Goal: Task Accomplishment & Management: Manage account settings

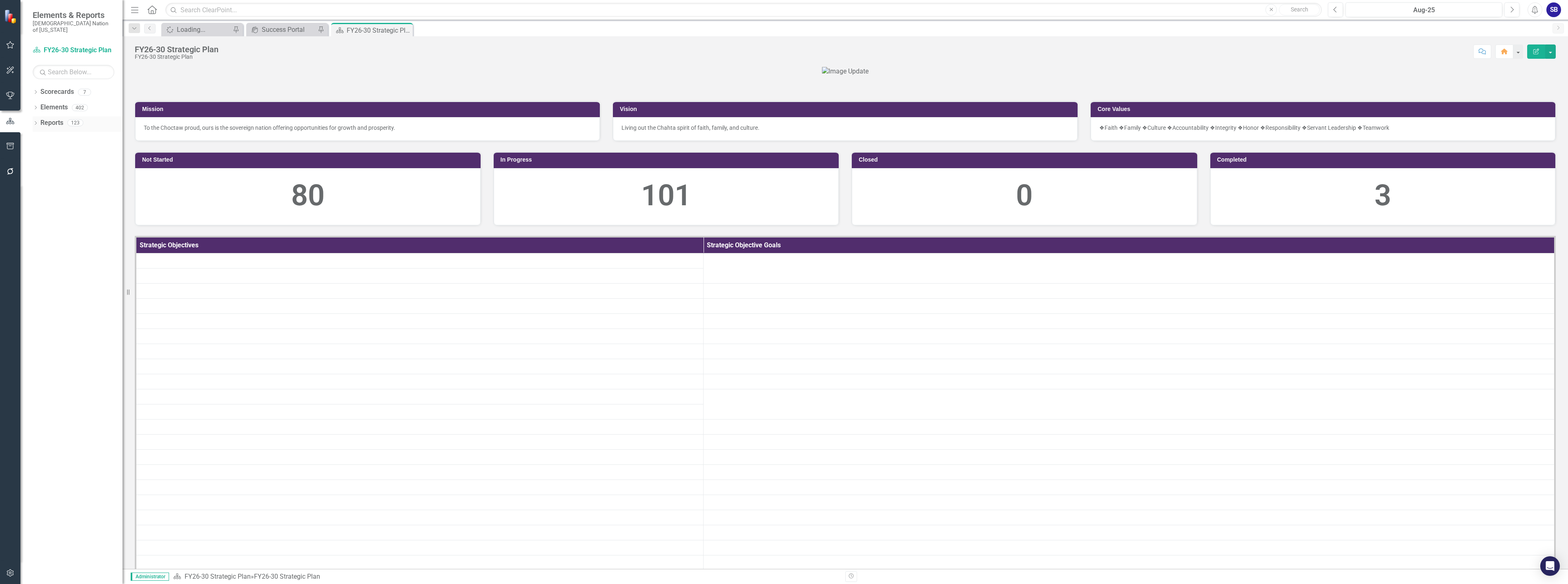
click at [57, 118] on link "Reports" at bounding box center [52, 123] width 23 height 10
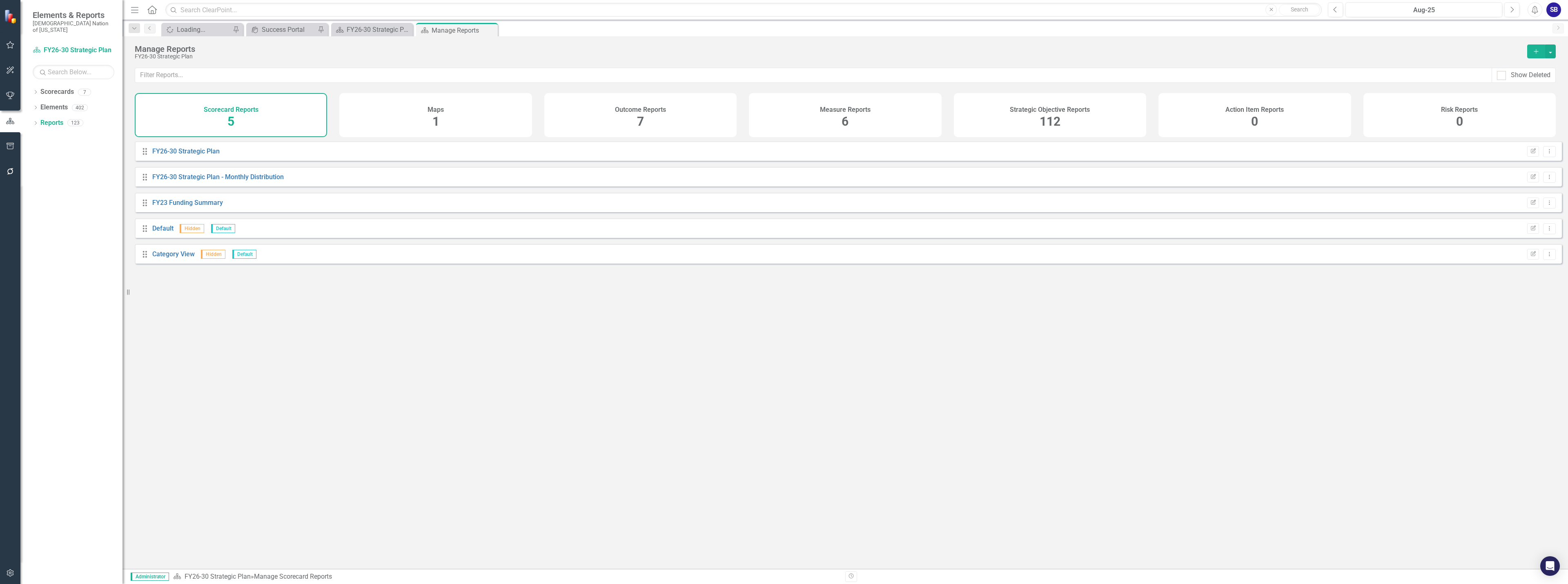
click at [1005, 124] on div "Strategic Objective Reports 112" at bounding box center [1050, 115] width 192 height 44
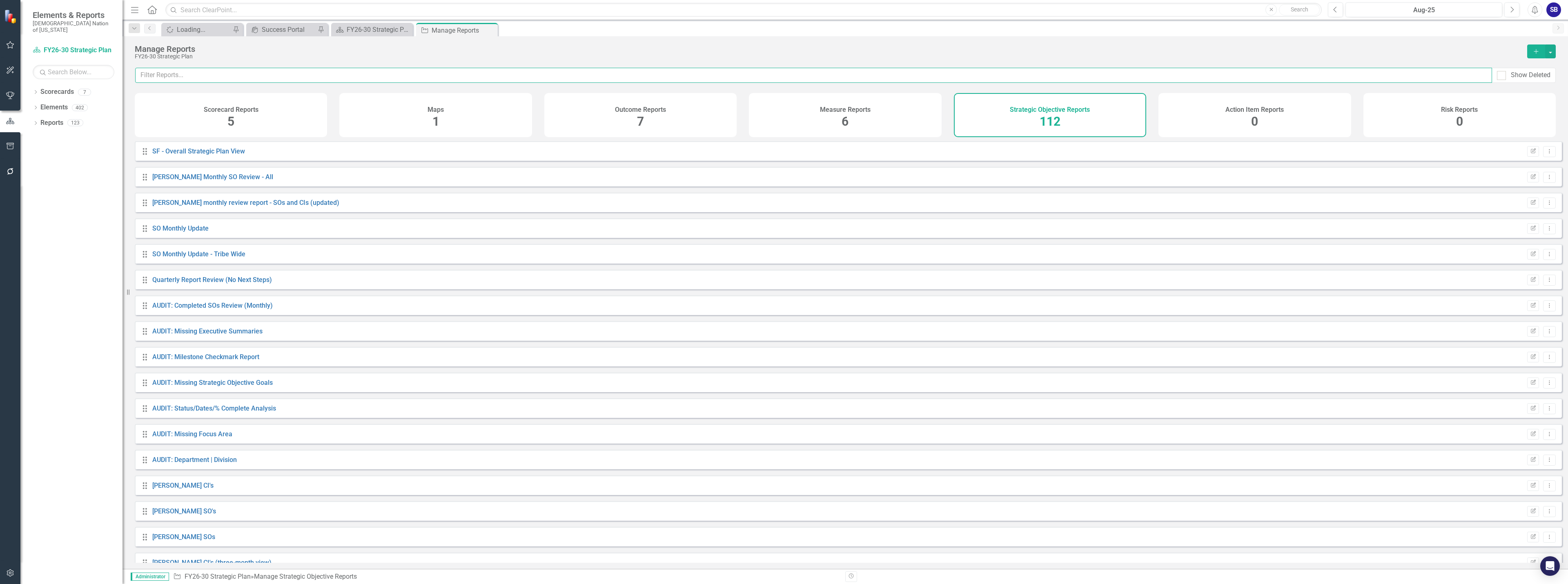
click at [837, 76] on input "text" at bounding box center [814, 75] width 1356 height 15
type input "max"
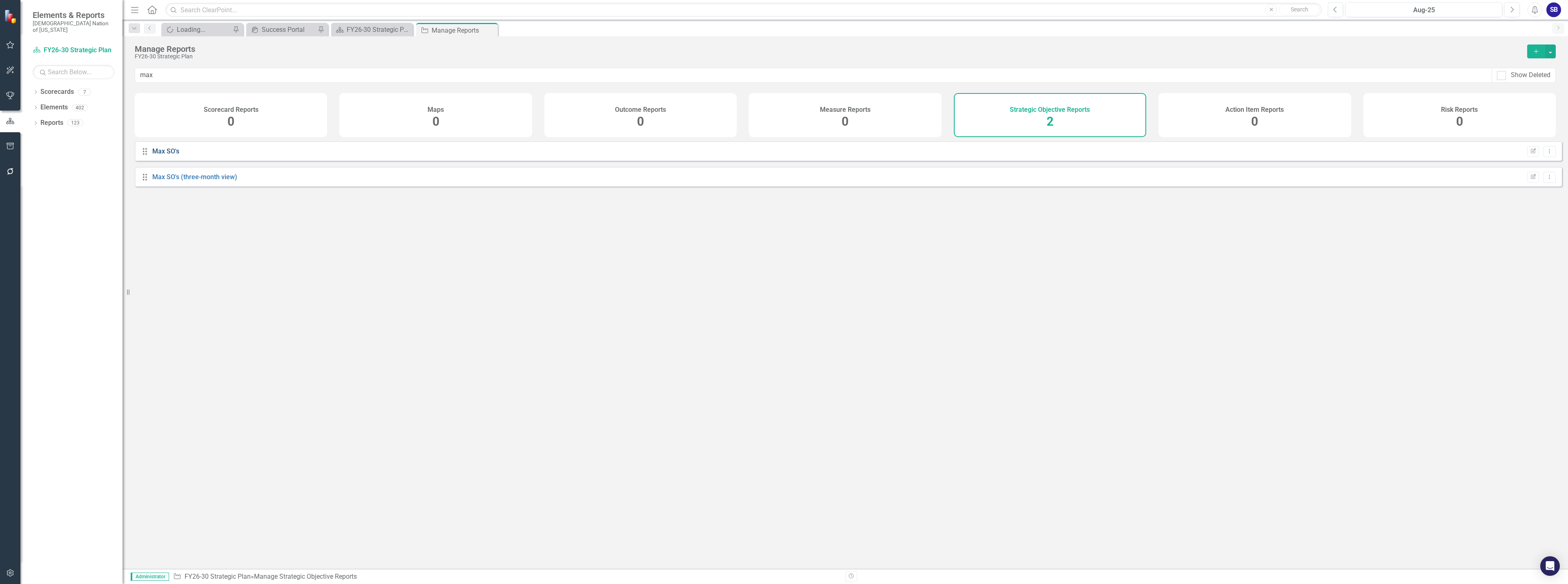
click at [166, 153] on link "Max SO's" at bounding box center [165, 151] width 27 height 8
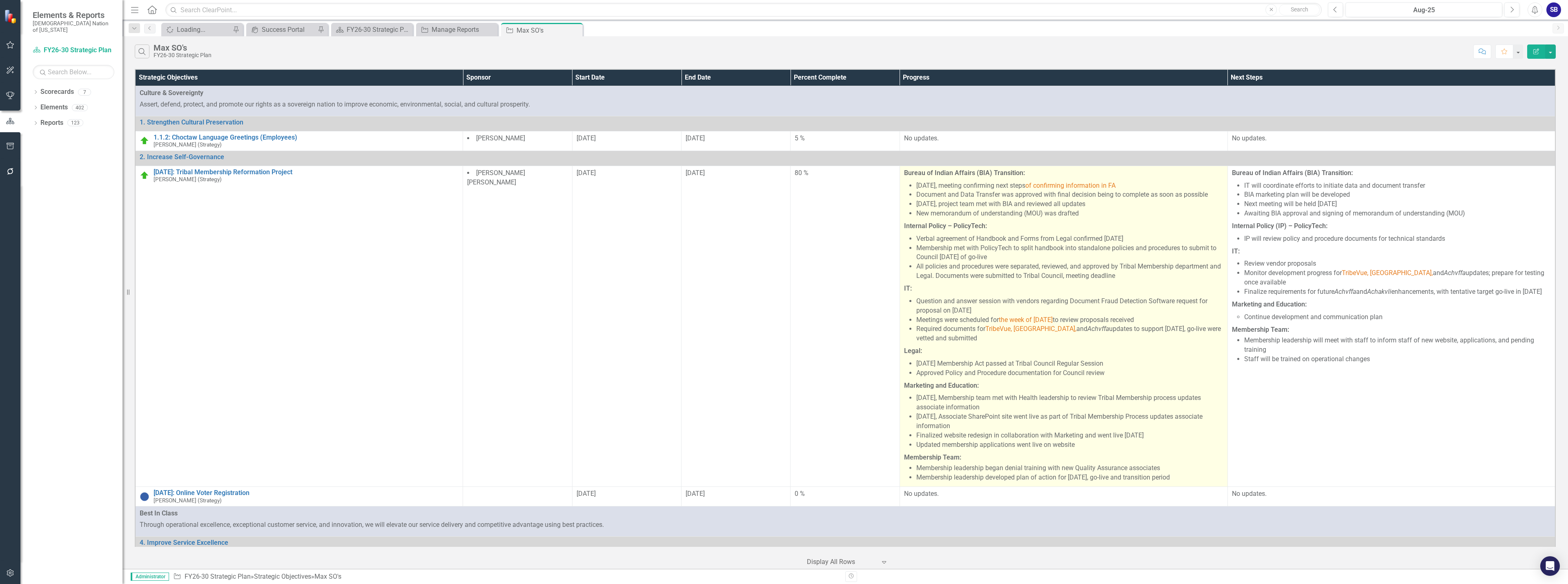
click at [987, 243] on li "Verbal agreement of Handbook and Forms from Legal confirmed August 8, 2025" at bounding box center [1069, 239] width 307 height 10
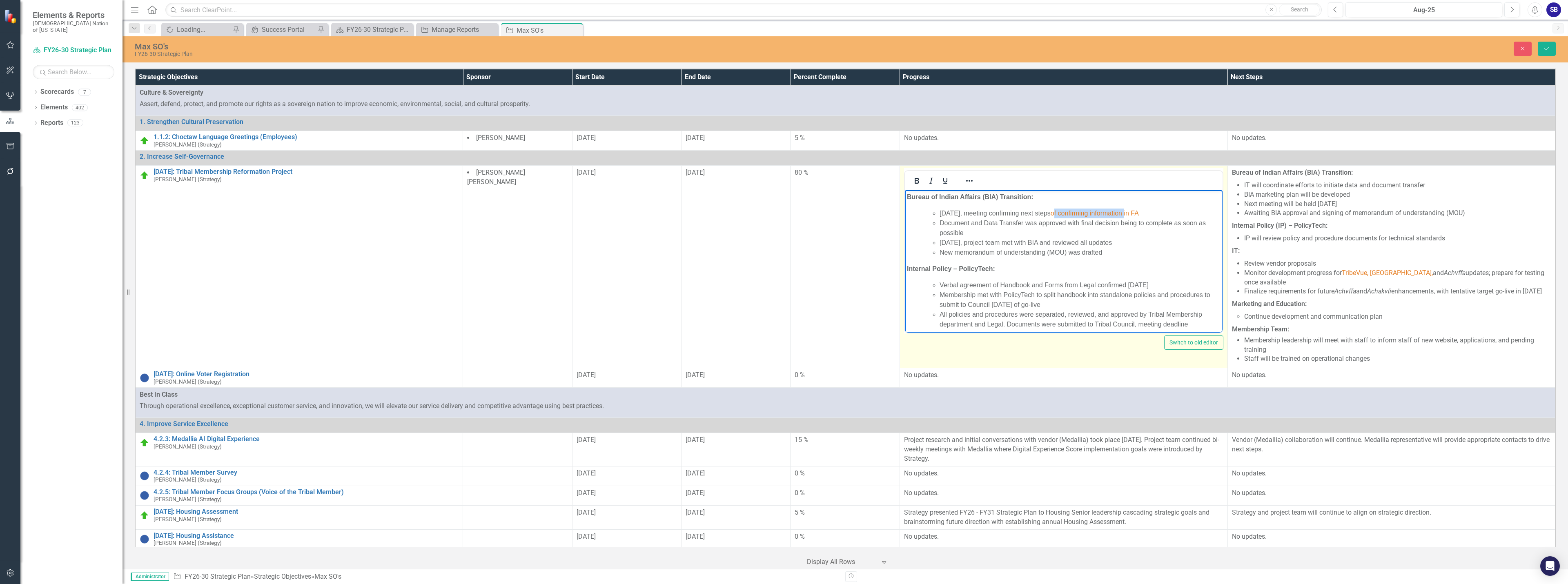
drag, startPoint x: 1075, startPoint y: 212, endPoint x: 1145, endPoint y: 212, distance: 70.0
click at [1139, 212] on span "of confirming information in FA" at bounding box center [1093, 213] width 88 height 7
drag, startPoint x: 1097, startPoint y: 214, endPoint x: 1077, endPoint y: 214, distance: 20.0
click at [1077, 214] on li "August 4, 2025, meeting confirming next steps in FA" at bounding box center [1080, 214] width 281 height 10
click at [1098, 213] on li "August 4, 2025, meeting confirming next steps in FA" at bounding box center [1080, 214] width 281 height 10
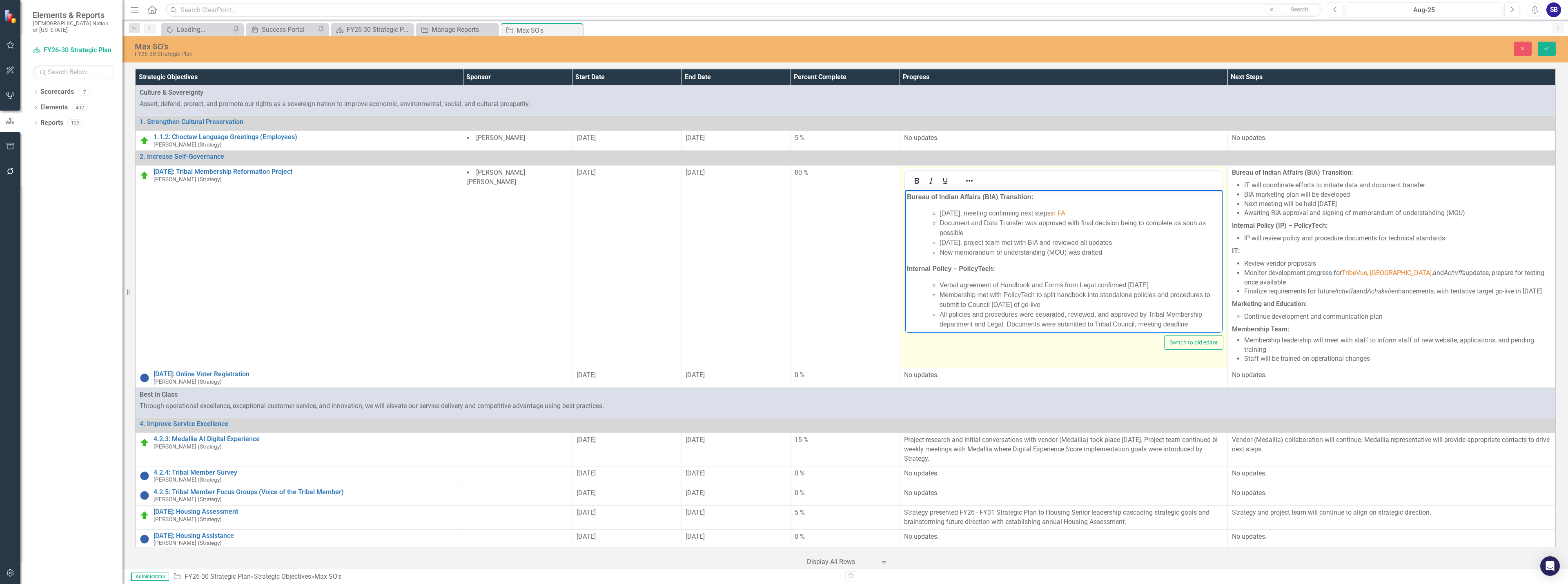
drag, startPoint x: 1082, startPoint y: 212, endPoint x: 1069, endPoint y: 212, distance: 13.0
click at [1069, 212] on li "August 4, 2025, meeting confirming next steps in FA" at bounding box center [1080, 214] width 281 height 10
click at [969, 182] on icon "Reveal or hide additional toolbar items" at bounding box center [969, 181] width 10 height 10
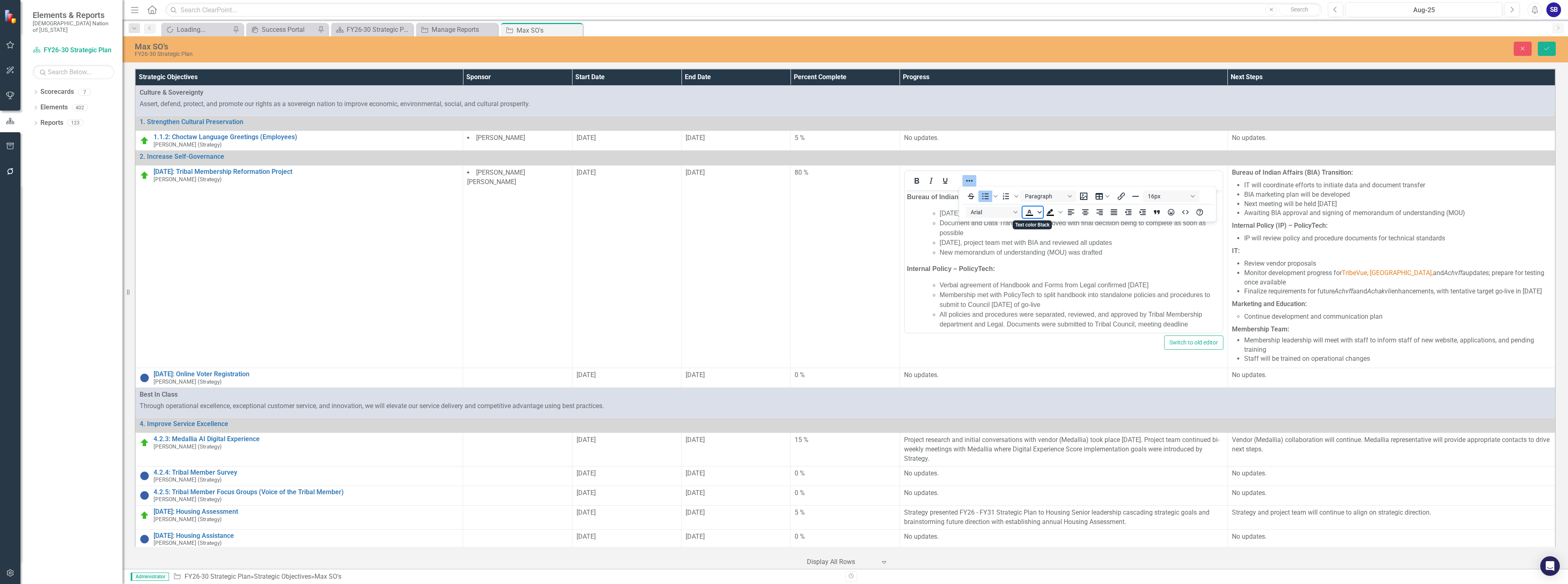
click at [1039, 213] on icon "Text color Black" at bounding box center [1039, 212] width 4 height 3
drag, startPoint x: 1053, startPoint y: 273, endPoint x: 107, endPoint y: 40, distance: 974.3
click at [1053, 273] on icon "Remove color" at bounding box center [1052, 274] width 6 height 6
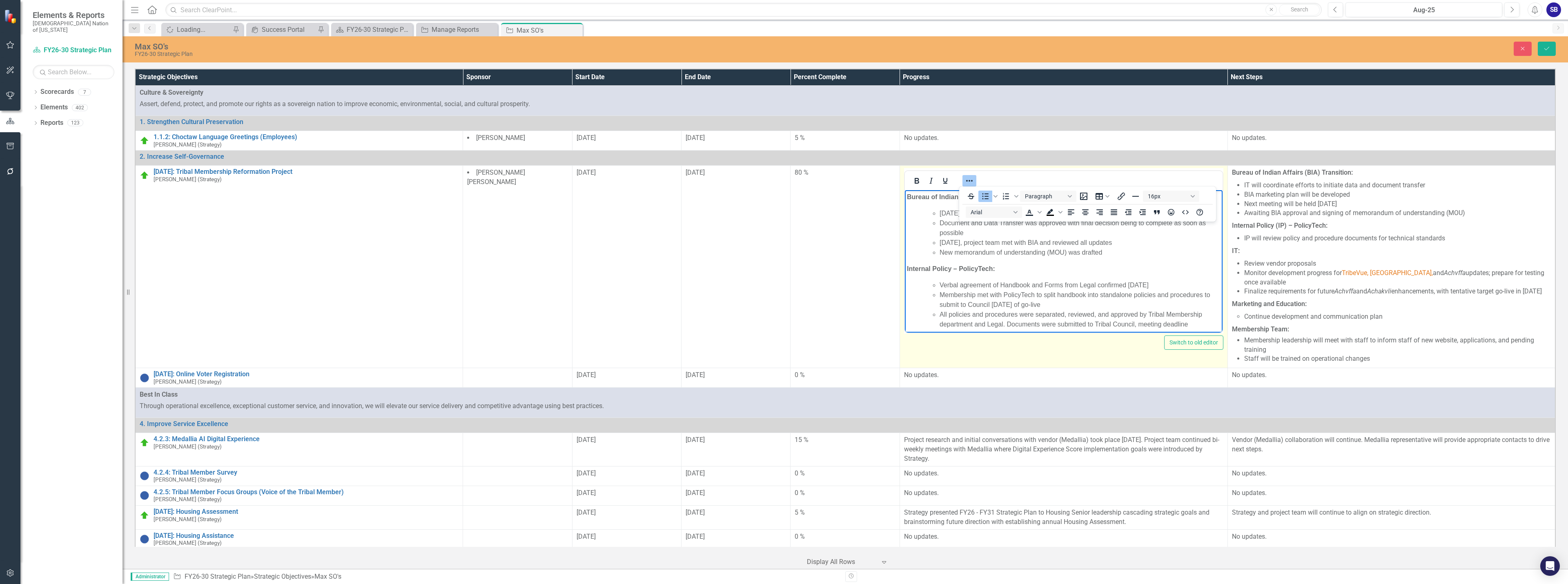
drag, startPoint x: 961, startPoint y: 179, endPoint x: 85, endPoint y: 3, distance: 893.5
click at [962, 179] on button "Reveal or hide additional toolbar items" at bounding box center [969, 181] width 14 height 12
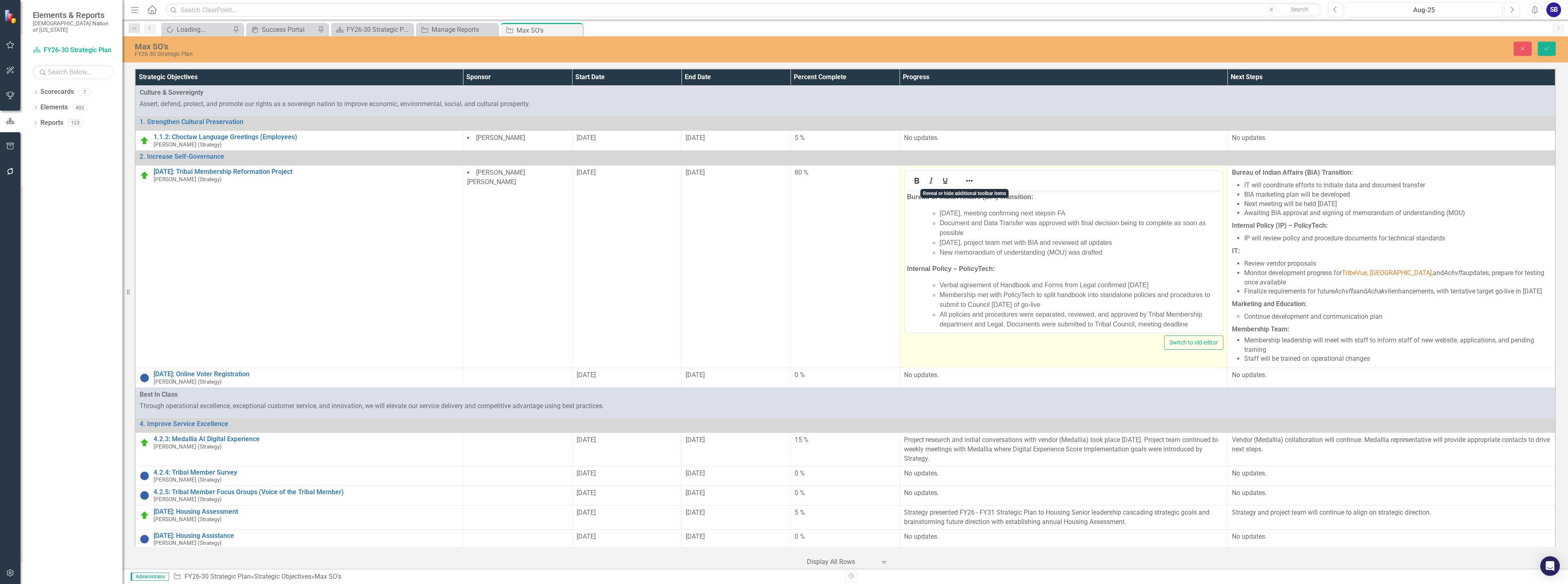
click at [1063, 242] on li "August 26, 2025, project team met with BIA and reviewed all updates" at bounding box center [1080, 243] width 281 height 10
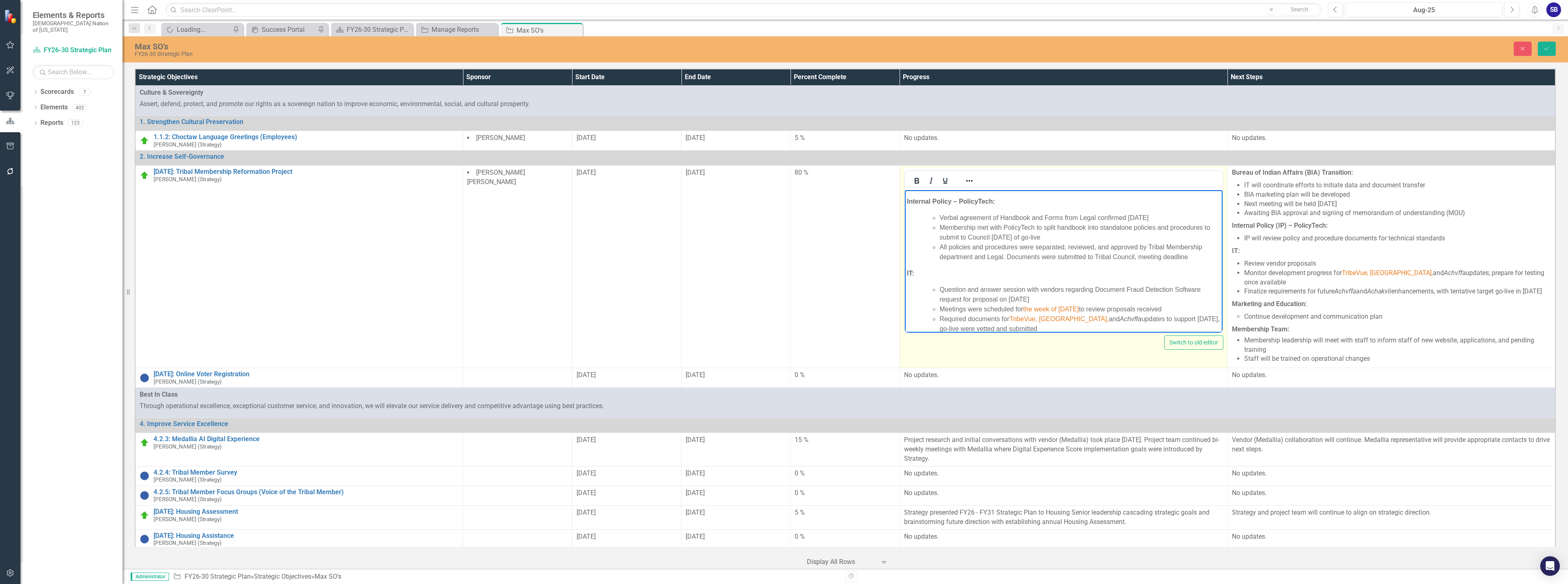
scroll to position [81, 0]
drag, startPoint x: 1015, startPoint y: 295, endPoint x: 1091, endPoint y: 294, distance: 76.0
click at [1091, 294] on li "Meetings were scheduled for the week of Labor Day to review proposals received" at bounding box center [1080, 295] width 281 height 10
click at [1049, 303] on span "TribeVue, Aponaklo," at bounding box center [1058, 304] width 100 height 7
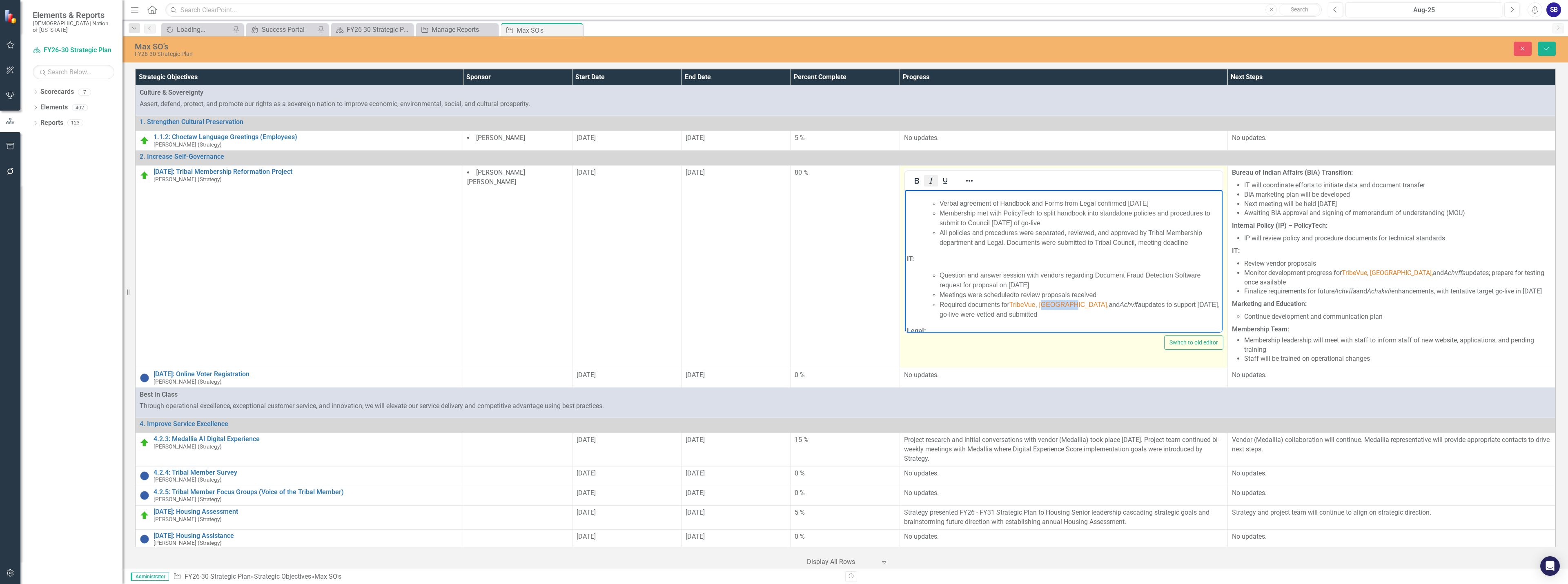
click at [927, 180] on icon "Italic" at bounding box center [931, 181] width 10 height 10
click at [1010, 305] on span "TribeVue, Aponaklo ," at bounding box center [1037, 304] width 57 height 7
drag, startPoint x: 1094, startPoint y: 306, endPoint x: 1034, endPoint y: 304, distance: 60.0
click at [1034, 304] on span "systems TribeVue, Aponaklo ," at bounding box center [1050, 304] width 82 height 7
click at [968, 178] on icon "Reveal or hide additional toolbar items" at bounding box center [969, 181] width 10 height 10
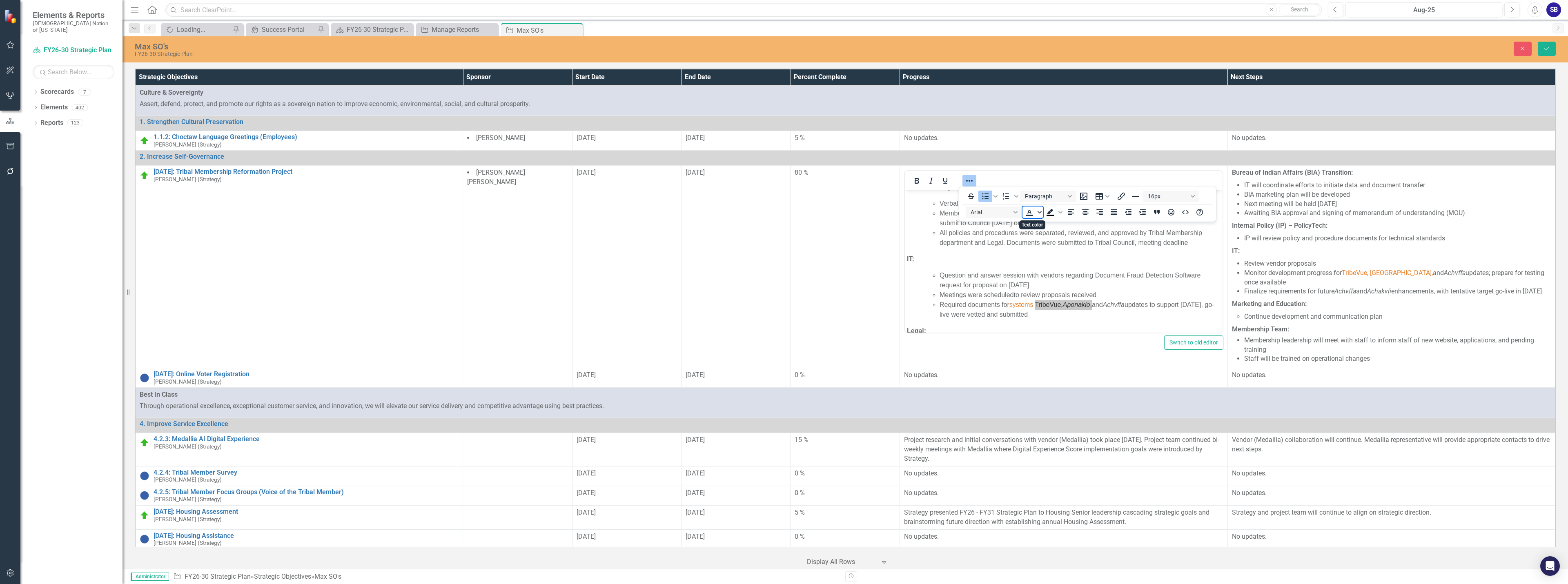
click at [1041, 211] on icon "Text color" at bounding box center [1039, 212] width 4 height 4
drag, startPoint x: 1053, startPoint y: 276, endPoint x: 149, endPoint y: 81, distance: 924.8
click at [1053, 276] on icon "Remove color" at bounding box center [1053, 274] width 8 height 8
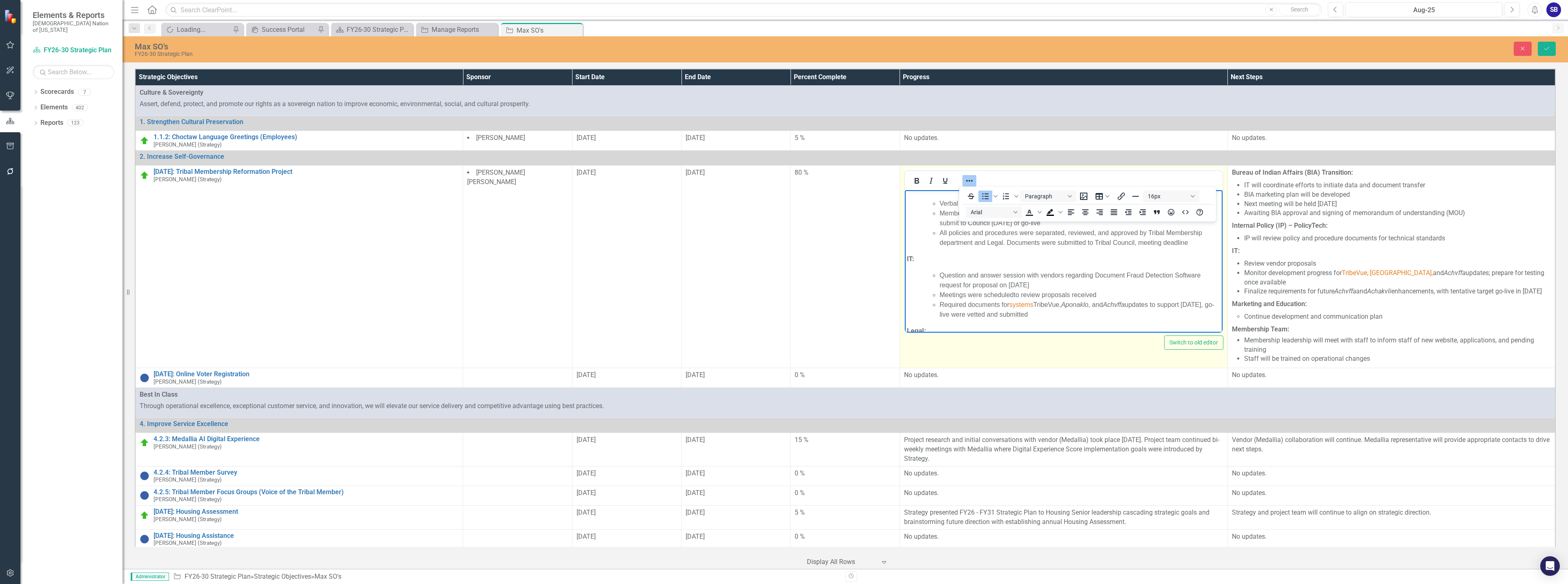
click at [968, 181] on icon "Reveal or hide additional toolbar items" at bounding box center [968, 181] width 7 height 2
click at [1124, 314] on li "Required documents for systems TribeVue, Aponaklo , and Achvffa updates to supp…" at bounding box center [1080, 309] width 281 height 19
click at [1156, 307] on li "Required documents for systems TribeVue, Aponaklo , and Achvffa updates to supp…" at bounding box center [1080, 309] width 281 height 19
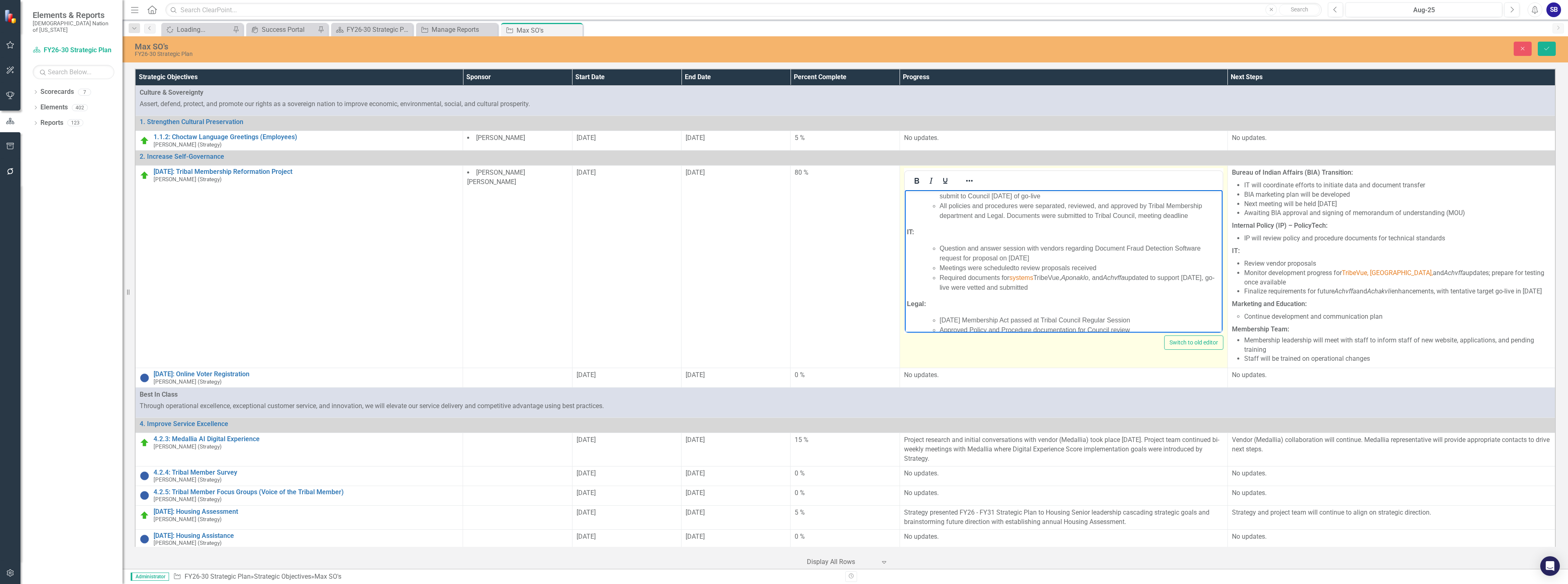
scroll to position [123, 0]
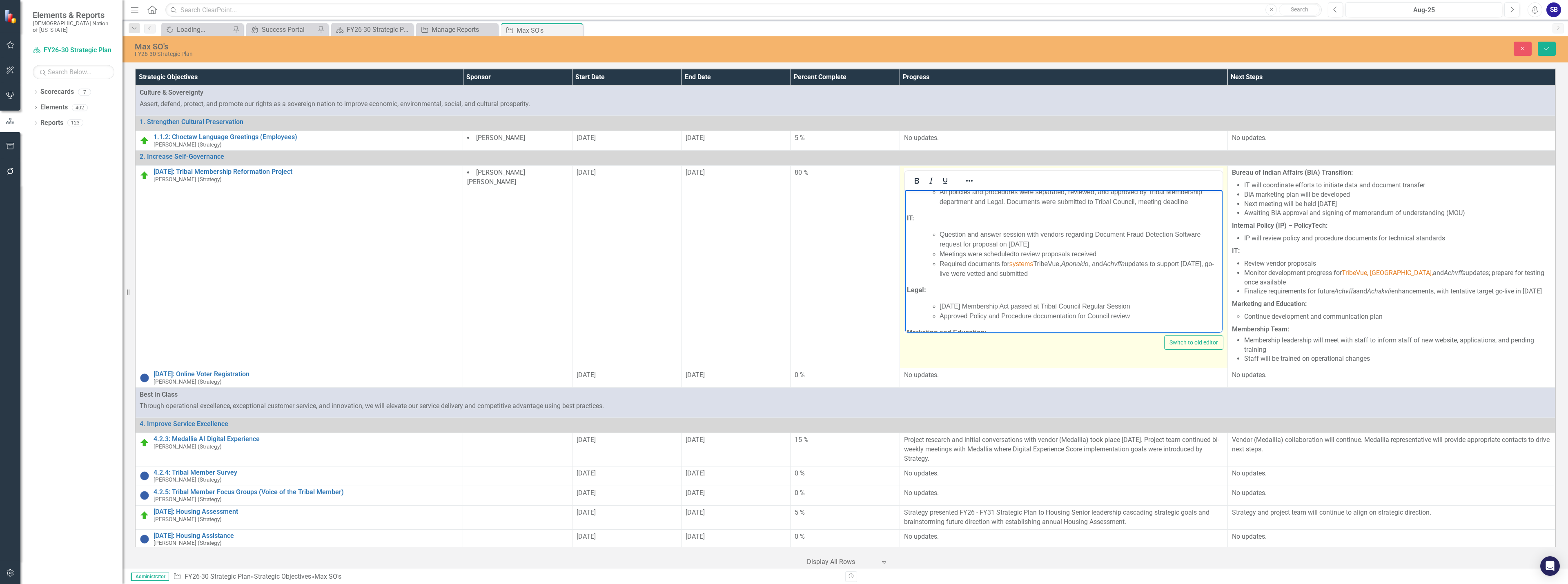
click at [982, 309] on li "August 9, 2025 Membership Act passed at Tribal Council Regular Session" at bounding box center [1080, 307] width 281 height 10
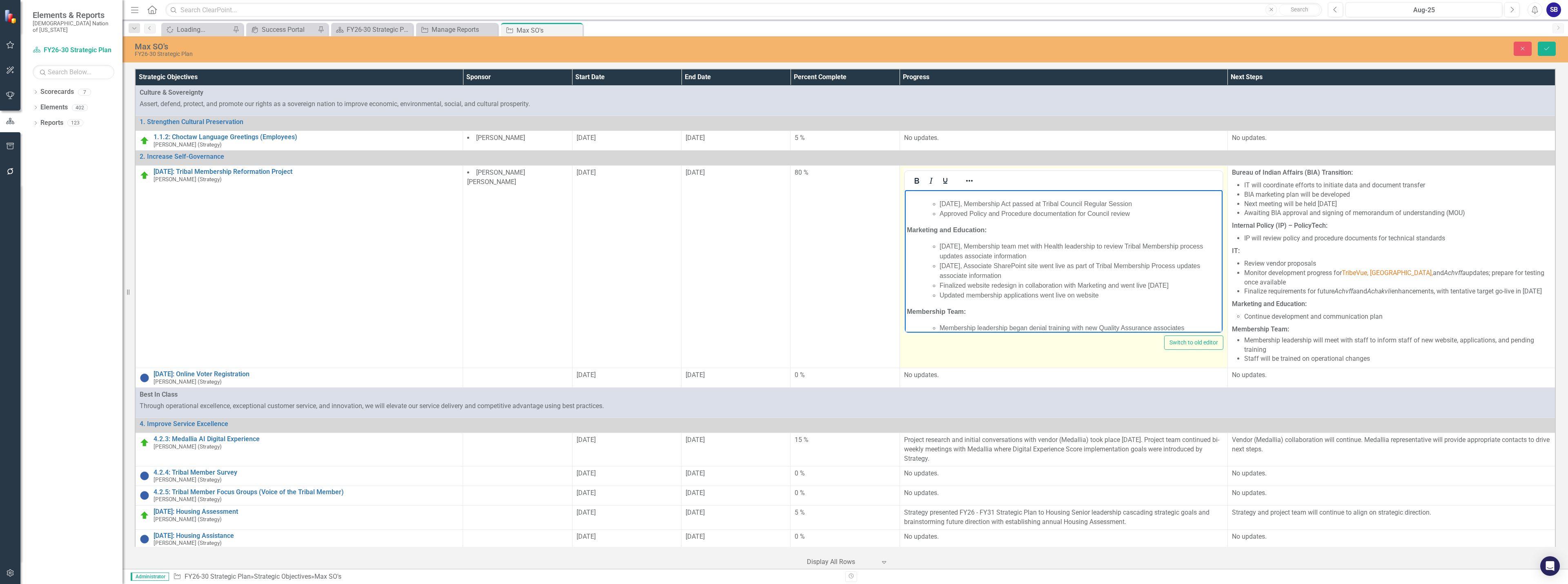
scroll to position [253, 0]
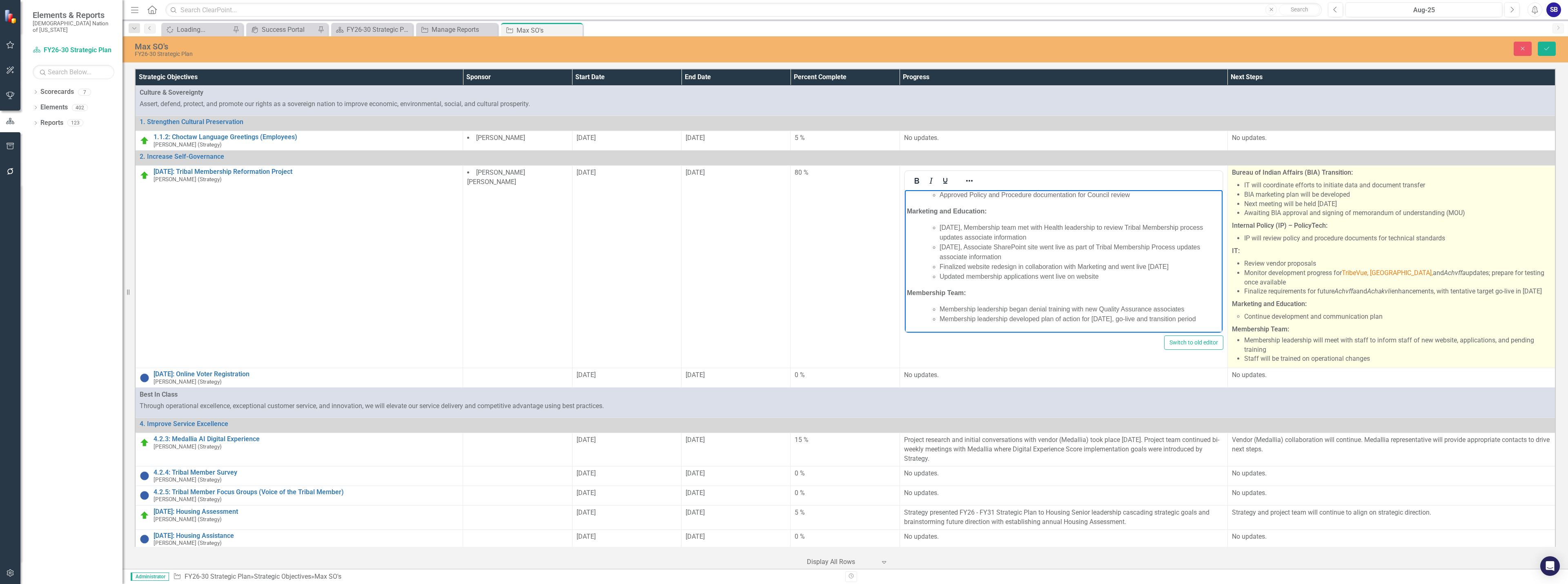
click at [1394, 296] on p "Finalize requirements for future Achvffa and Achakvli enhancements, with tentat…" at bounding box center [1397, 292] width 307 height 10
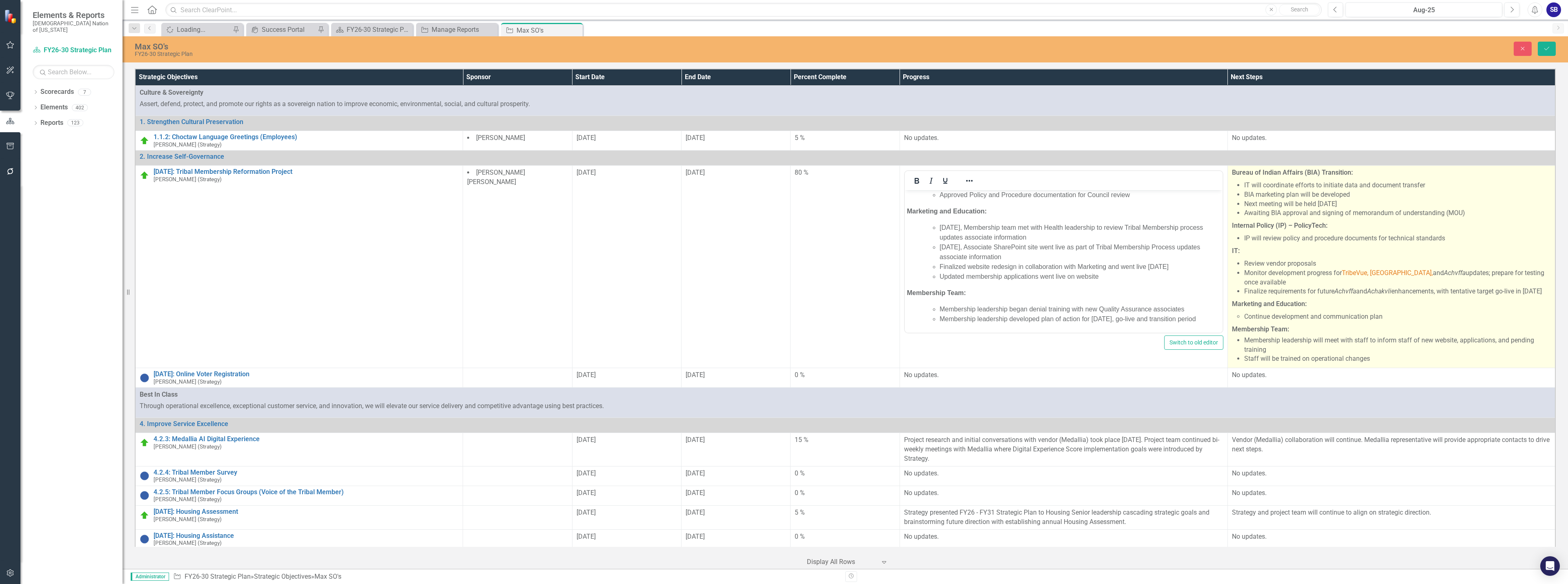
click at [1394, 296] on p "Finalize requirements for future Achvffa and Achakvli enhancements, with tentat…" at bounding box center [1397, 292] width 307 height 10
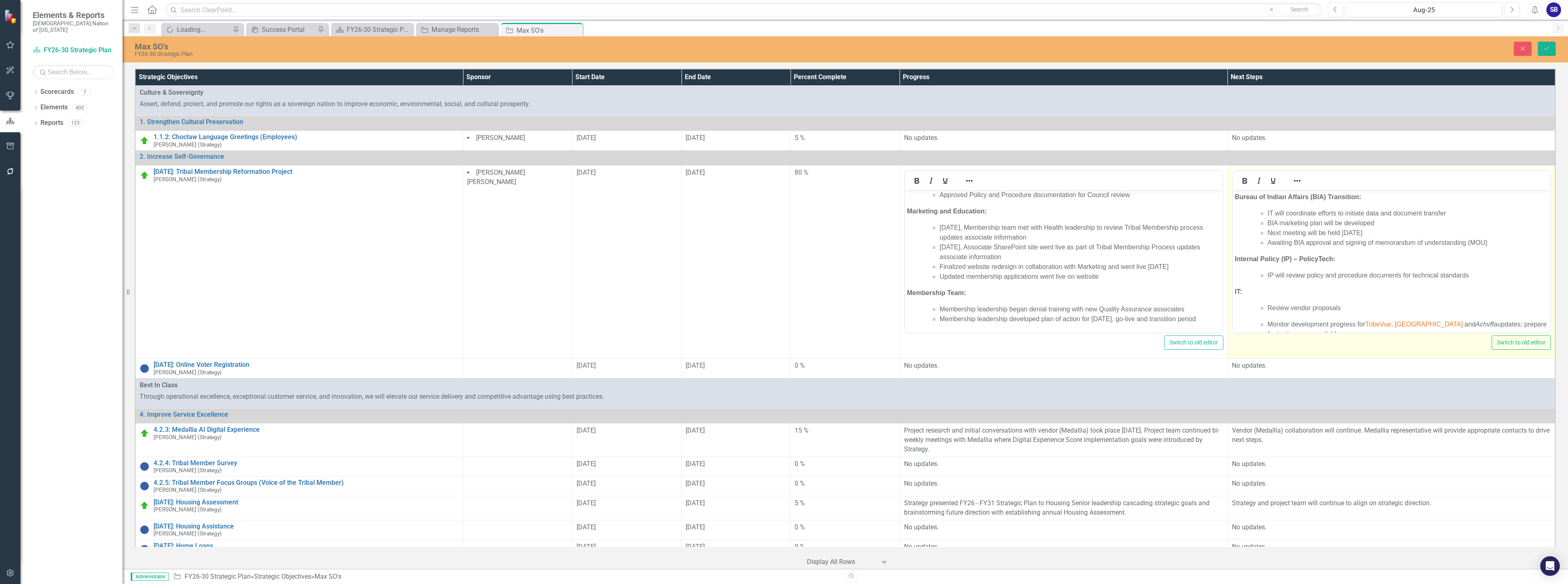
scroll to position [0, 0]
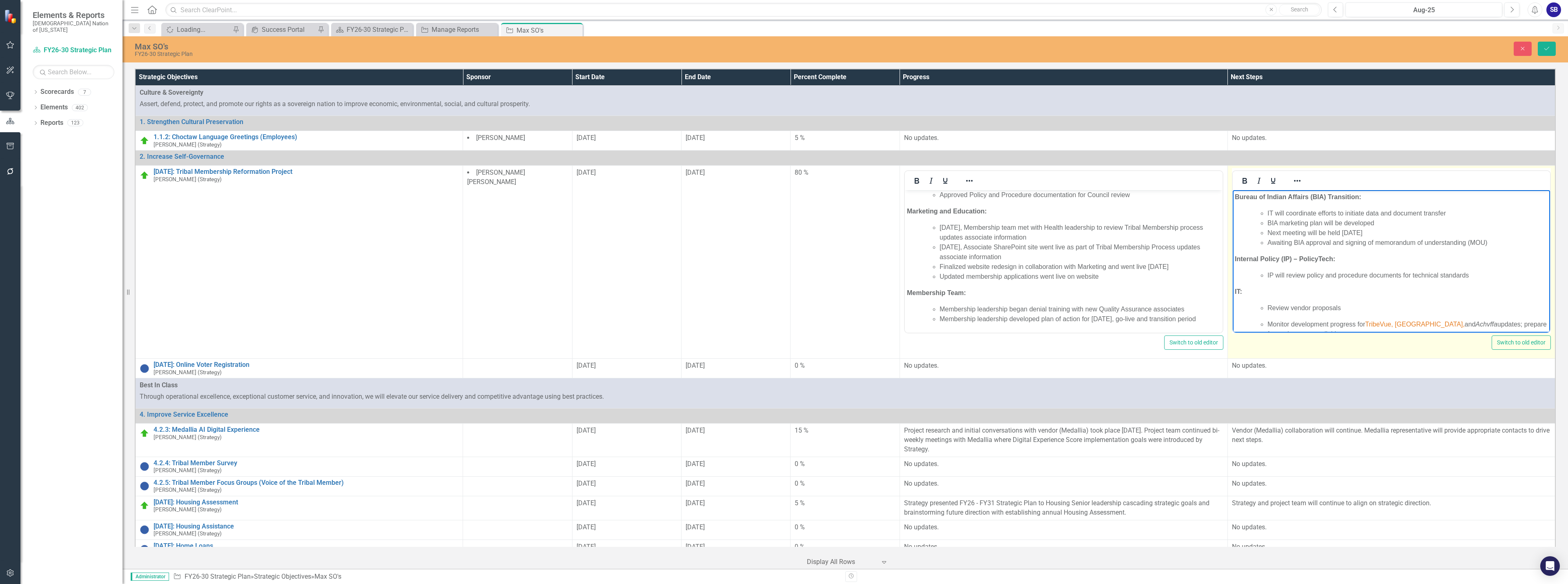
click at [1366, 319] on p "Monitor development progress for TribeVue, Aponaklo, and Achvffa updates; prepa…" at bounding box center [1406, 329] width 281 height 19
click at [1418, 324] on span "TribeVue, Aponaklo," at bounding box center [1342, 329] width 152 height 16
click at [1257, 178] on icon "Italic" at bounding box center [1258, 181] width 4 height 6
drag, startPoint x: 1488, startPoint y: 322, endPoint x: 1390, endPoint y: 320, distance: 98.0
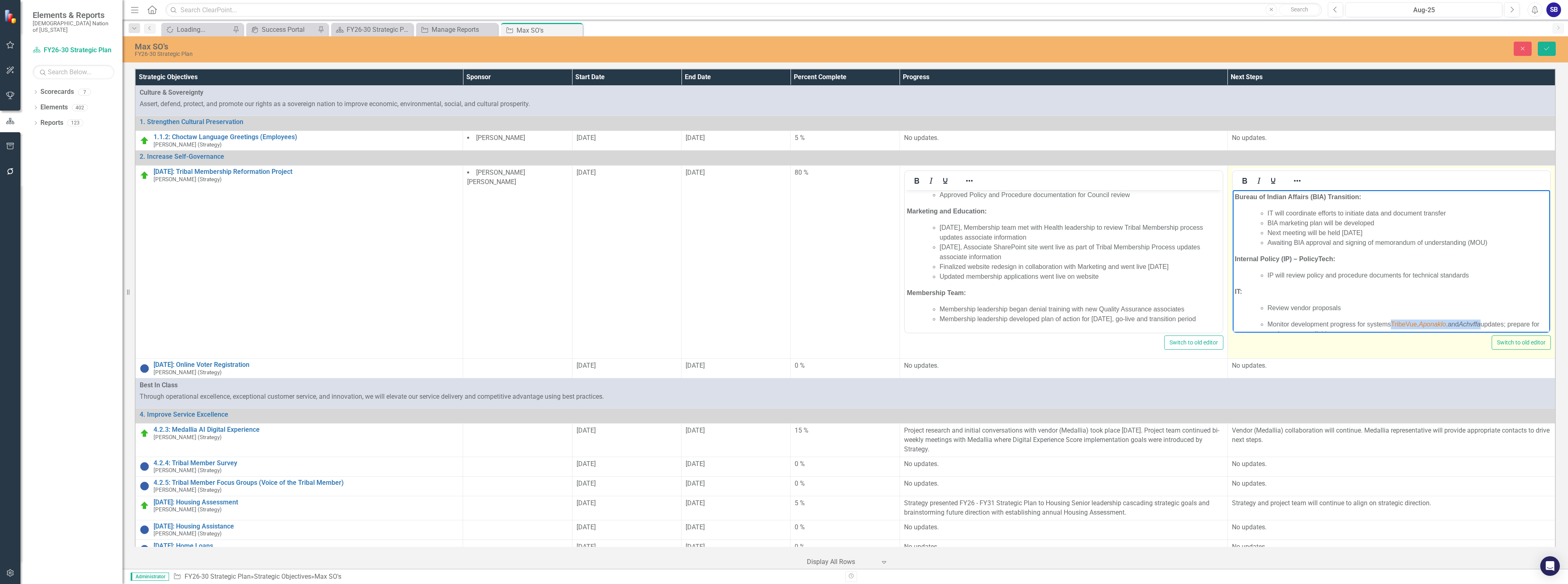
click at [1390, 320] on p "Monitor development progress for systems TribeVue, Aponaklo , and Achvffa updat…" at bounding box center [1406, 329] width 281 height 19
click at [1292, 183] on icon "Reveal or hide additional toolbar items" at bounding box center [1297, 181] width 10 height 10
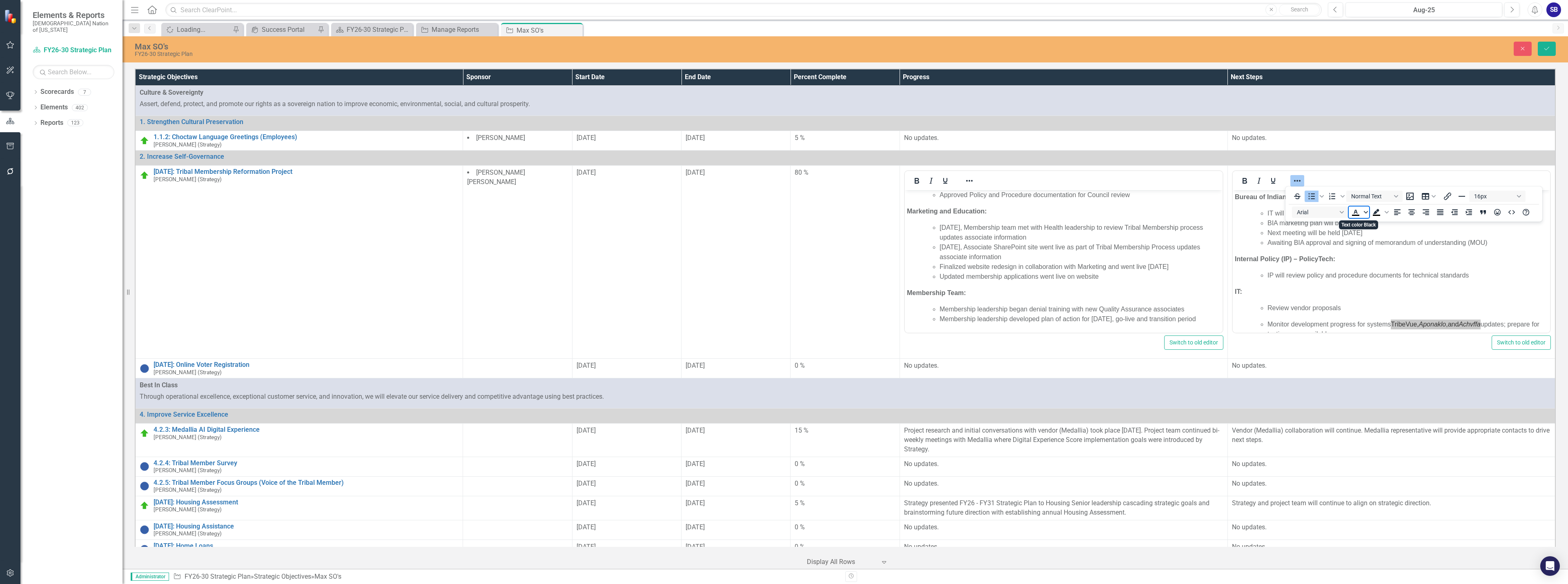
click at [1366, 212] on icon "Text color Black" at bounding box center [1366, 212] width 4 height 4
click at [1378, 274] on icon "Remove color" at bounding box center [1379, 274] width 8 height 8
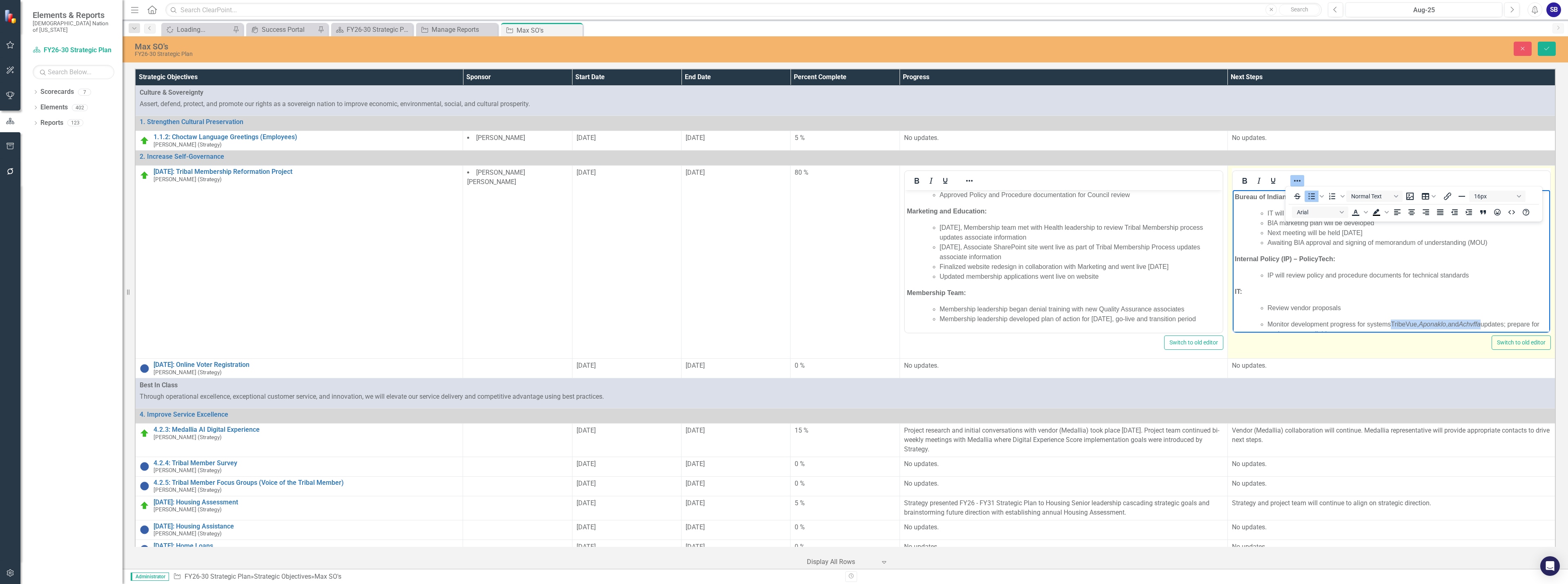
click at [1293, 181] on icon "Reveal or hide additional toolbar items" at bounding box center [1296, 181] width 7 height 2
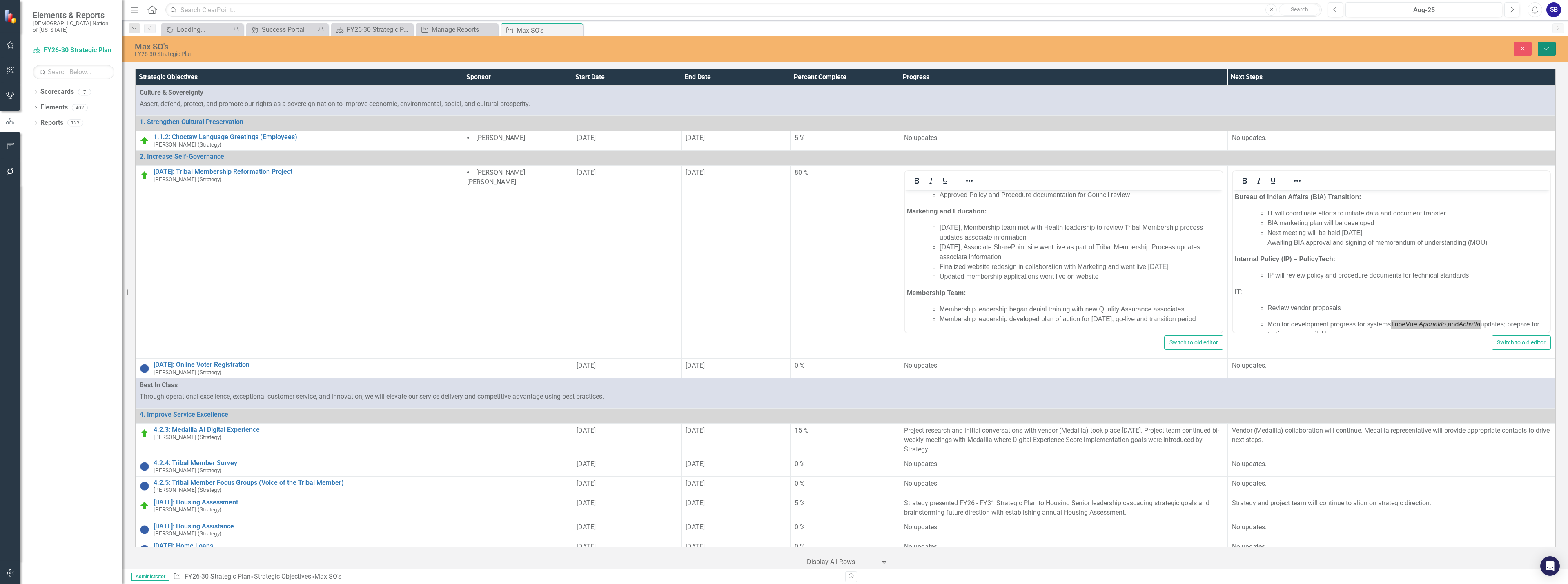
click at [1545, 46] on icon "Save" at bounding box center [1547, 48] width 8 height 6
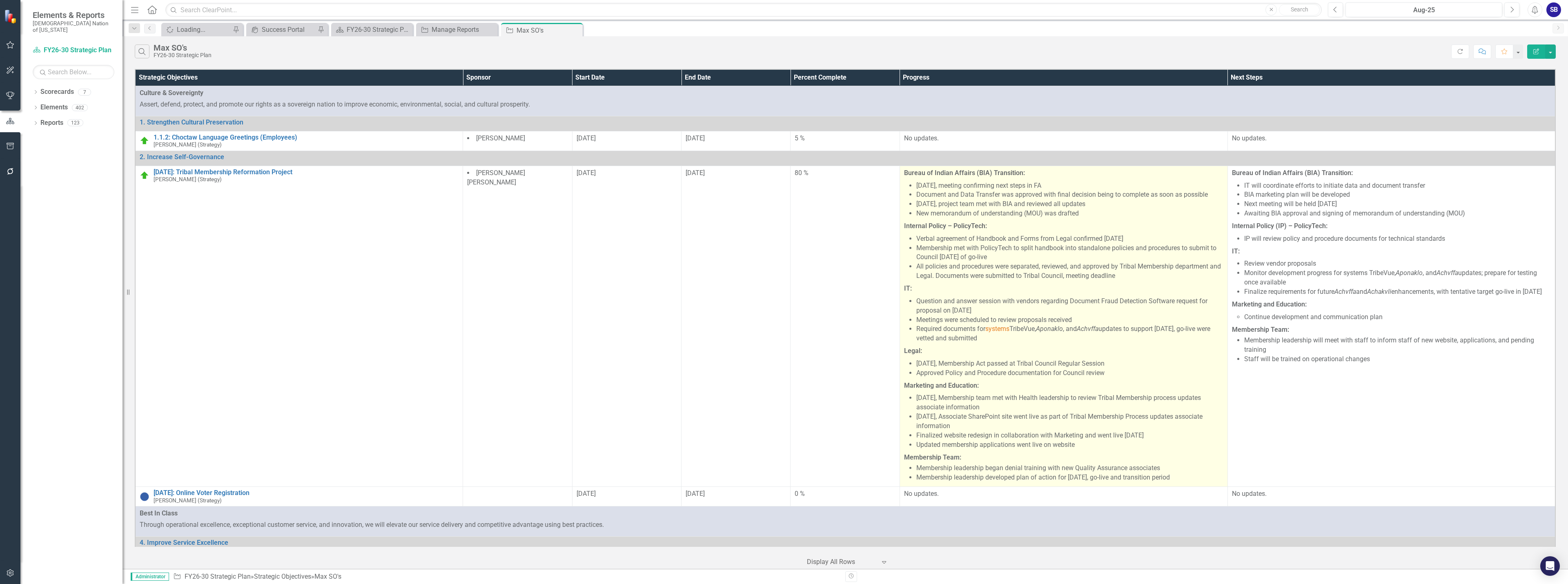
click at [1040, 361] on li "August 9, 2025, Membership Act passed at Tribal Council Regular Session" at bounding box center [1069, 364] width 307 height 10
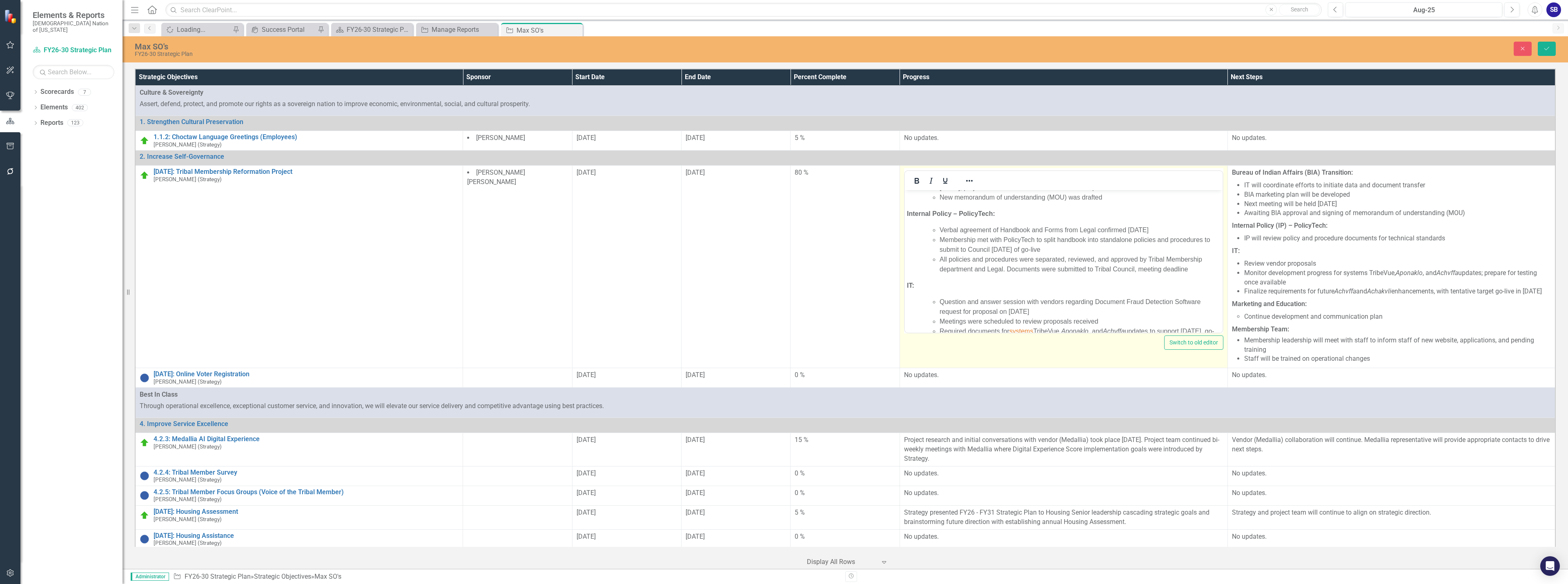
scroll to position [163, 0]
click at [1025, 222] on span "systems" at bounding box center [1021, 222] width 24 height 7
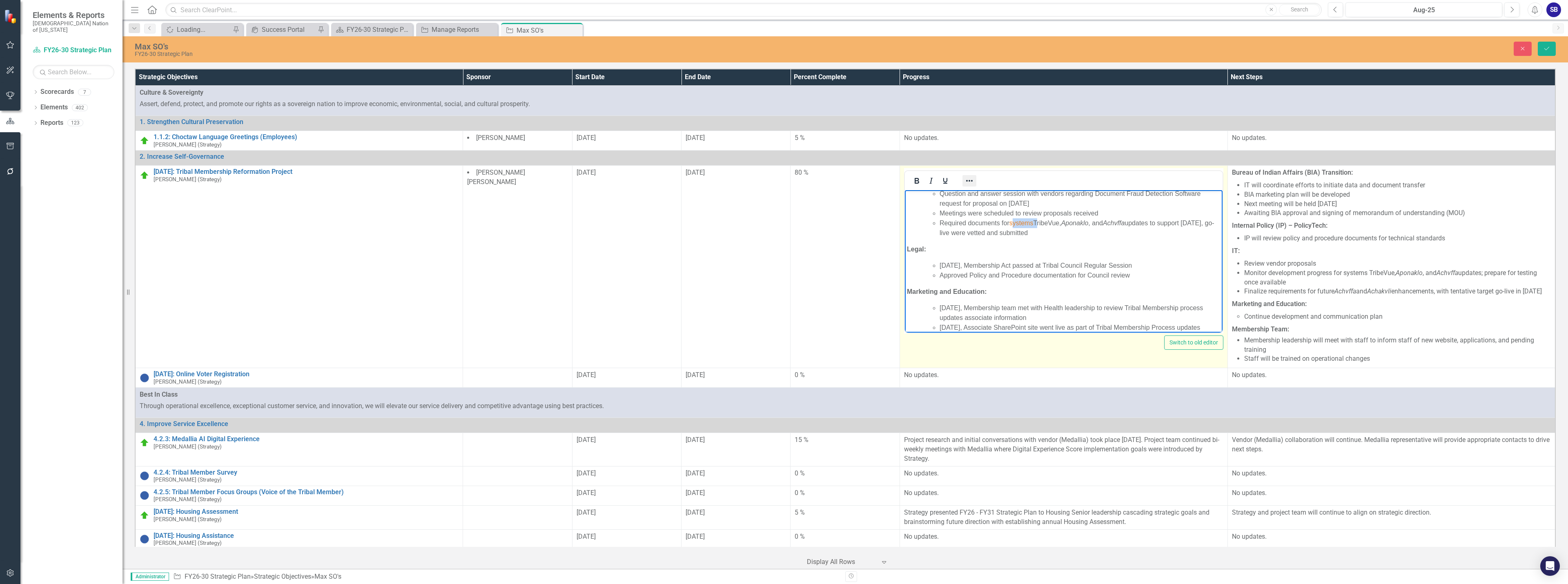
click at [962, 182] on button "Reveal or hide additional toolbar items" at bounding box center [969, 181] width 14 height 12
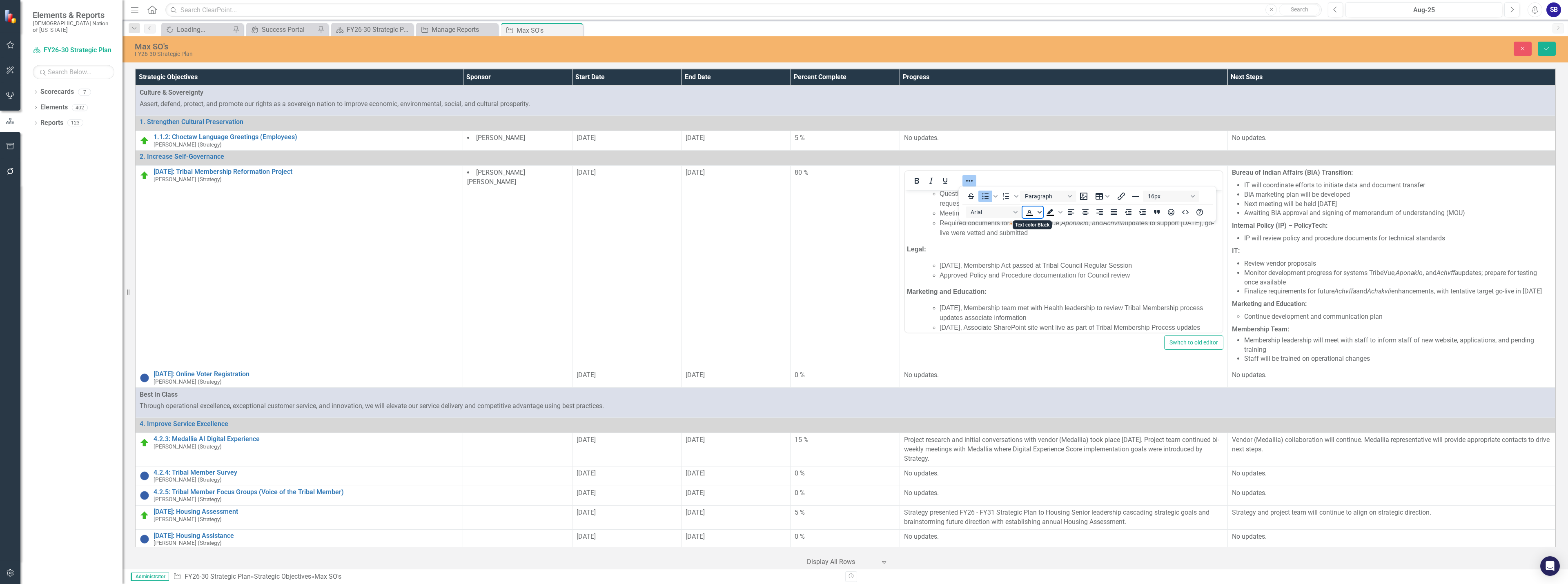
click at [1037, 210] on span "Text color Black" at bounding box center [1039, 213] width 7 height 12
drag, startPoint x: 1053, startPoint y: 276, endPoint x: 103, endPoint y: 31, distance: 981.1
click at [1053, 276] on icon "Remove color" at bounding box center [1053, 274] width 8 height 8
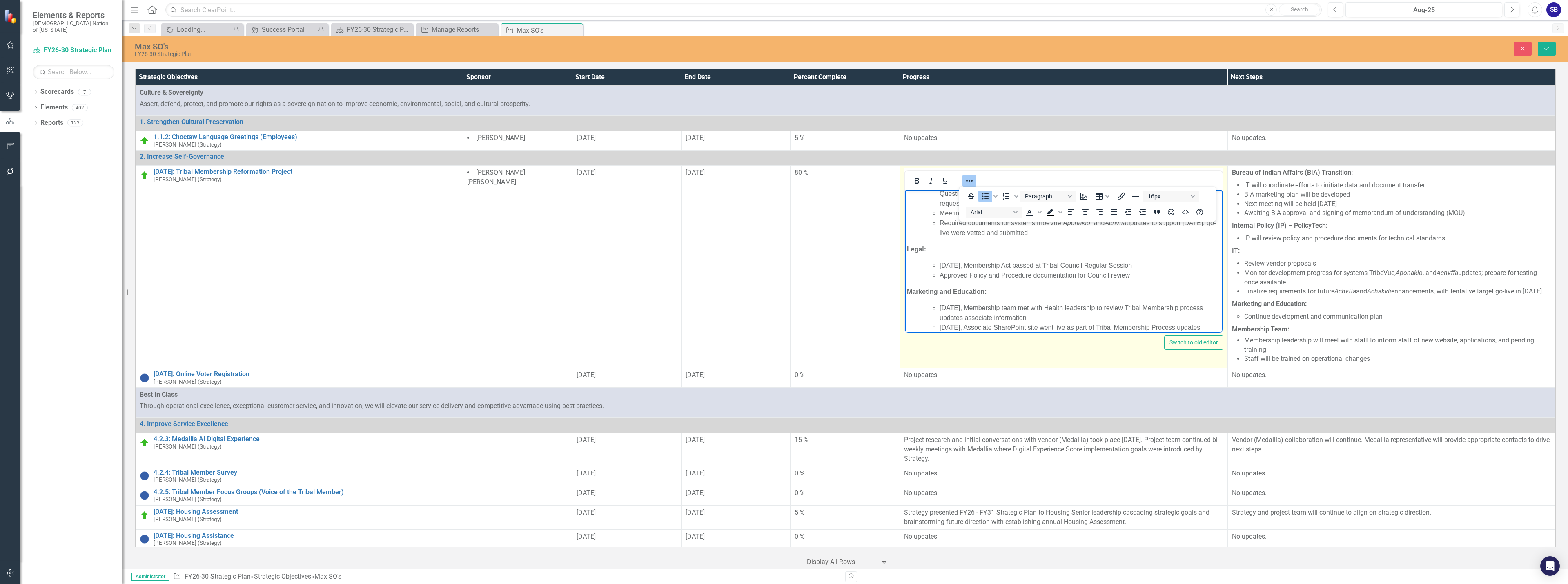
click at [965, 183] on icon "Reveal or hide additional toolbar items" at bounding box center [969, 181] width 10 height 10
click at [1003, 253] on p "Legal:" at bounding box center [1063, 249] width 313 height 10
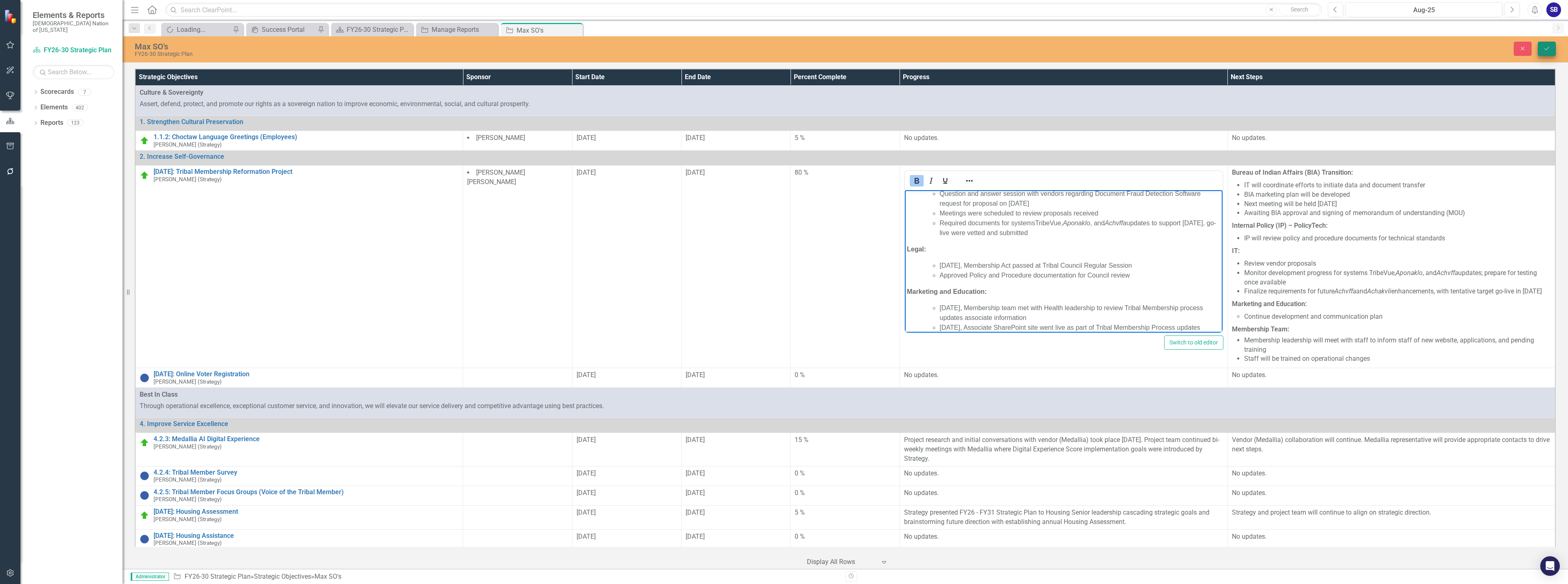
click at [1548, 50] on icon "Save" at bounding box center [1547, 48] width 8 height 6
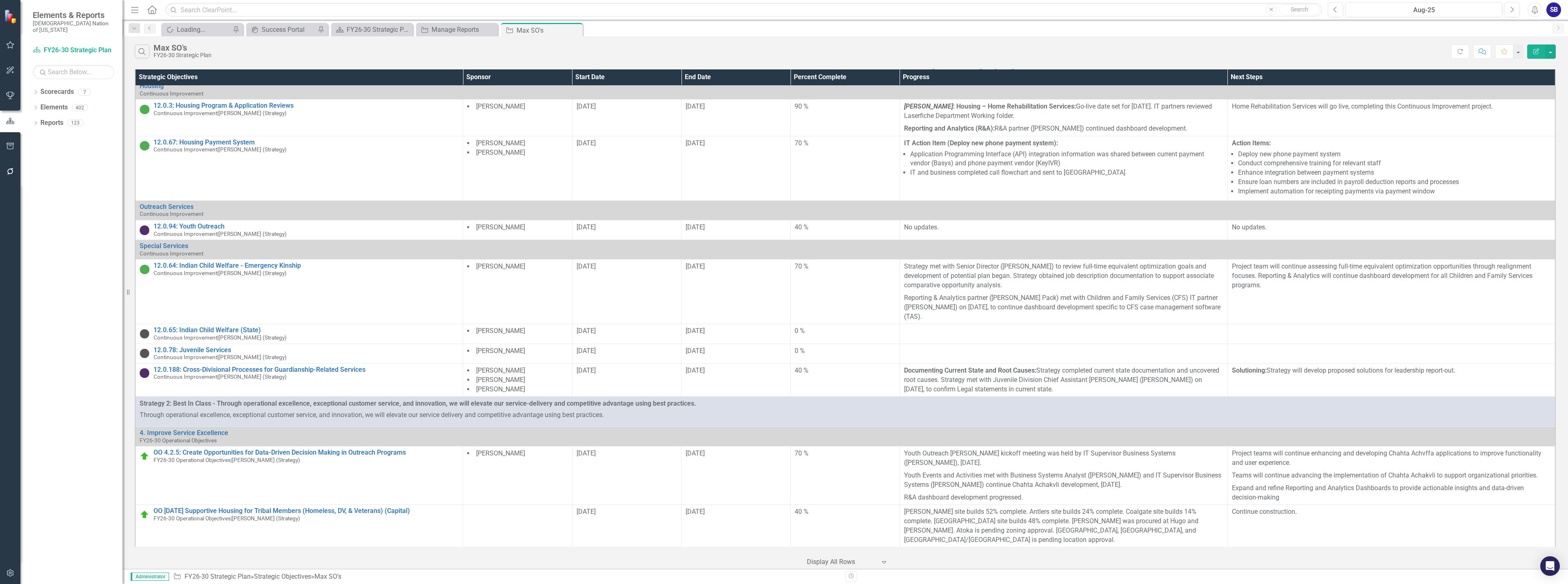
scroll to position [822, 0]
click at [70, 122] on div "Reports 123" at bounding box center [81, 124] width 82 height 15
click at [57, 118] on link "Reports" at bounding box center [52, 123] width 23 height 10
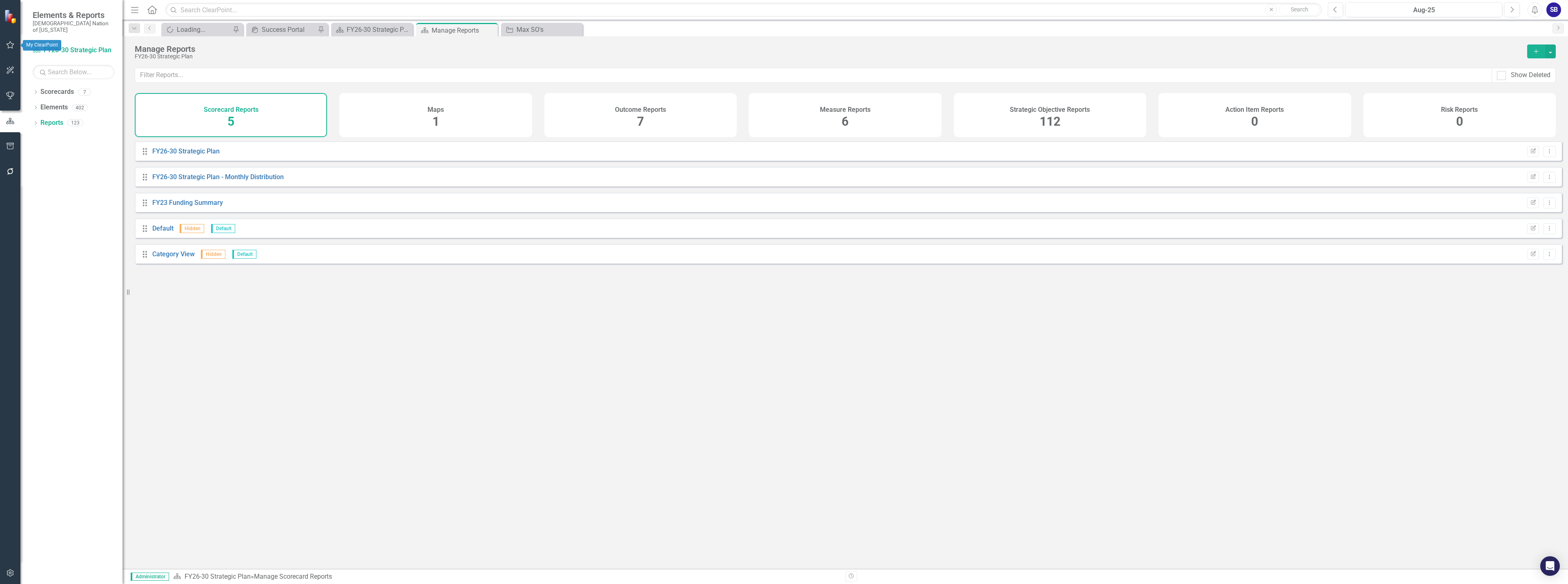
click at [11, 46] on icon "button" at bounding box center [10, 44] width 9 height 7
click at [50, 107] on link "My Favorites" at bounding box center [74, 112] width 81 height 10
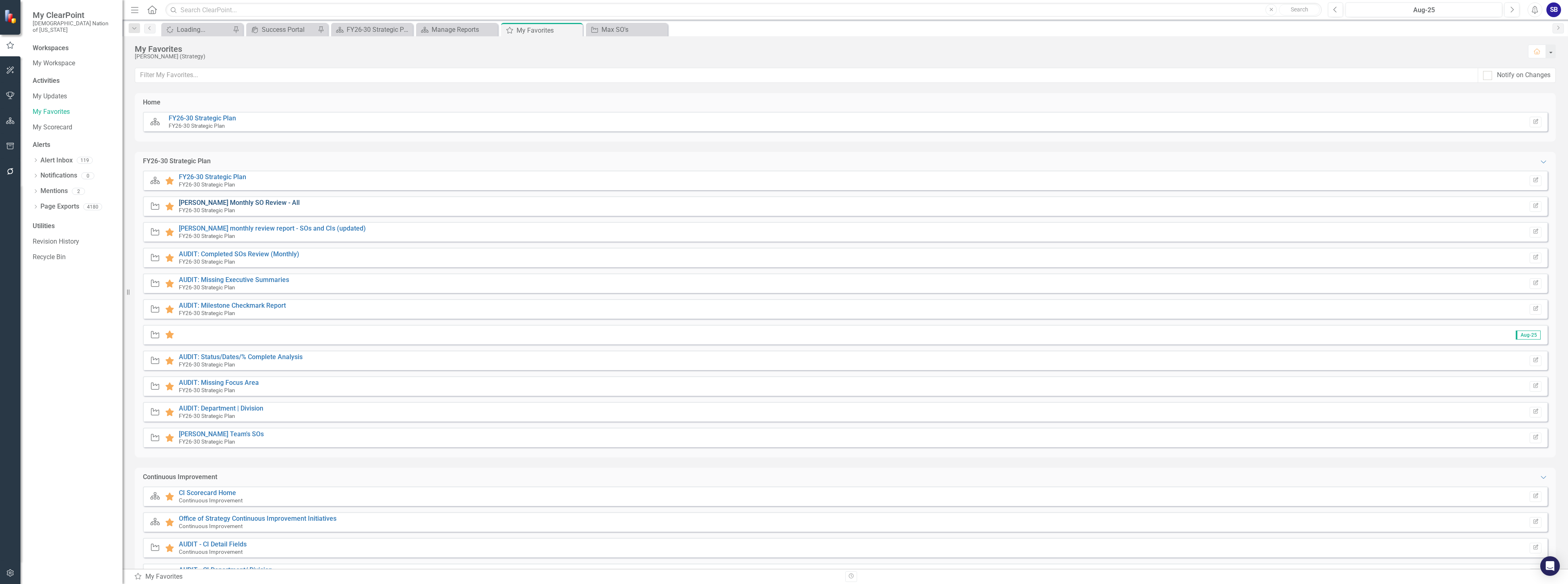
click at [263, 204] on link "[PERSON_NAME] Monthly SO Review - All" at bounding box center [239, 203] width 121 height 8
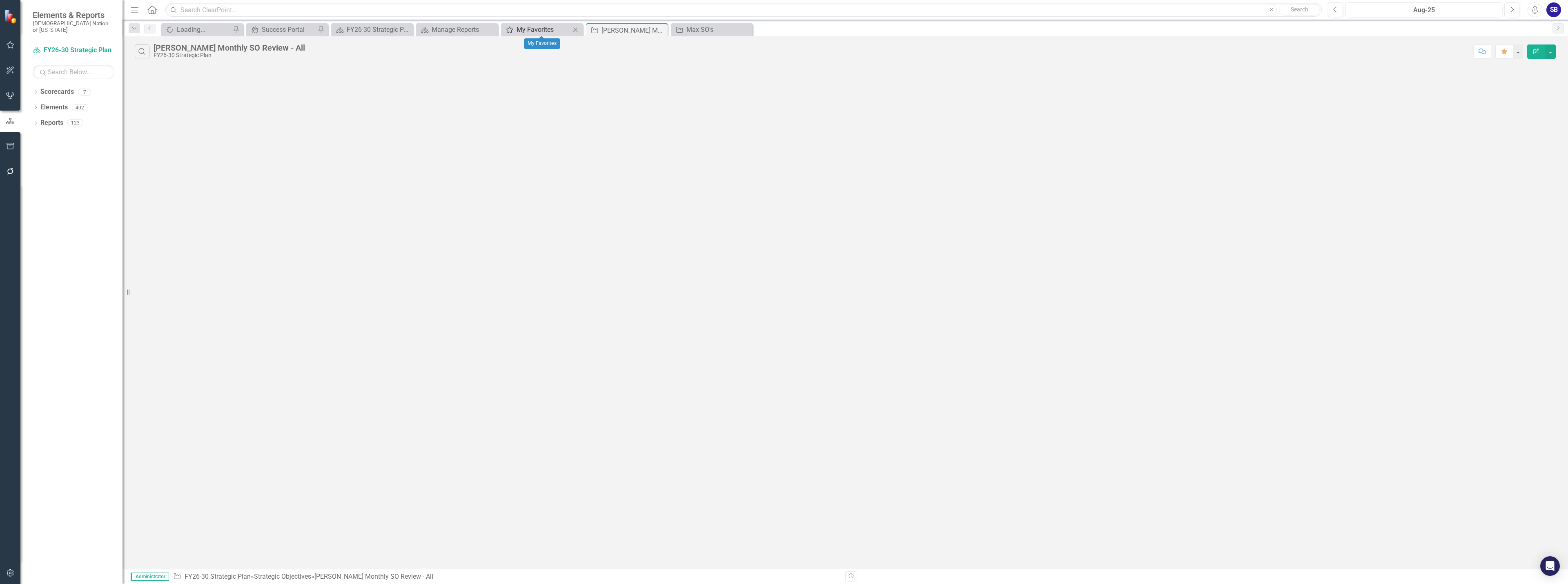
click at [547, 32] on div "My Favorites" at bounding box center [544, 29] width 54 height 11
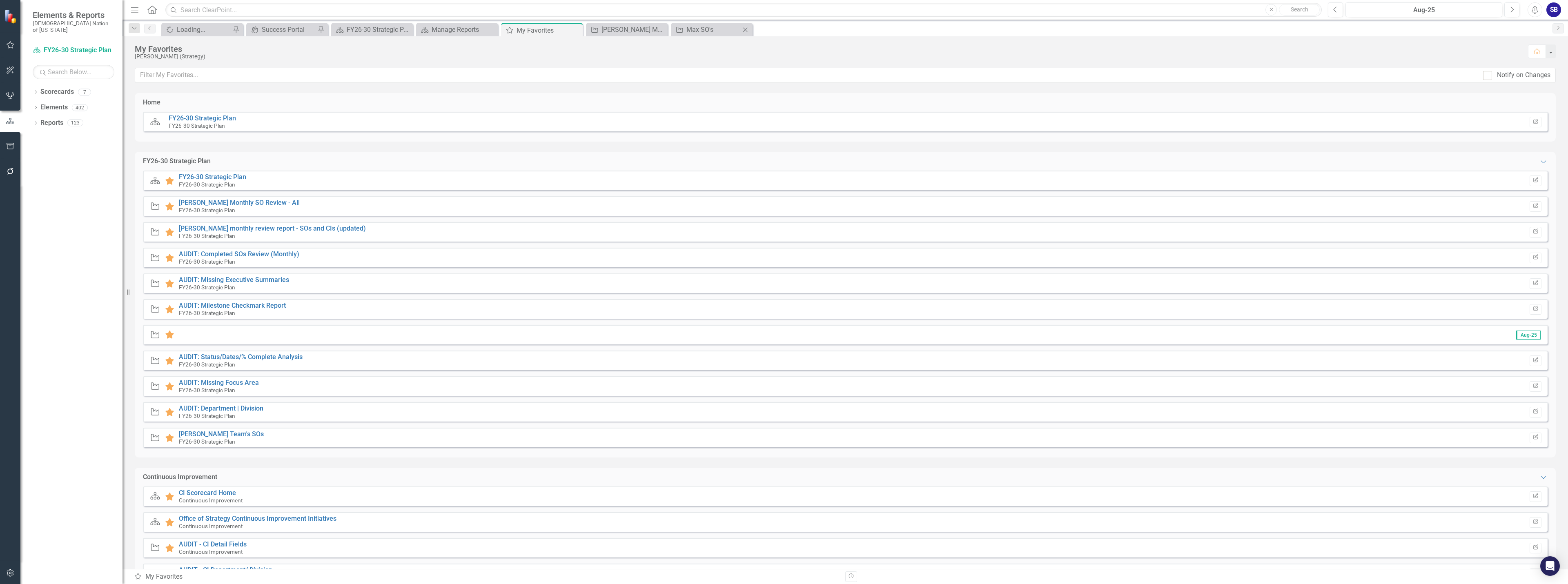
click at [745, 29] on icon "Close" at bounding box center [745, 29] width 8 height 7
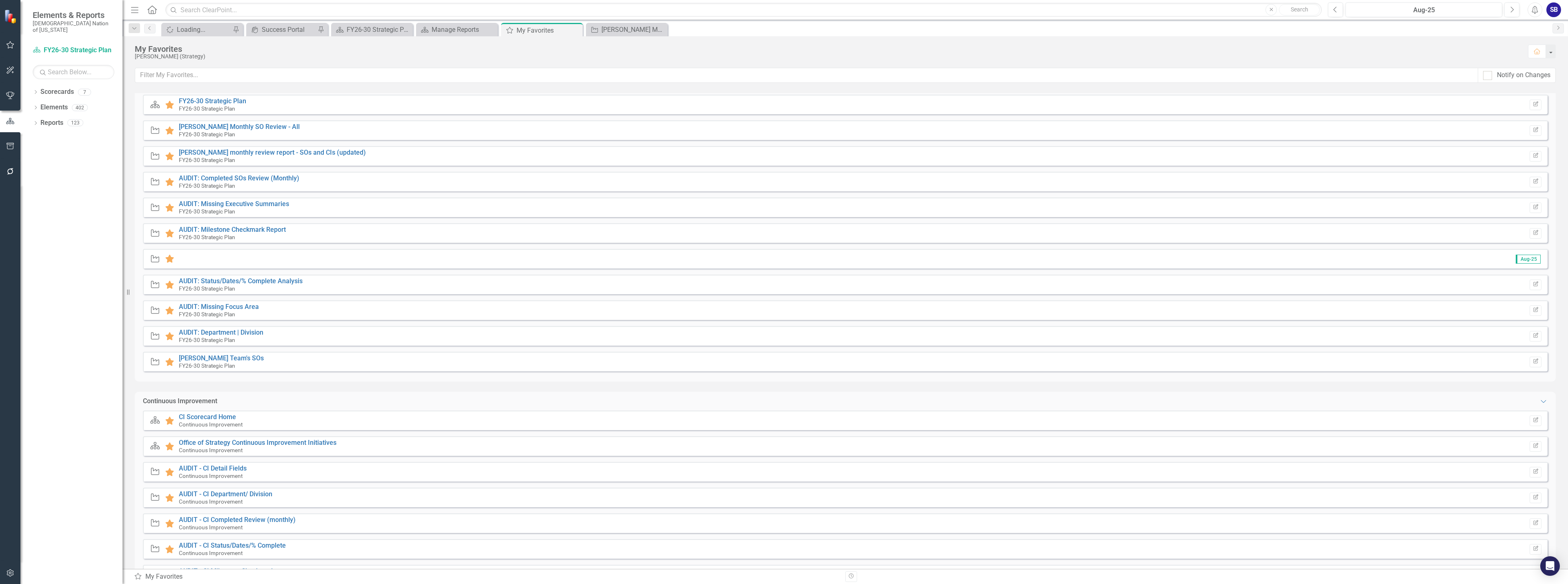
scroll to position [163, 0]
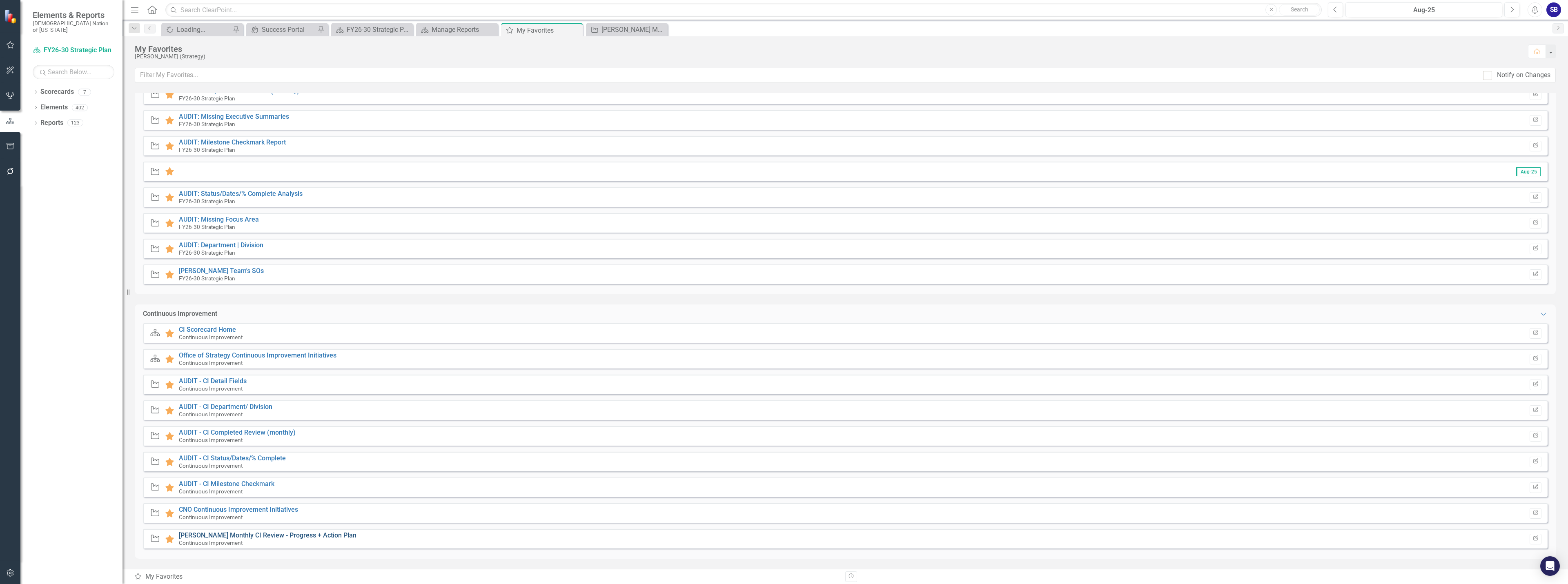
click at [333, 537] on link "[PERSON_NAME] Monthly CI Review - Progress + Action Plan" at bounding box center [268, 535] width 178 height 8
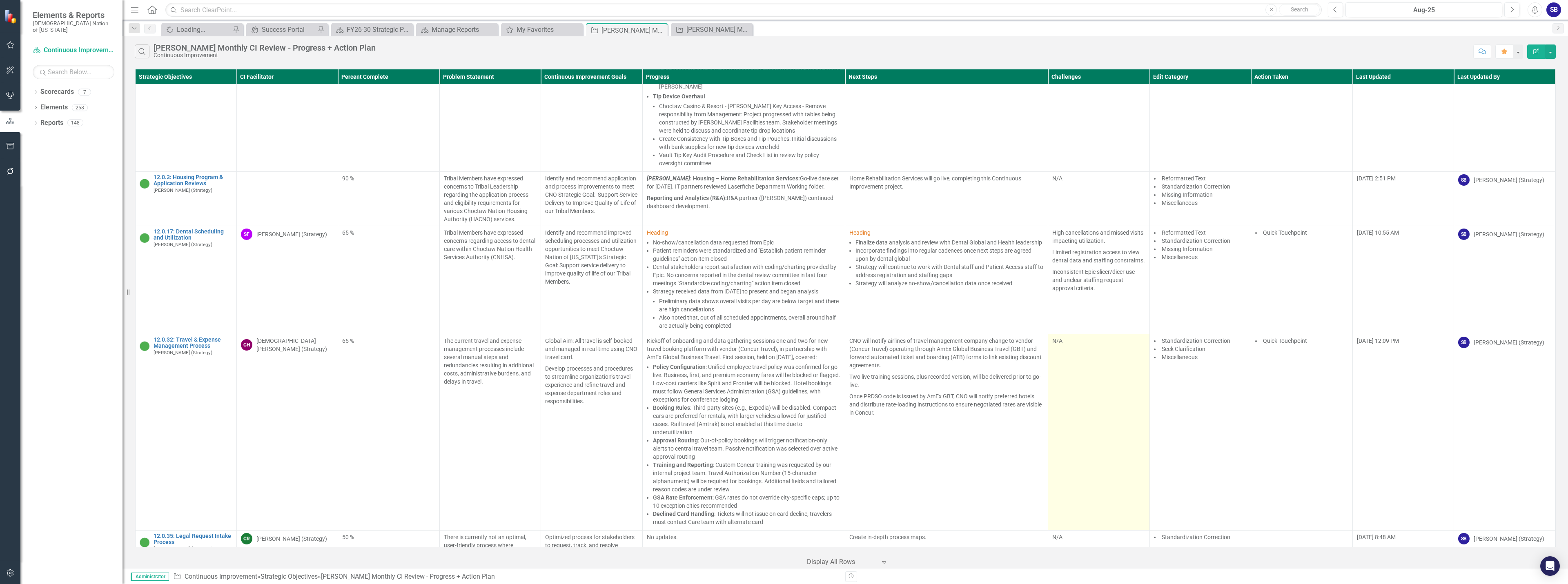
scroll to position [285, 0]
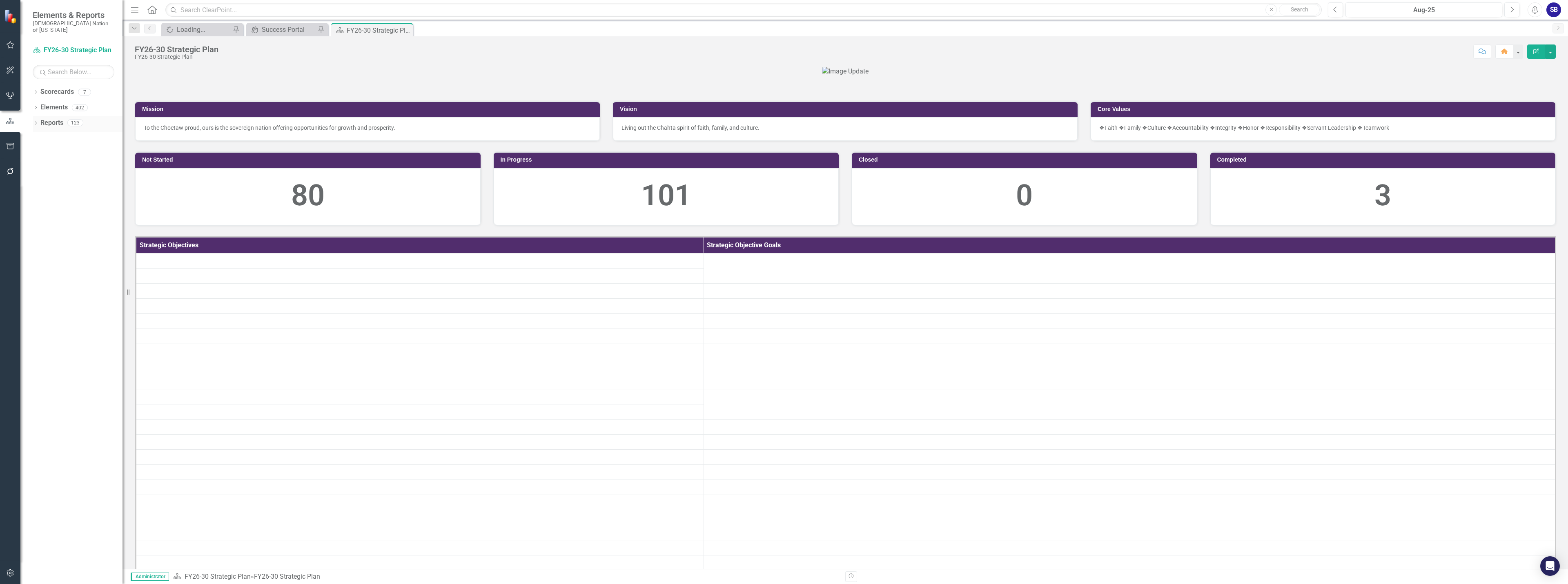
drag, startPoint x: 61, startPoint y: 111, endPoint x: 70, endPoint y: 112, distance: 9.1
click at [61, 116] on div "Reports" at bounding box center [52, 123] width 23 height 14
click at [9, 44] on icon "button" at bounding box center [11, 45] width 8 height 8
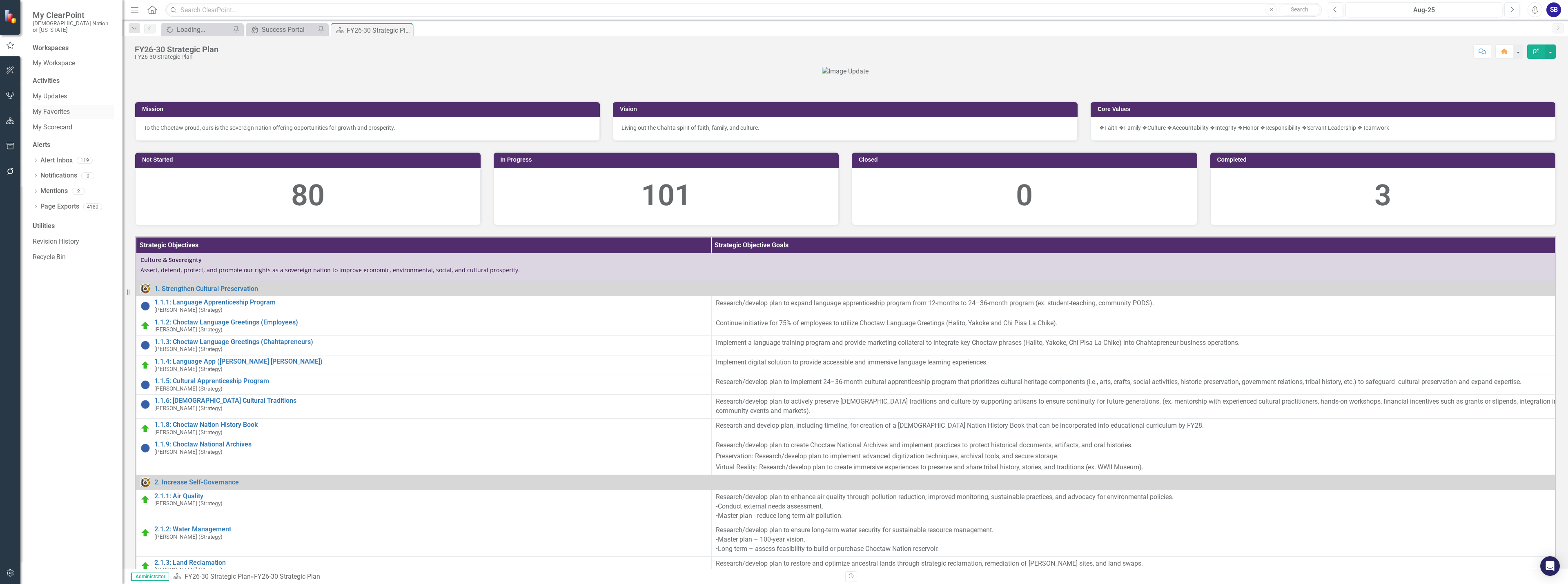
click at [62, 107] on link "My Favorites" at bounding box center [74, 112] width 81 height 10
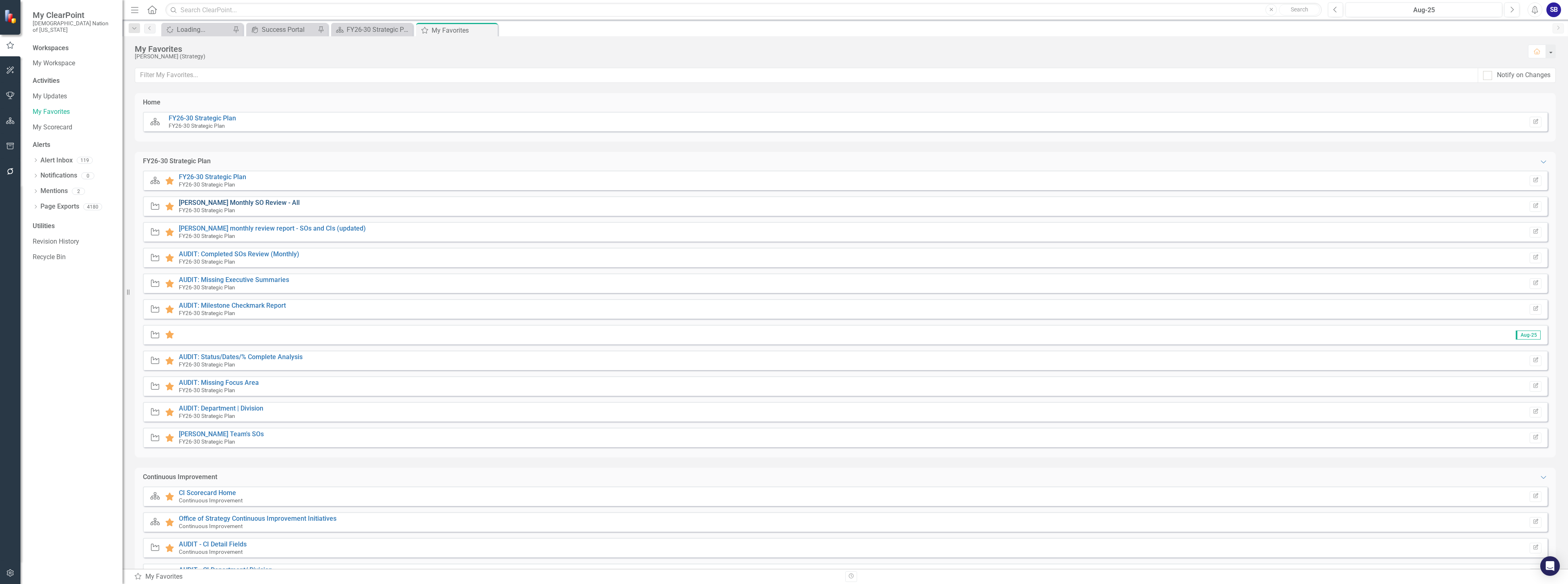
click at [259, 201] on link "[PERSON_NAME] Monthly SO Review - All" at bounding box center [239, 203] width 121 height 8
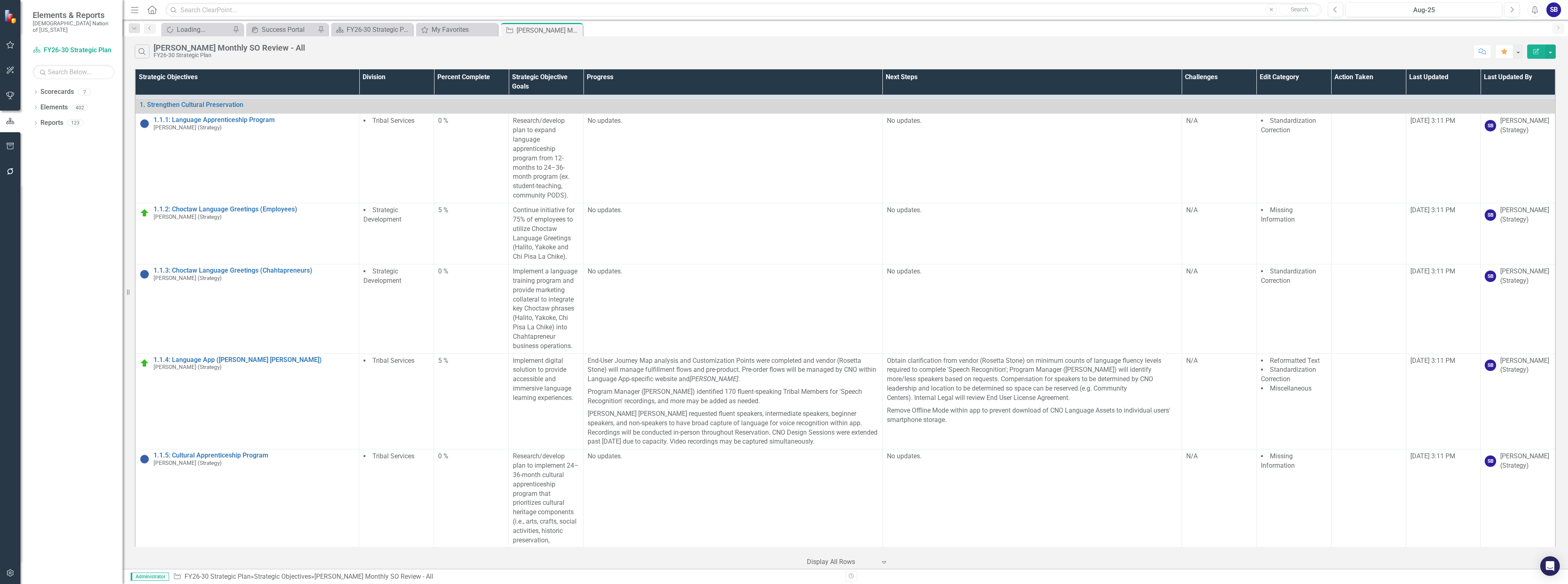
scroll to position [41, 0]
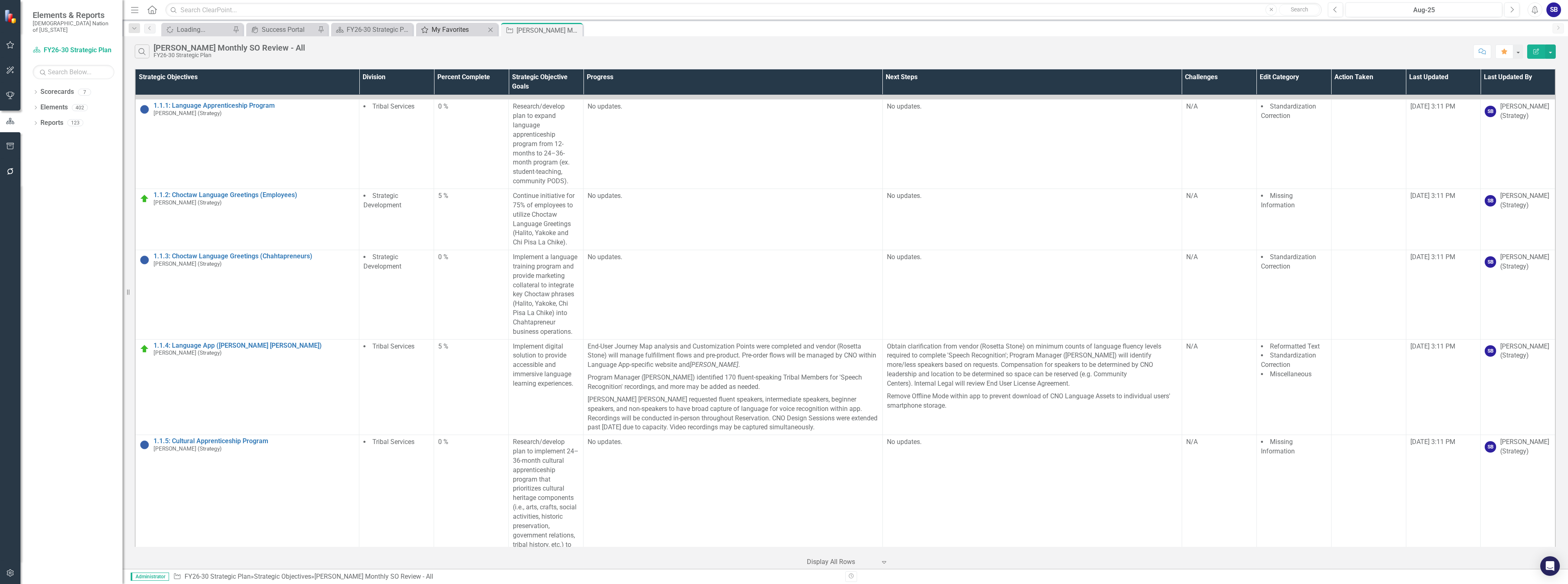
click at [454, 34] on div "My Favorites" at bounding box center [459, 29] width 54 height 11
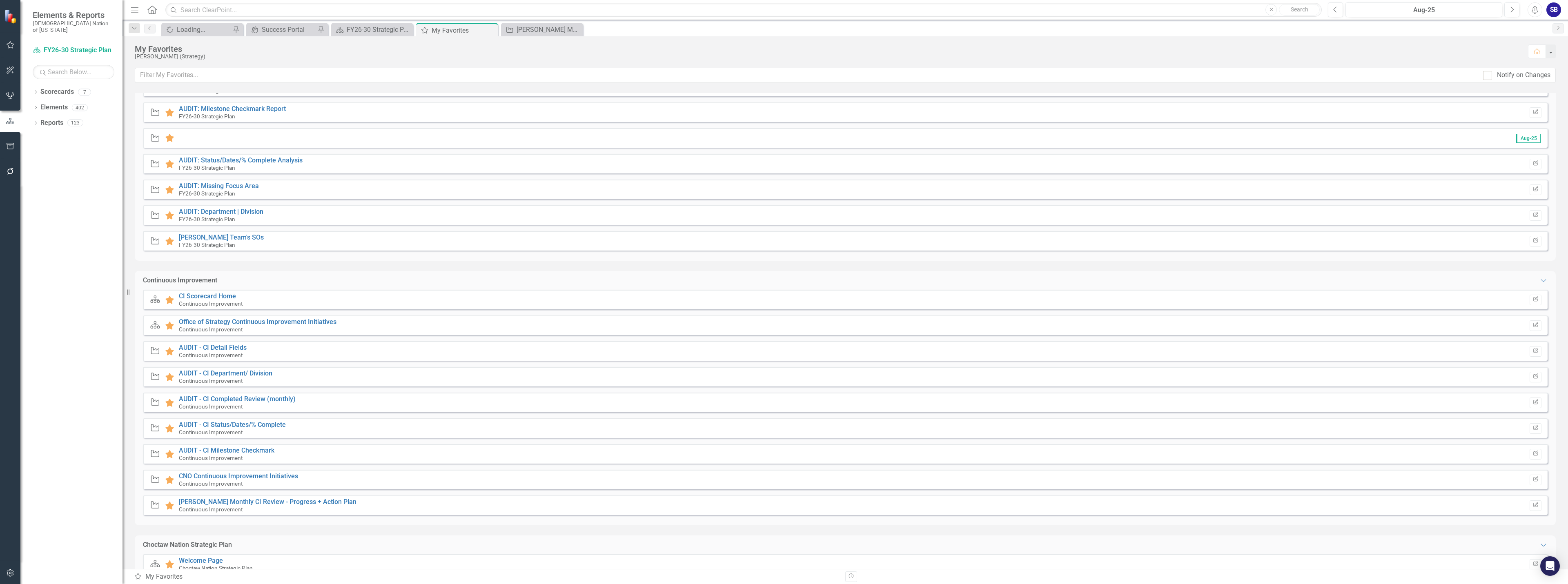
scroll to position [204, 0]
click at [295, 495] on link "[PERSON_NAME] Monthly CI Review - Progress + Action Plan" at bounding box center [268, 494] width 178 height 8
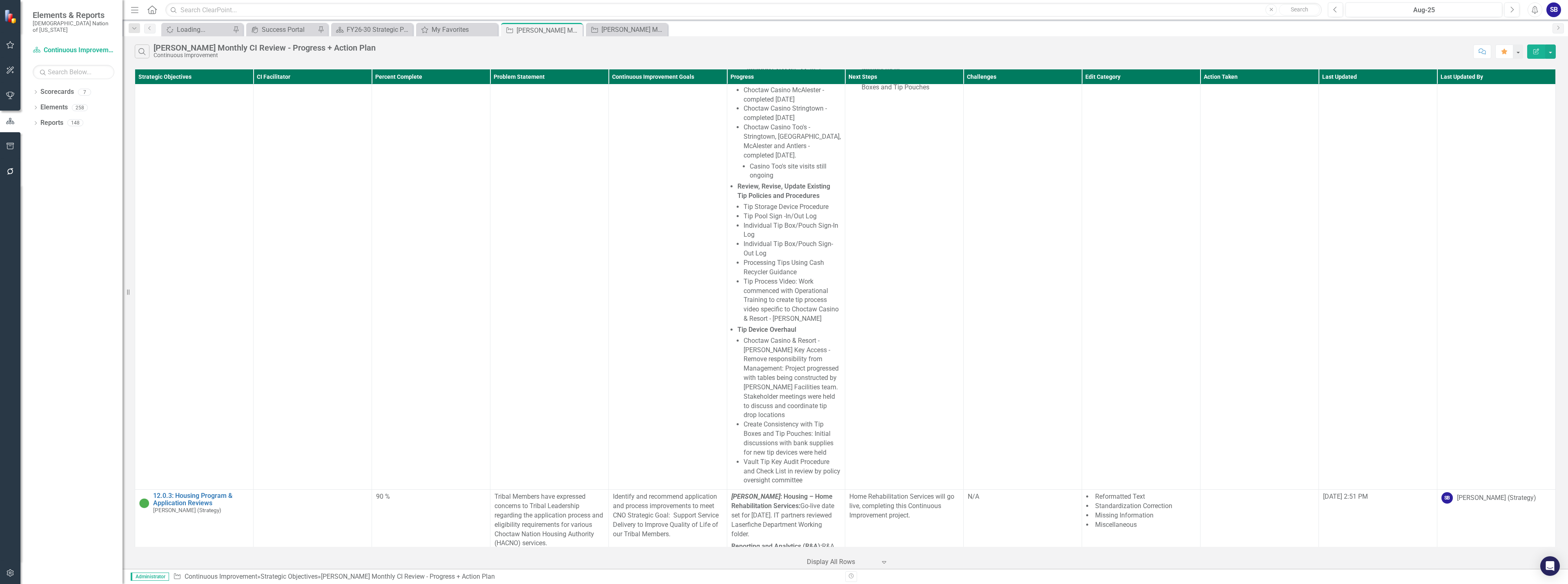
scroll to position [194, 0]
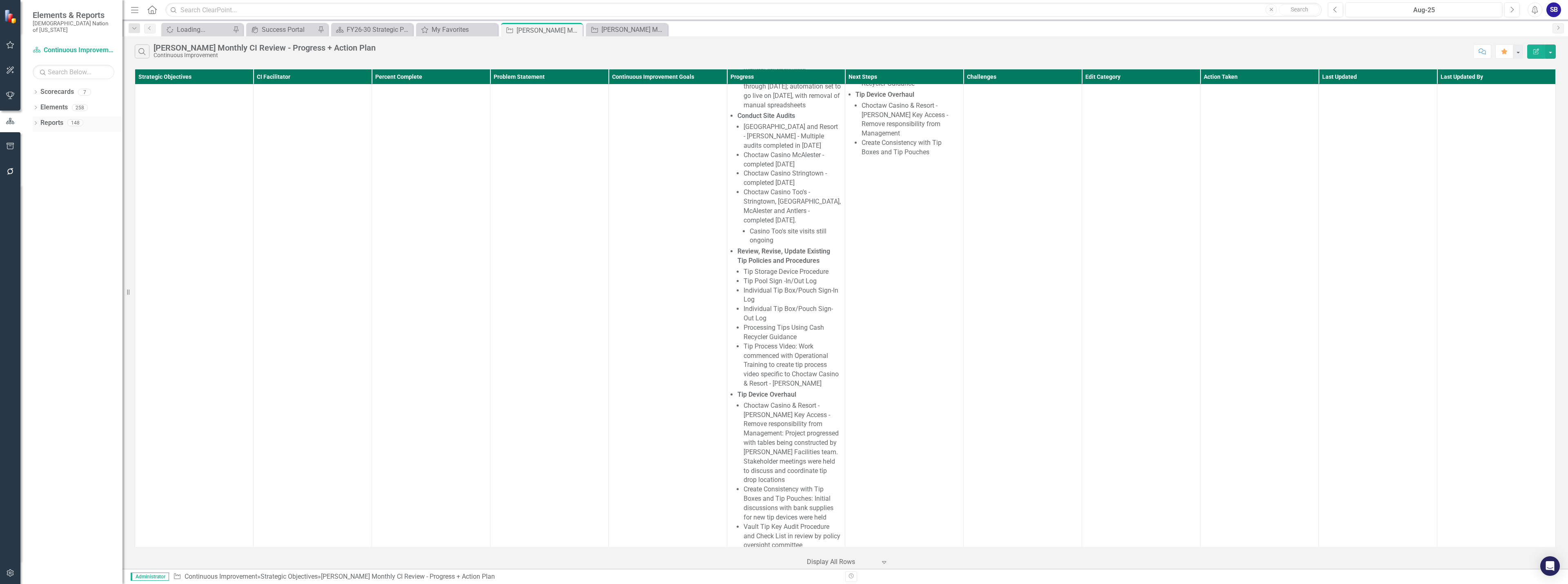
click at [59, 118] on link "Reports" at bounding box center [52, 123] width 23 height 10
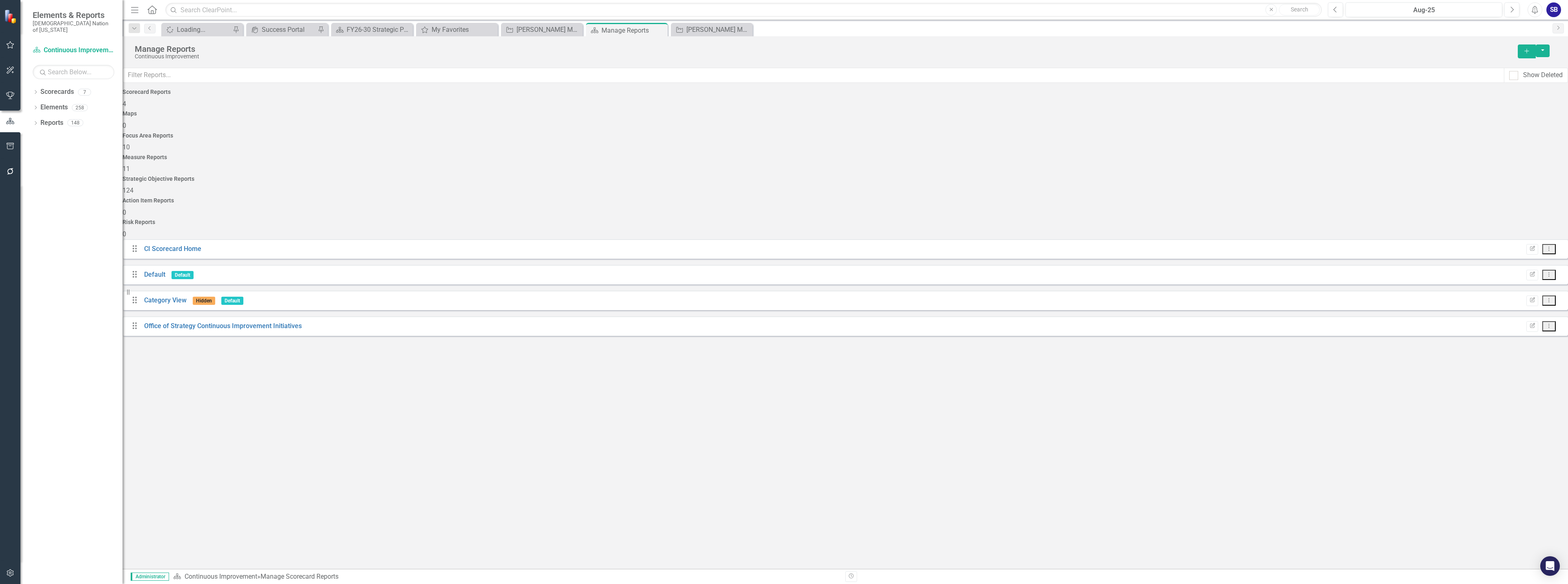
click at [1052, 176] on div "Strategic Objective Reports" at bounding box center [845, 179] width 1445 height 6
click at [927, 78] on input "text" at bounding box center [814, 75] width 1381 height 15
type input "truett"
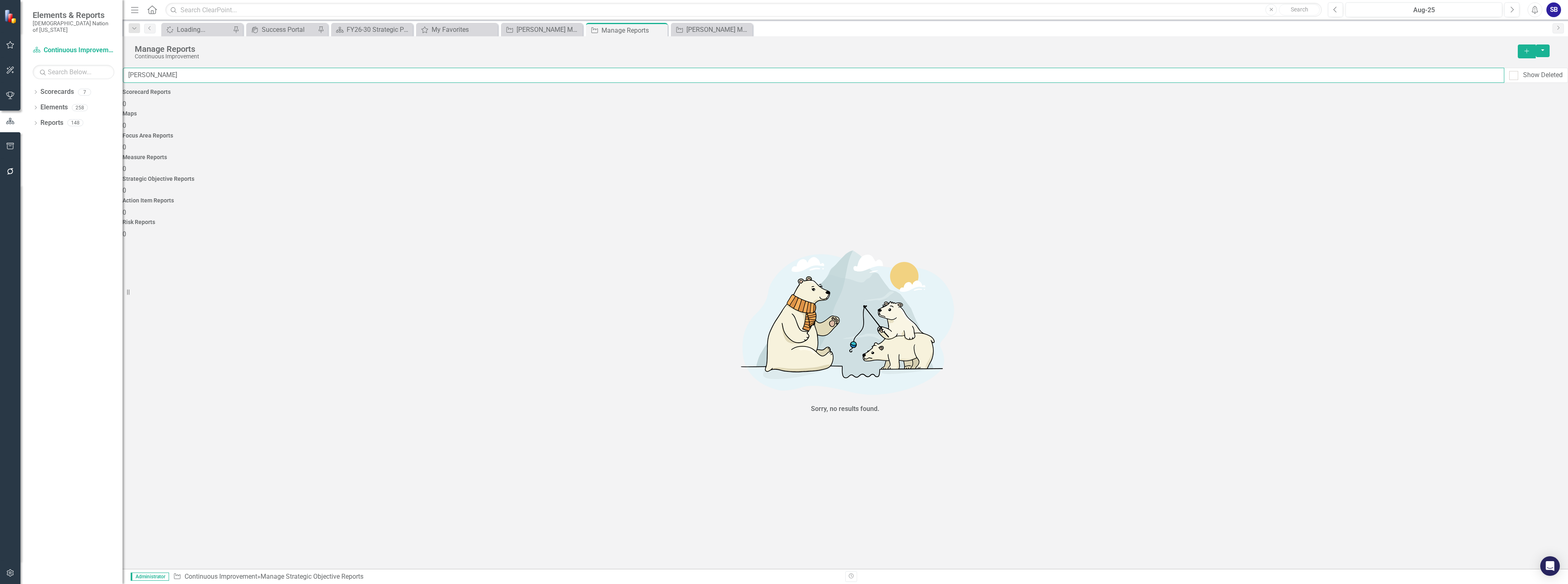
drag, startPoint x: 164, startPoint y: 74, endPoint x: 121, endPoint y: 74, distance: 43.0
click at [121, 74] on div "Elements & Reports Choctaw Nation of Oklahoma Scorecard Continuous Improvement …" at bounding box center [784, 292] width 1568 height 584
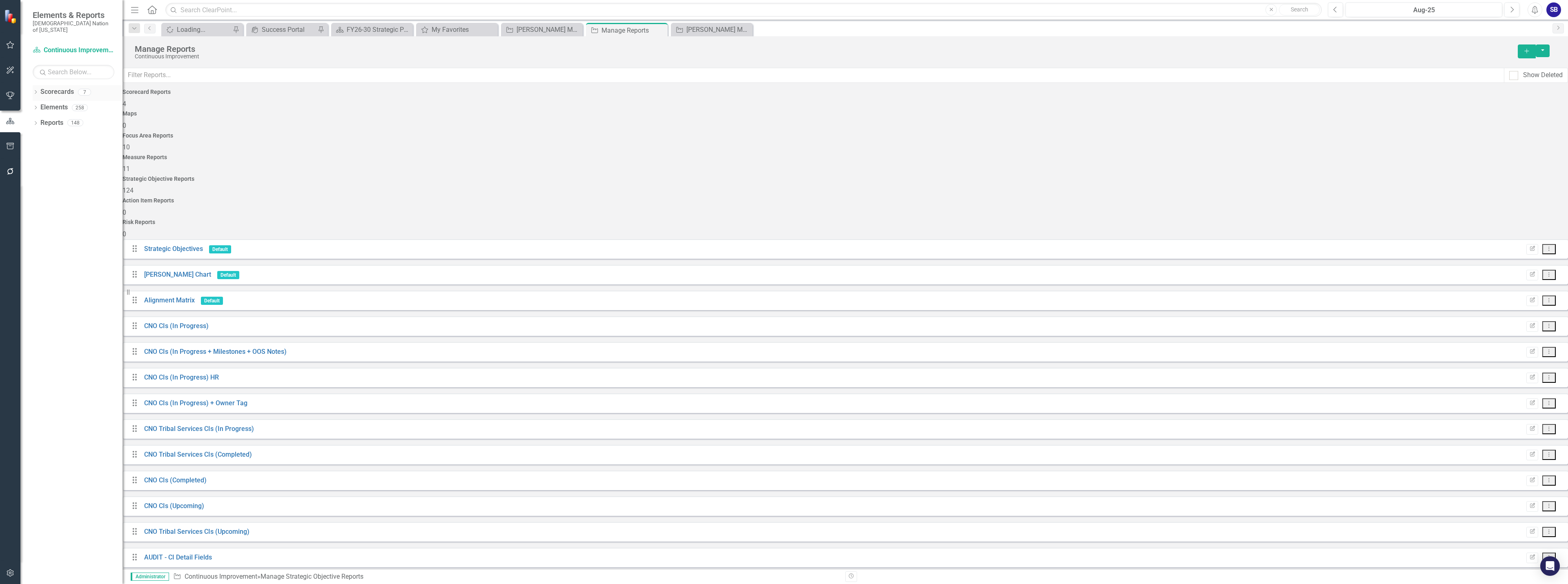
click at [66, 87] on link "Scorecards" at bounding box center [57, 92] width 34 height 10
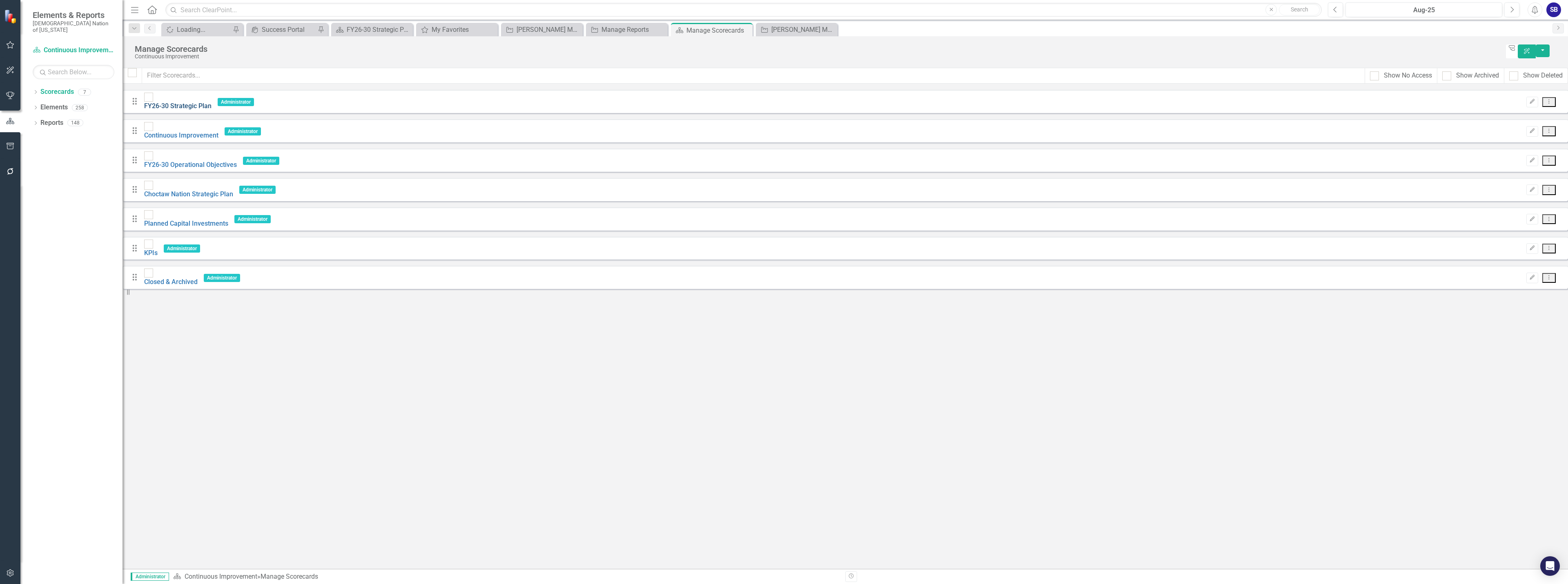
click at [199, 102] on link "FY26-30 Strategic Plan" at bounding box center [178, 106] width 68 height 8
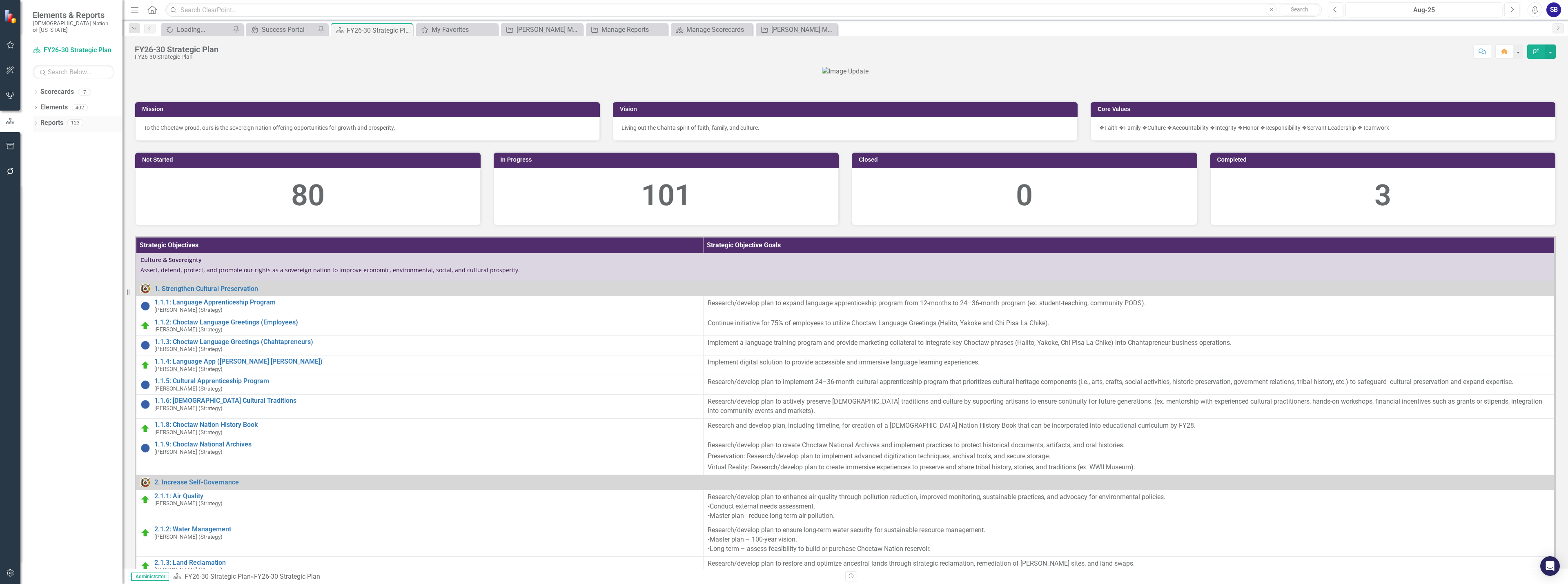
click at [68, 120] on div "123" at bounding box center [75, 123] width 15 height 7
click at [59, 118] on link "Reports" at bounding box center [52, 123] width 23 height 10
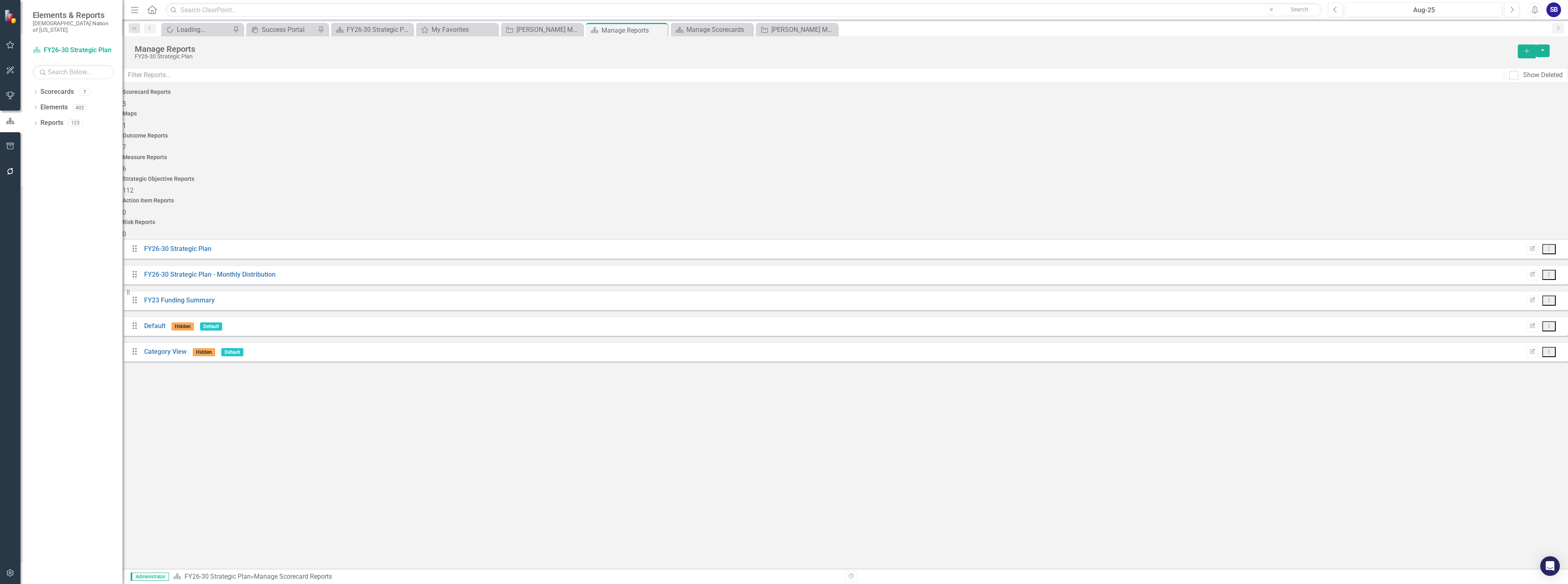
click at [1001, 176] on div "Strategic Objective Reports 112" at bounding box center [845, 186] width 1445 height 19
click at [897, 75] on input "text" at bounding box center [814, 75] width 1381 height 15
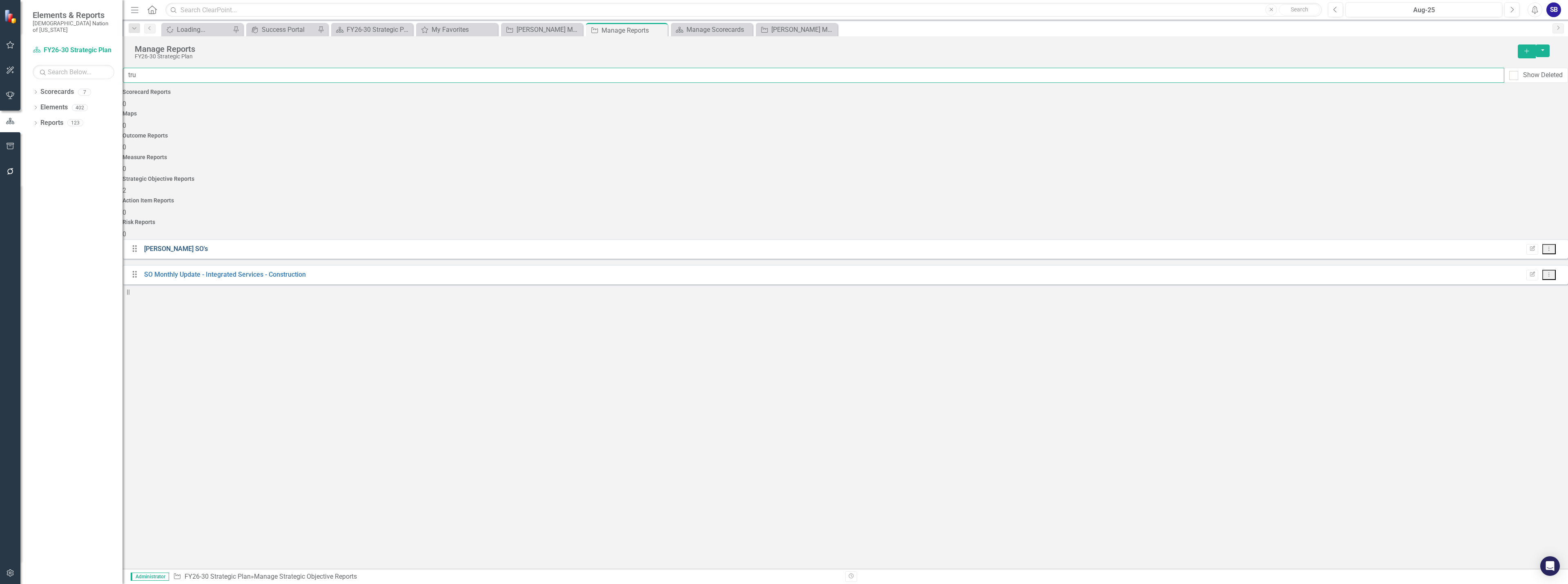
type input "tru"
click at [177, 245] on link "Truett SO's" at bounding box center [176, 248] width 64 height 8
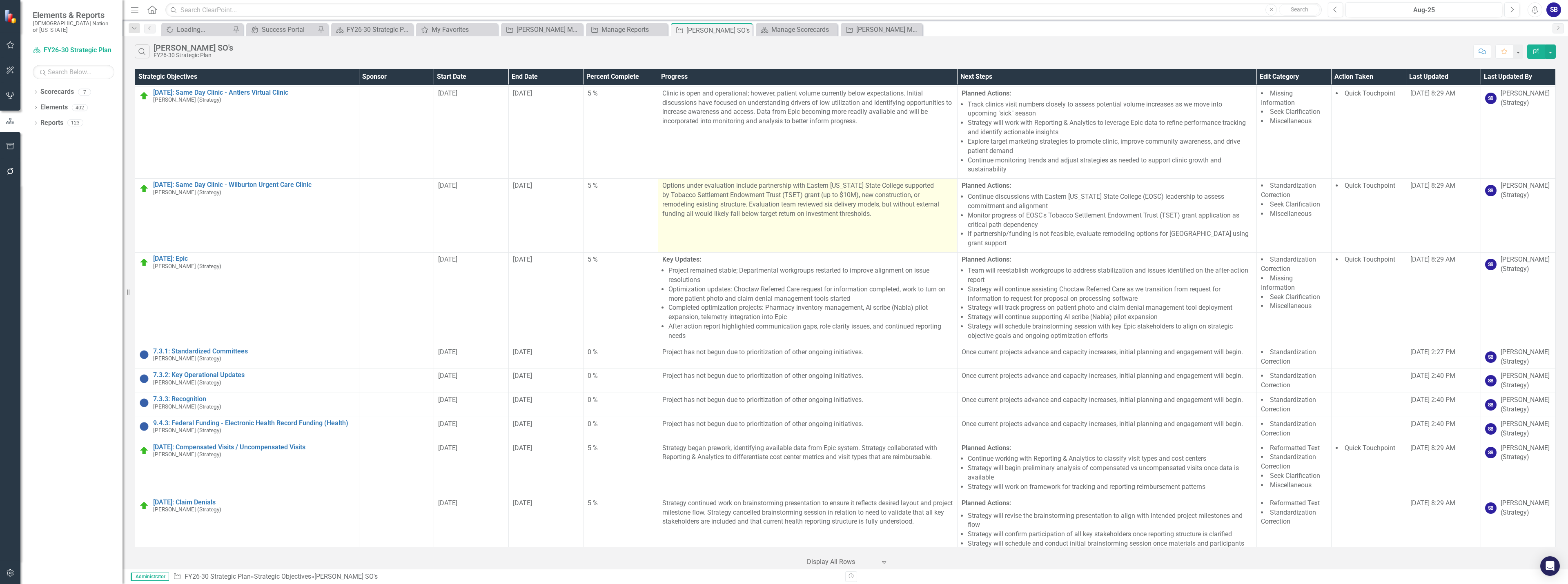
scroll to position [218, 0]
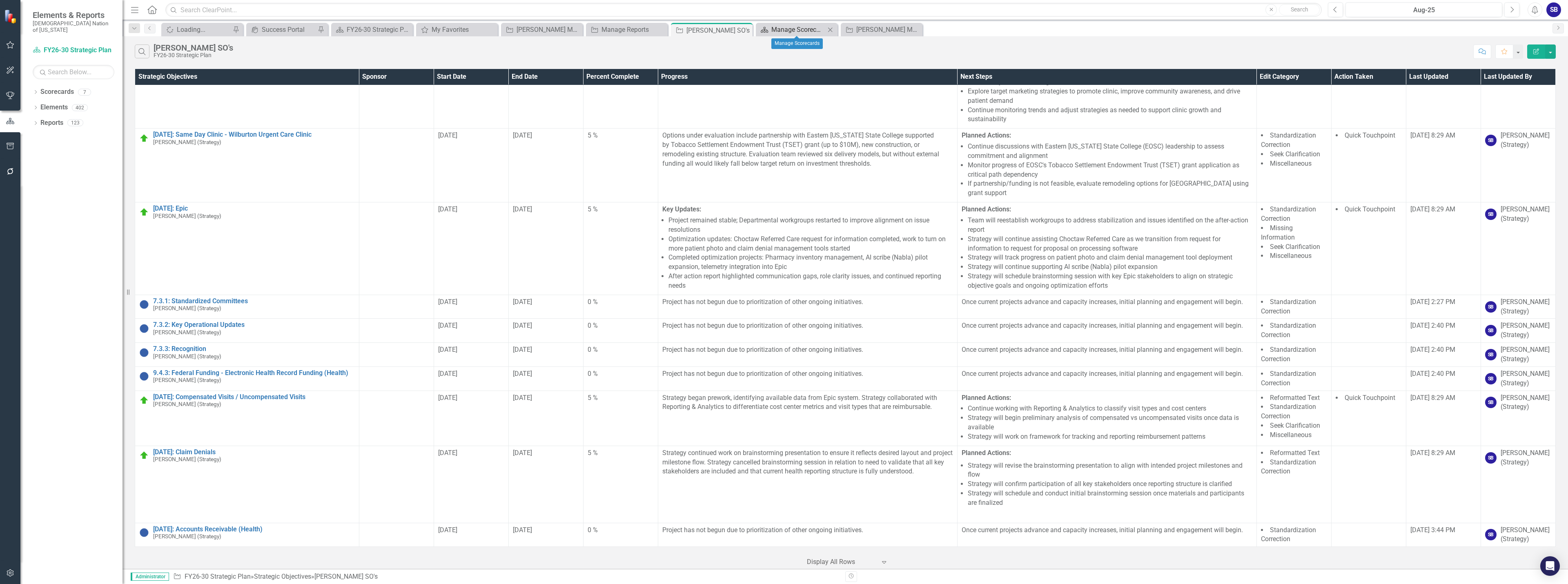
click at [799, 25] on div "Manage Scorecards" at bounding box center [798, 29] width 54 height 11
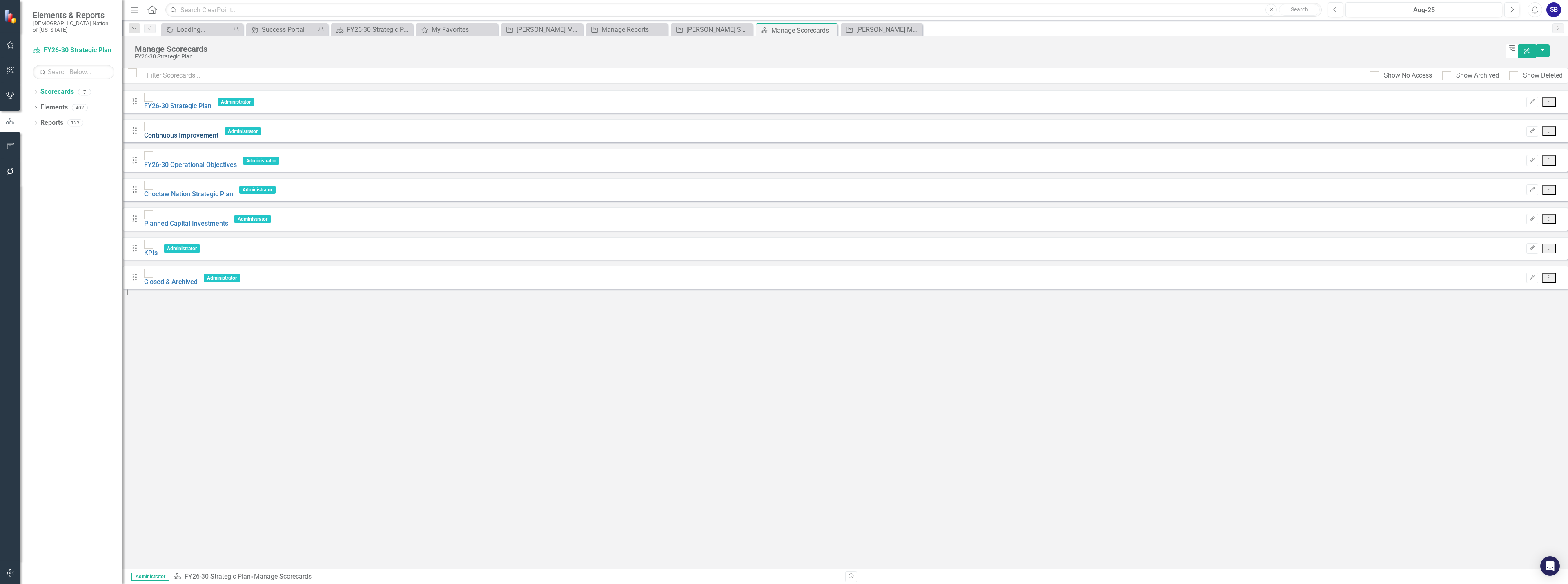
click at [192, 131] on link "Continuous Improvement" at bounding box center [181, 135] width 74 height 8
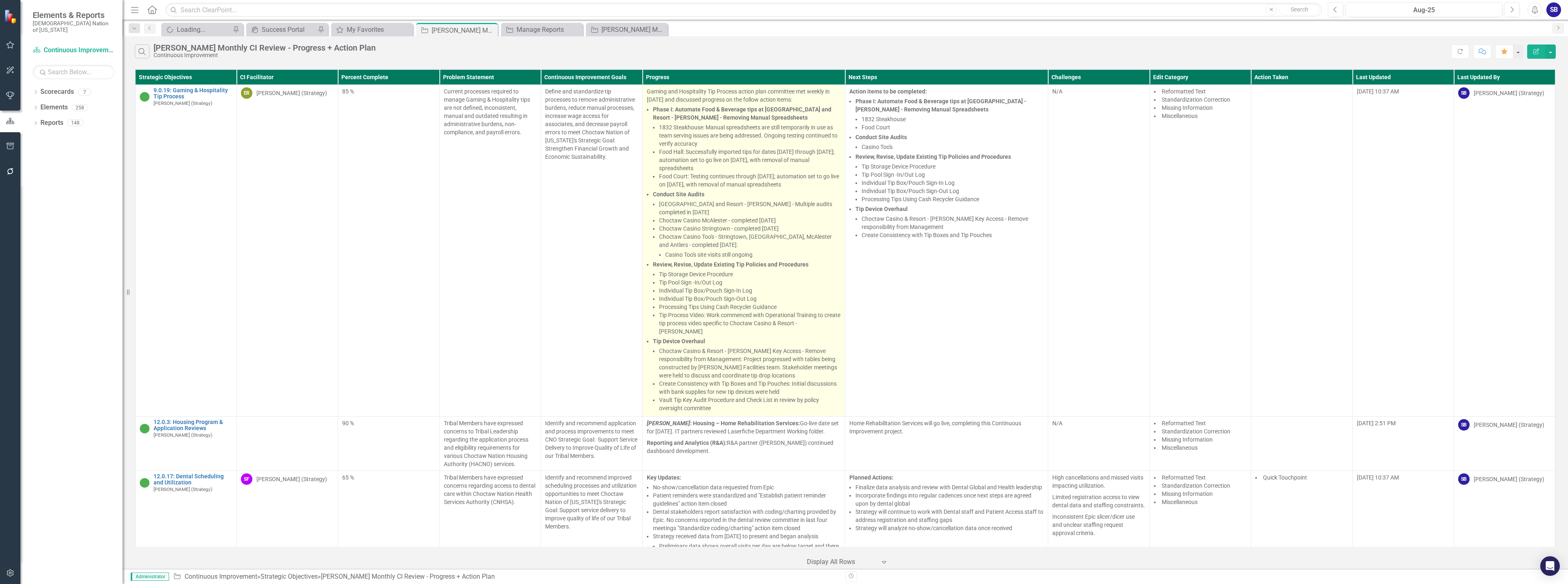
click at [779, 189] on li "Food Court: Testing continues through [DATE]; automation set to go live on [DAT…" at bounding box center [750, 180] width 182 height 16
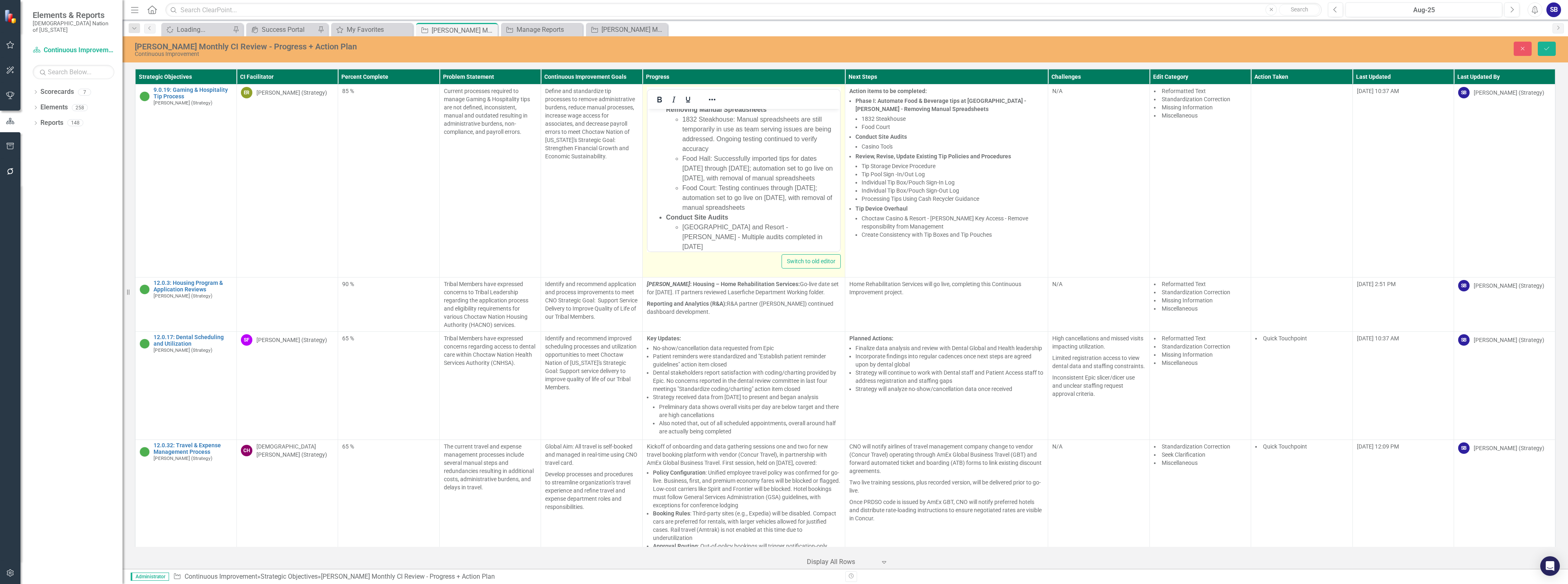
scroll to position [81, 0]
click at [799, 219] on li "[GEOGRAPHIC_DATA] and Resort - [PERSON_NAME] - Multiple audits completed in [DA…" at bounding box center [759, 217] width 156 height 29
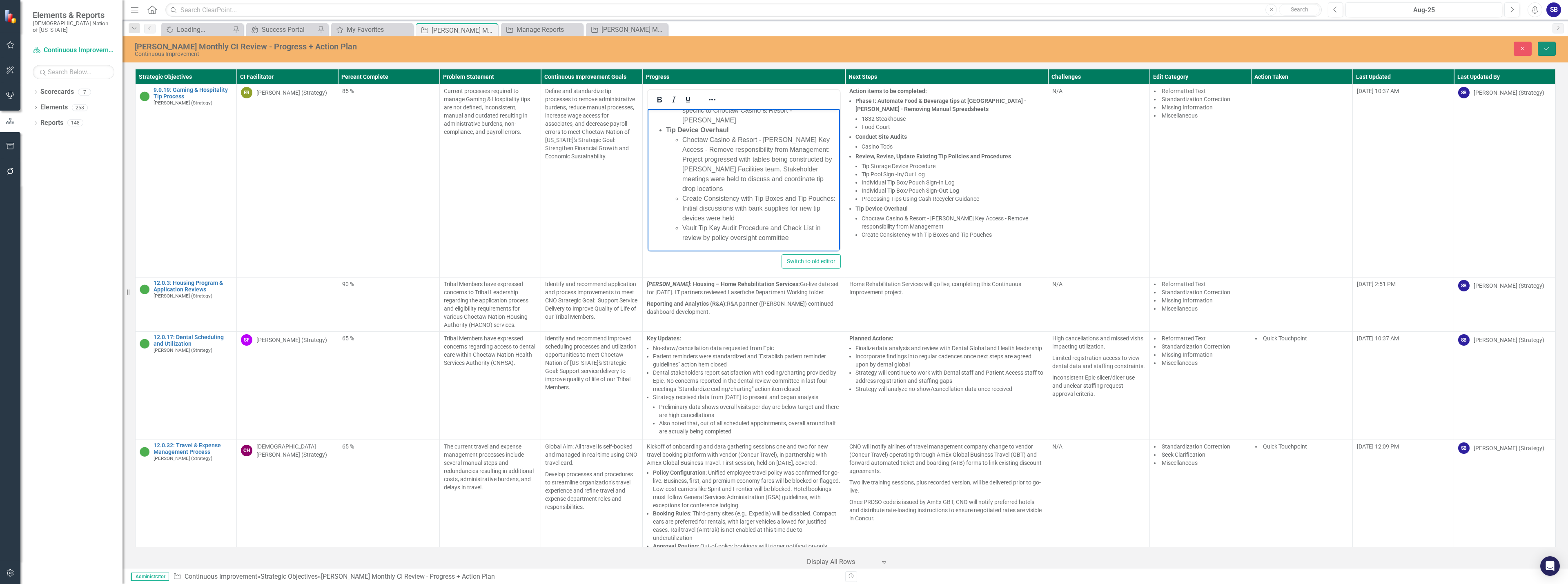
click at [1546, 48] on icon "Save" at bounding box center [1547, 48] width 8 height 6
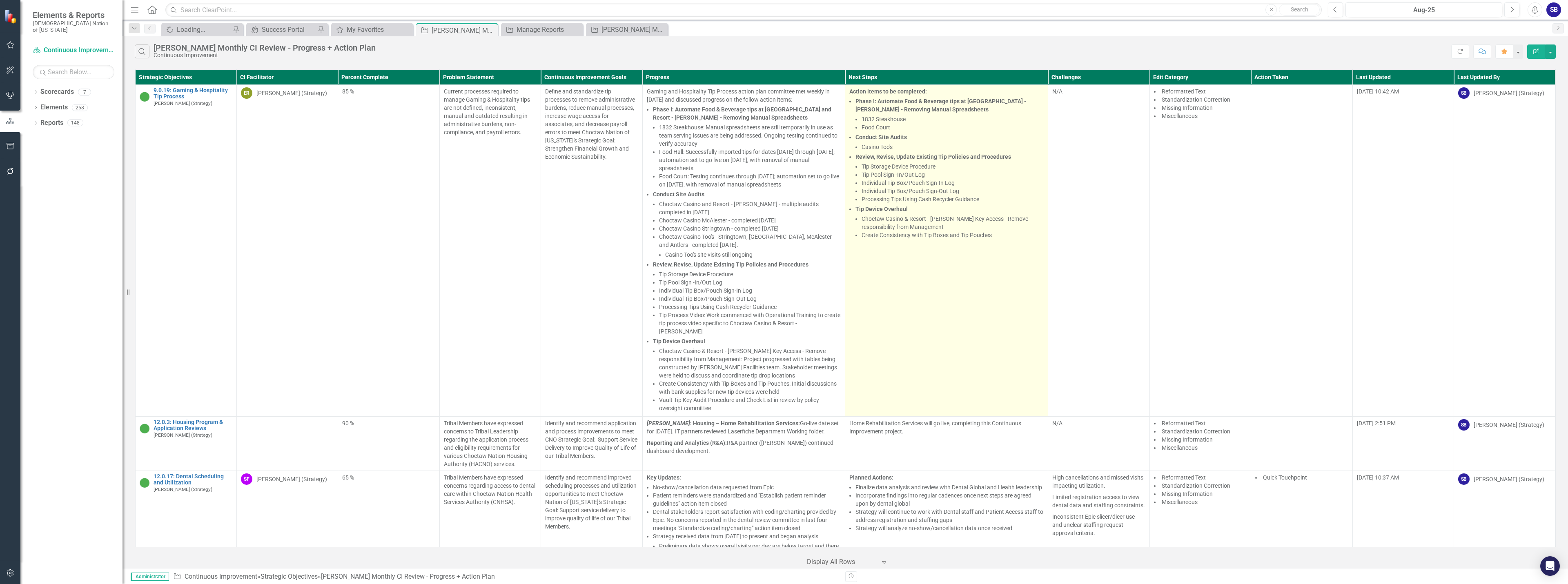
click at [926, 122] on li "1832 Steakhouse" at bounding box center [952, 119] width 182 height 8
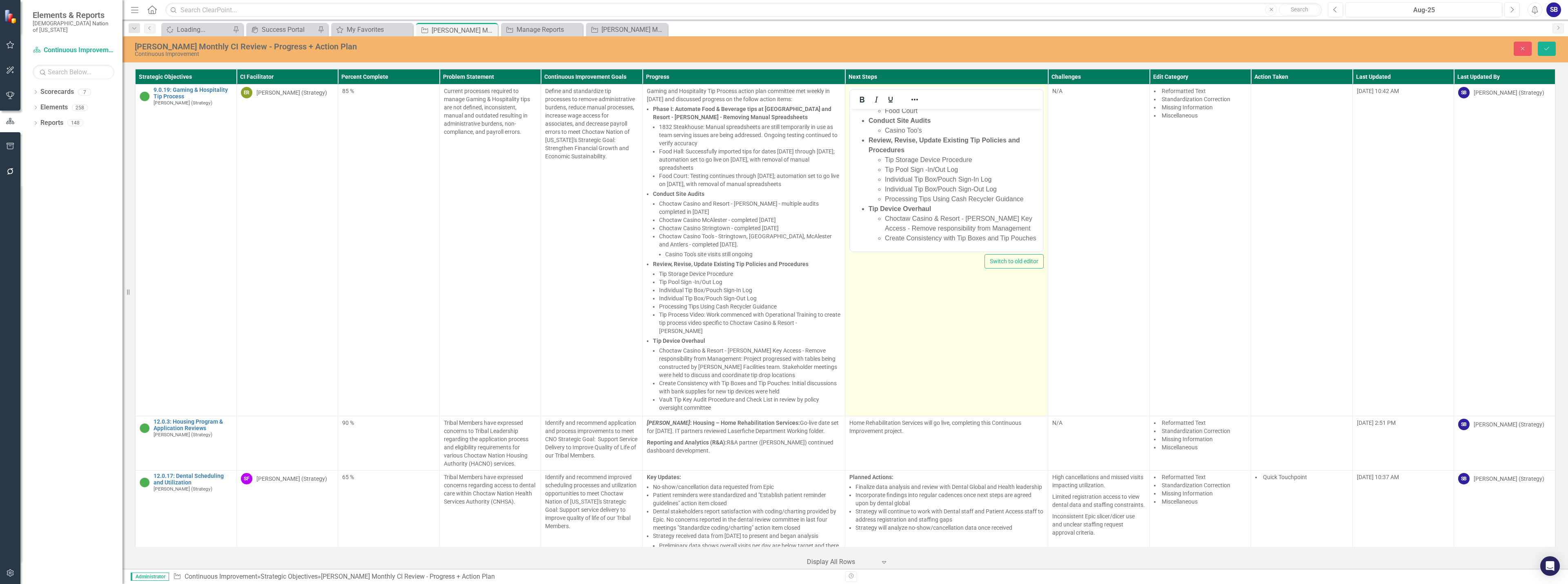
scroll to position [71, 0]
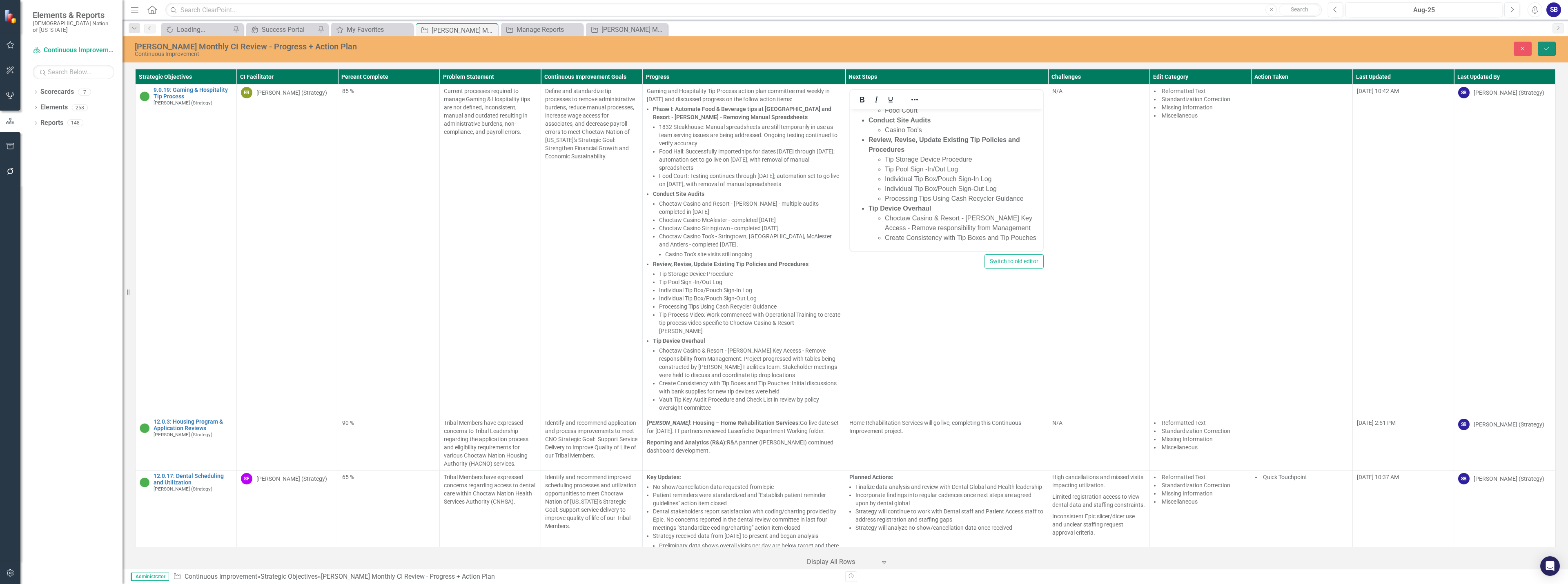
click at [1548, 49] on icon "Save" at bounding box center [1547, 48] width 8 height 6
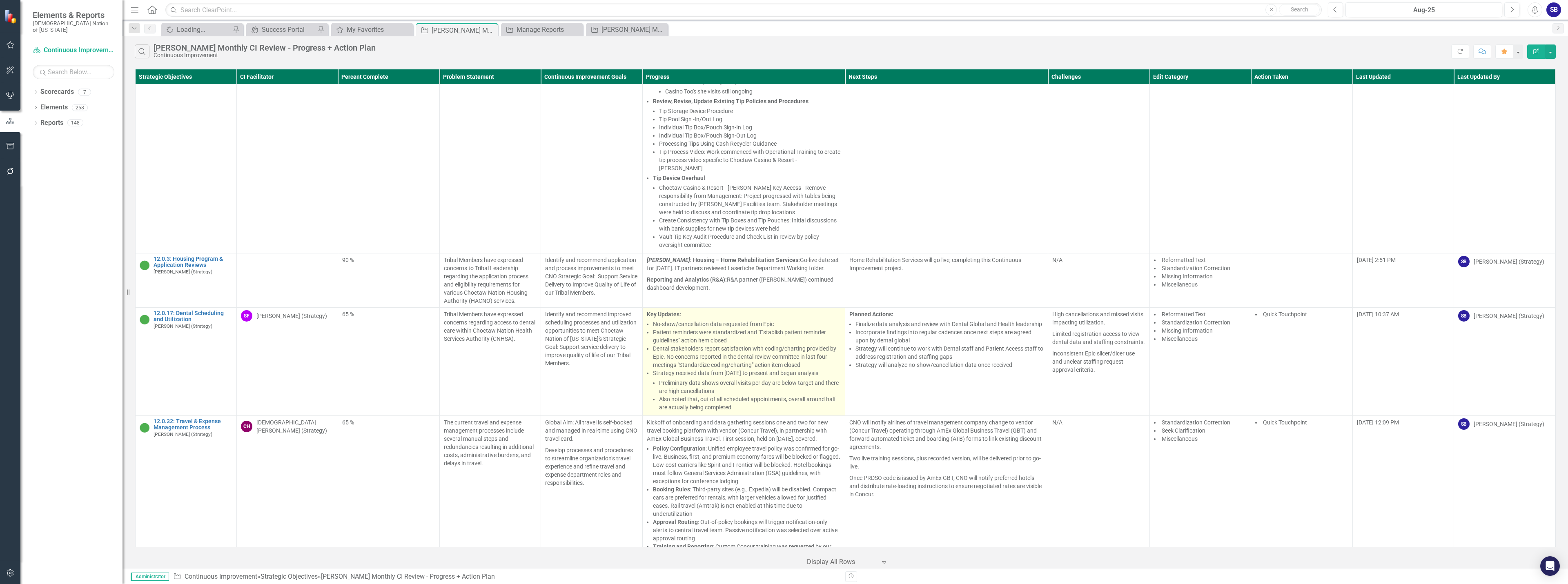
scroll to position [204, 0]
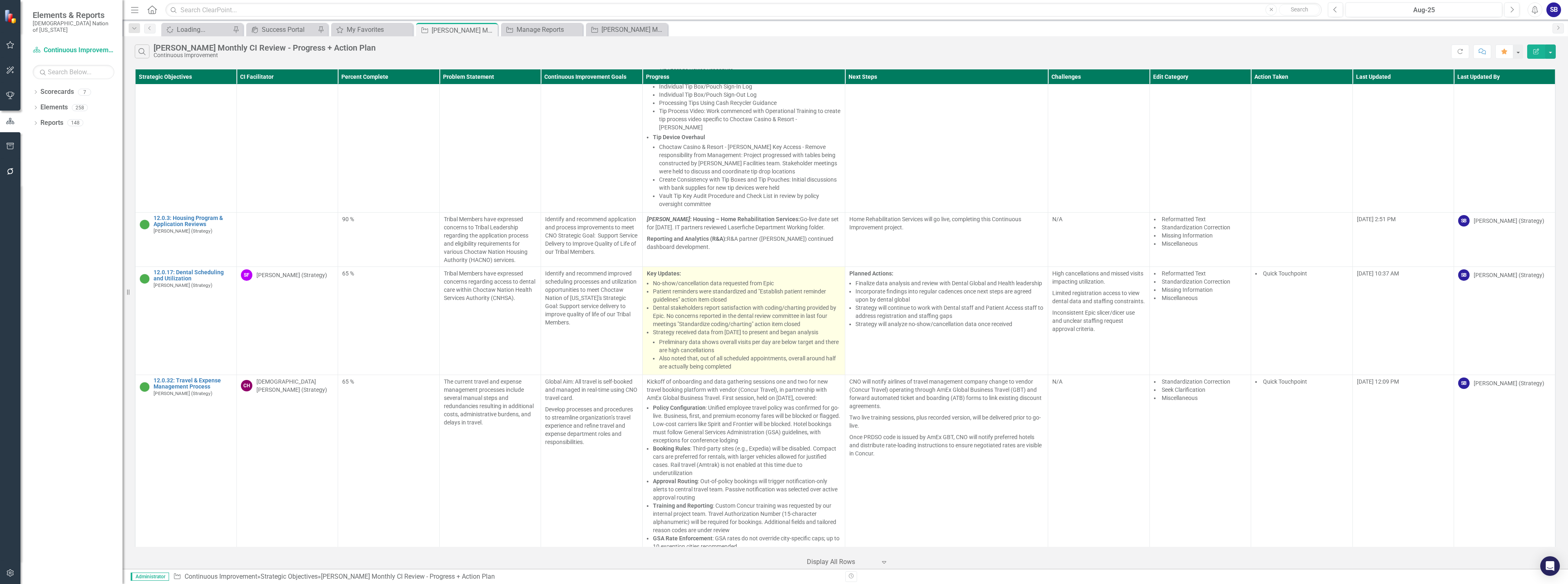
click at [727, 330] on li "Strategy received data from [DATE] to present and began analysis Preliminary da…" at bounding box center [747, 349] width 189 height 43
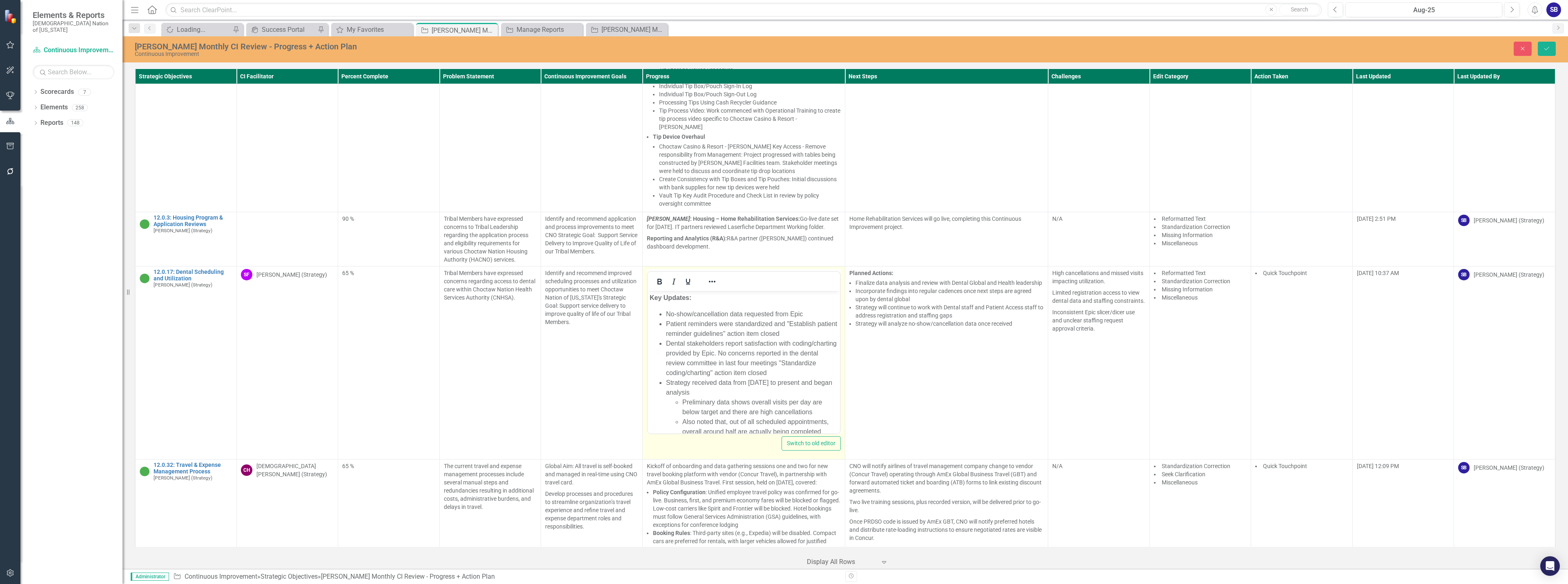
scroll to position [0, 0]
click at [674, 364] on li "Dental stakeholders report satisfaction with coding/charting provided by Epic. …" at bounding box center [752, 358] width 172 height 40
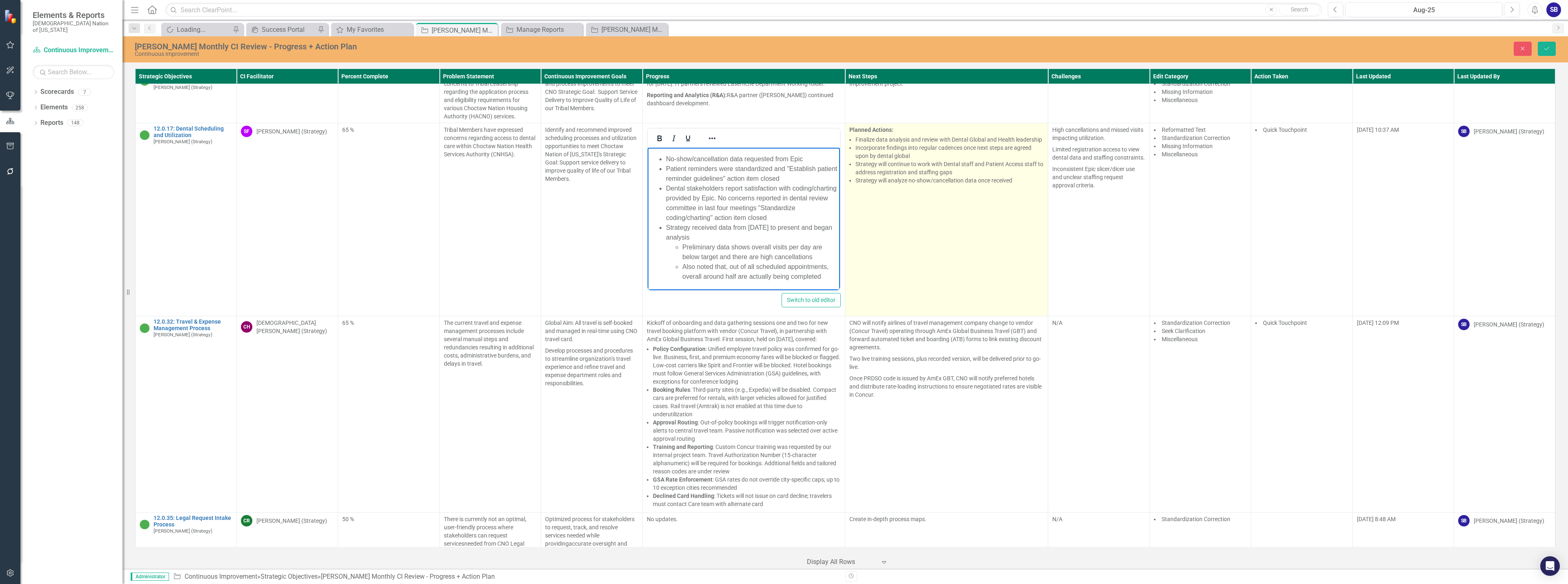
scroll to position [367, 0]
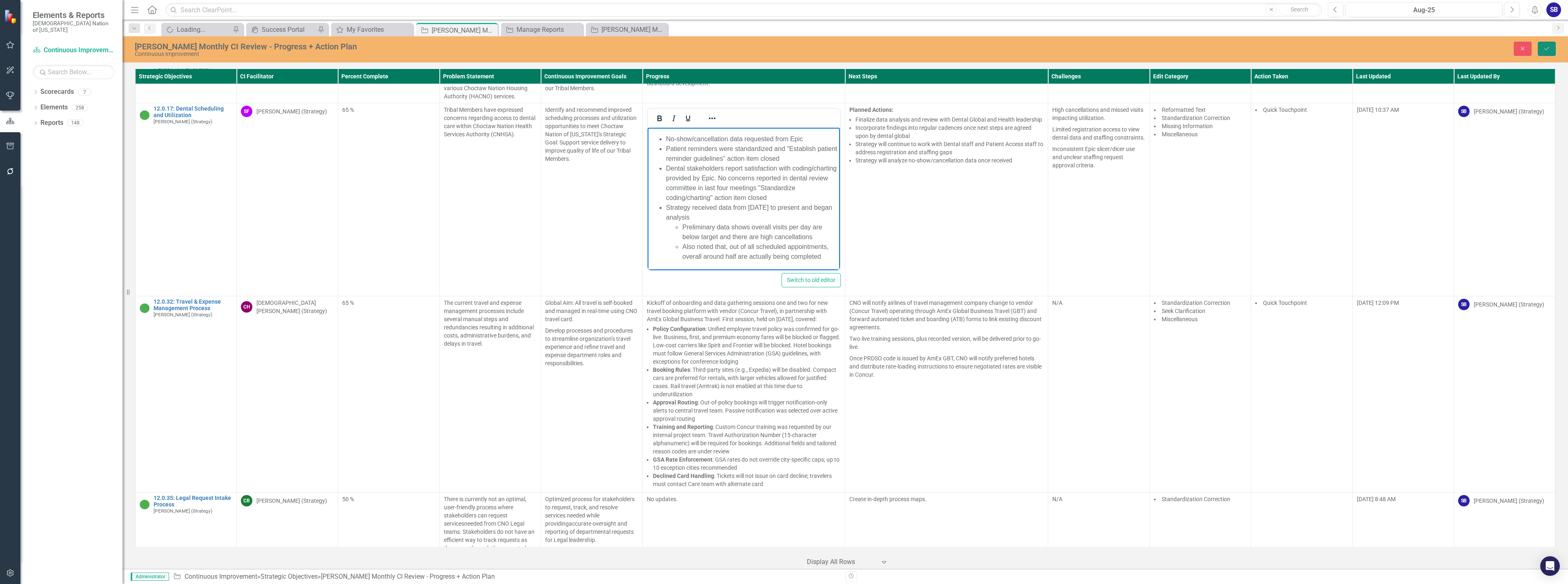
click at [1549, 45] on icon "Save" at bounding box center [1547, 48] width 8 height 6
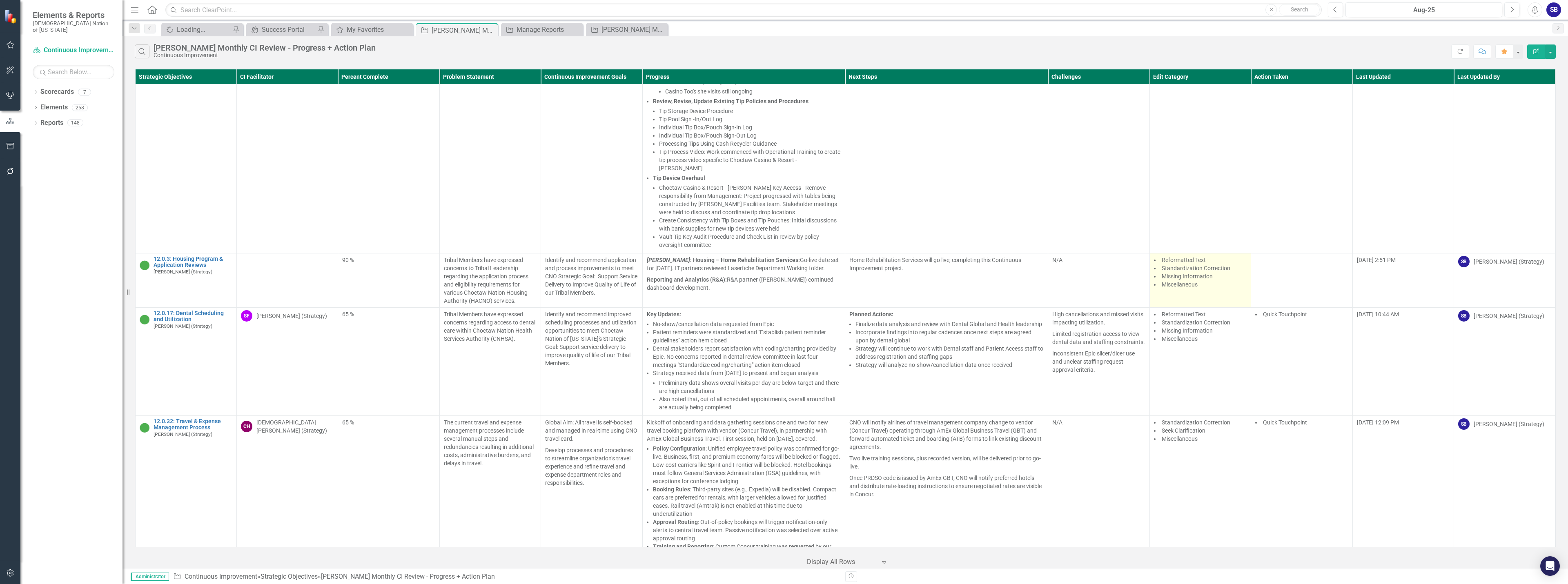
scroll to position [327, 0]
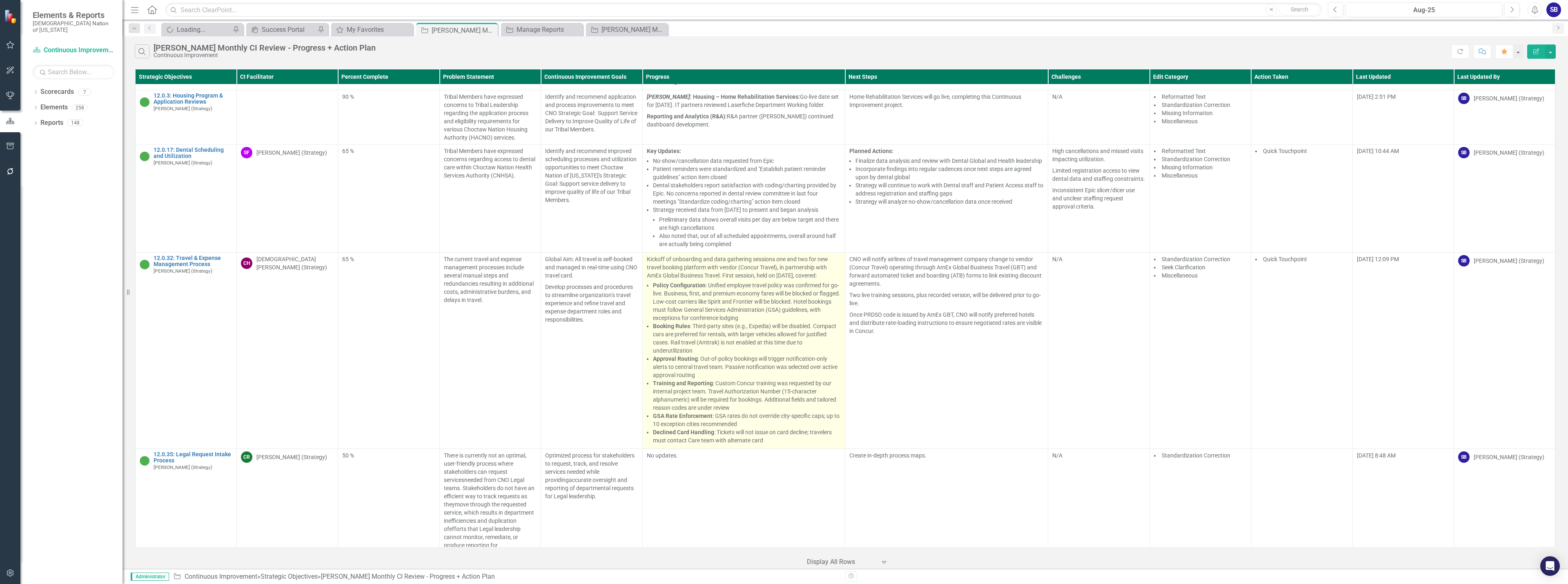
click at [756, 355] on li "Booking Rules : Third-party sites (e.g., Expedia) will be disabled. Compact car…" at bounding box center [747, 338] width 189 height 33
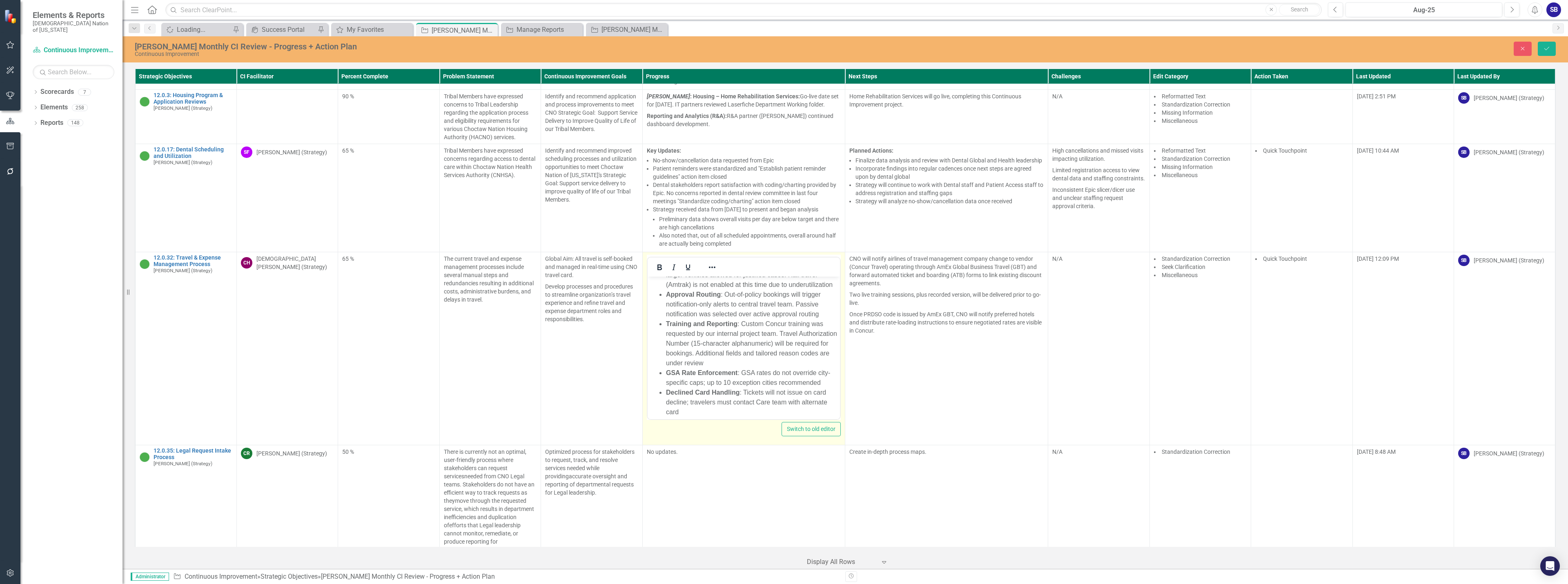
scroll to position [149, 0]
click at [787, 317] on li "Training and Reporting : Custom Concur training was requested by our internal p…" at bounding box center [752, 336] width 172 height 49
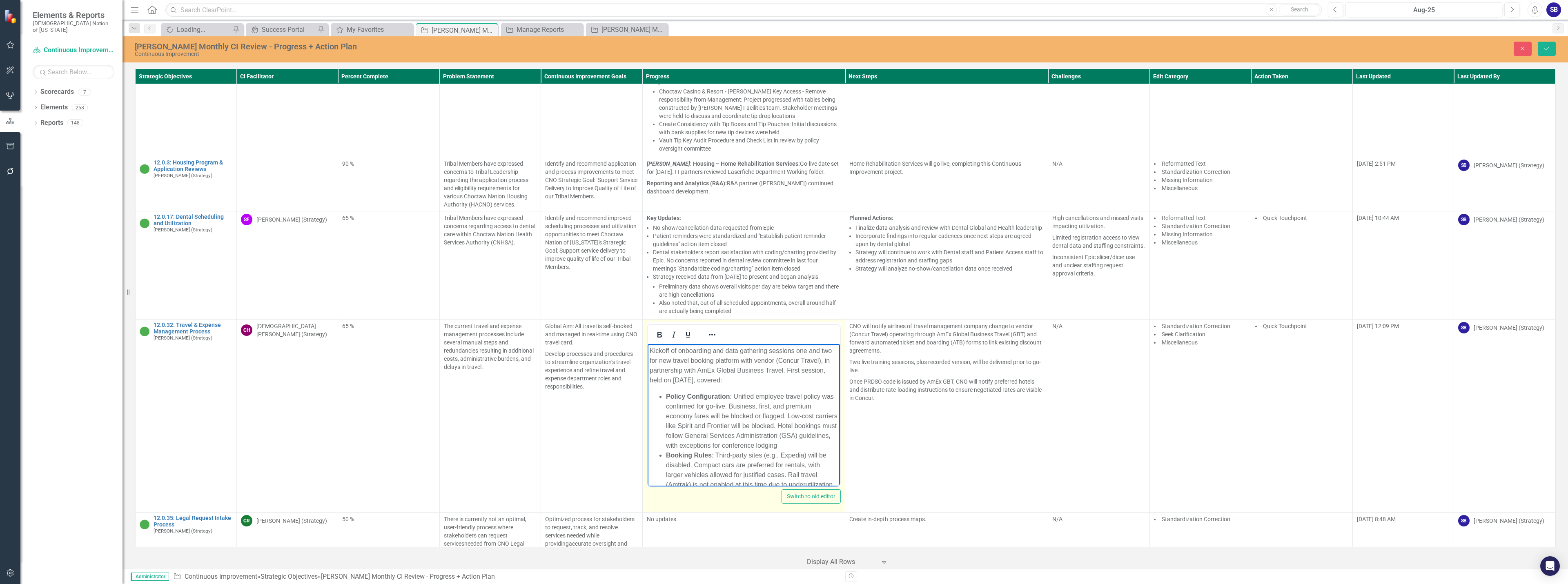
scroll to position [245, 0]
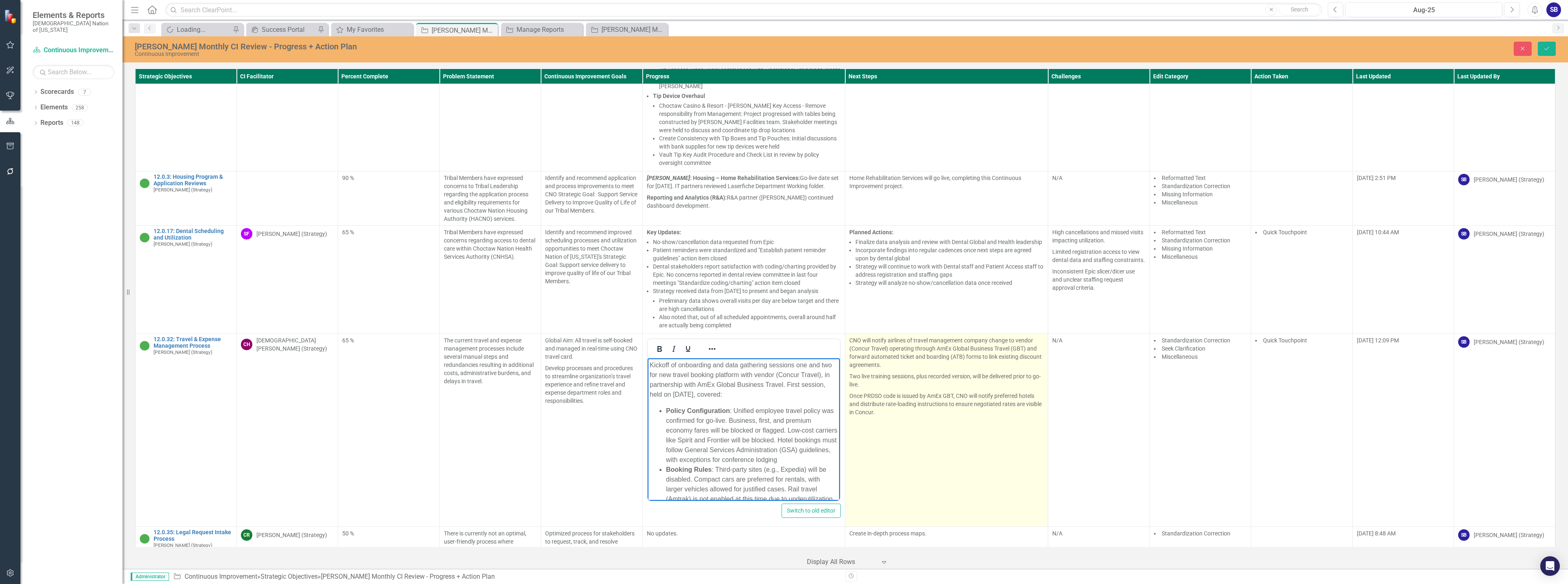
click at [919, 365] on p "CNO will notify airlines of travel management company change to vendor (Concur …" at bounding box center [946, 353] width 194 height 34
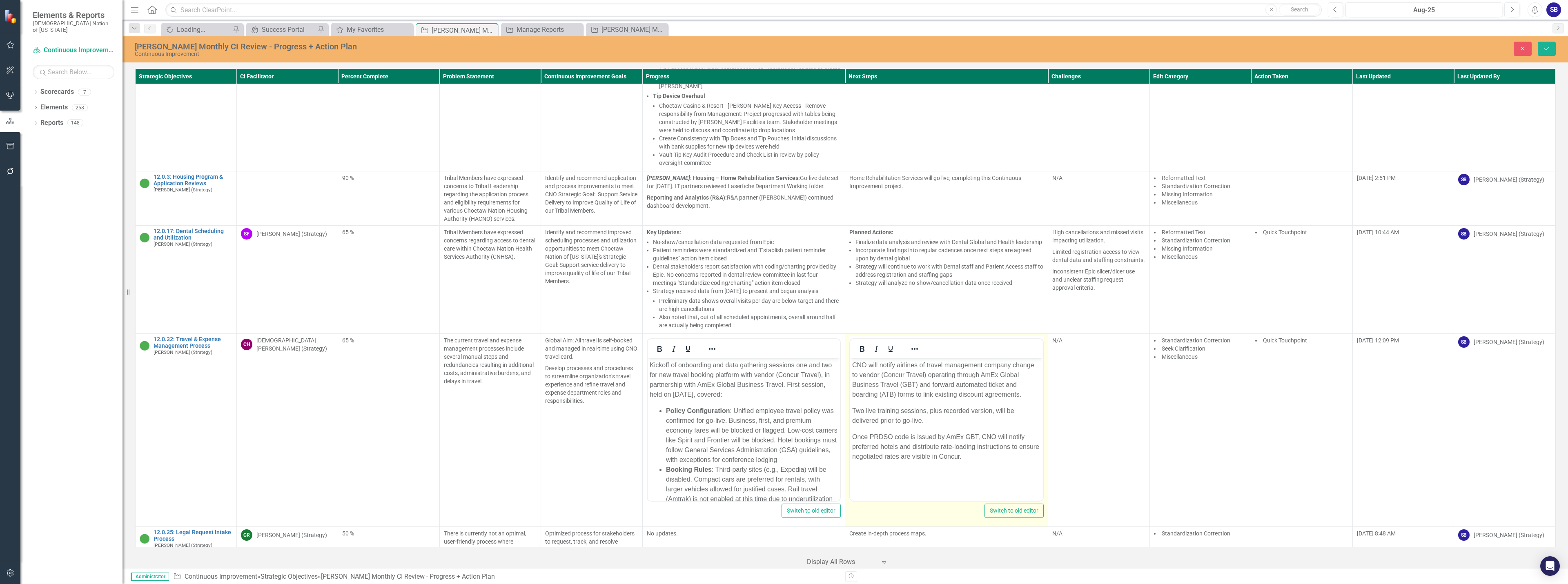
scroll to position [0, 0]
drag, startPoint x: 956, startPoint y: 386, endPoint x: 876, endPoint y: 396, distance: 80.6
click at [876, 396] on p "CNO will notify airlines of travel management company change to vendor (Concur …" at bounding box center [946, 380] width 189 height 40
copy p "automated ticket and boarding"
click at [959, 457] on p "Once PRDSO code is issued by AmEx GBT, CNO will notify preferred hotels and dis…" at bounding box center [946, 447] width 189 height 29
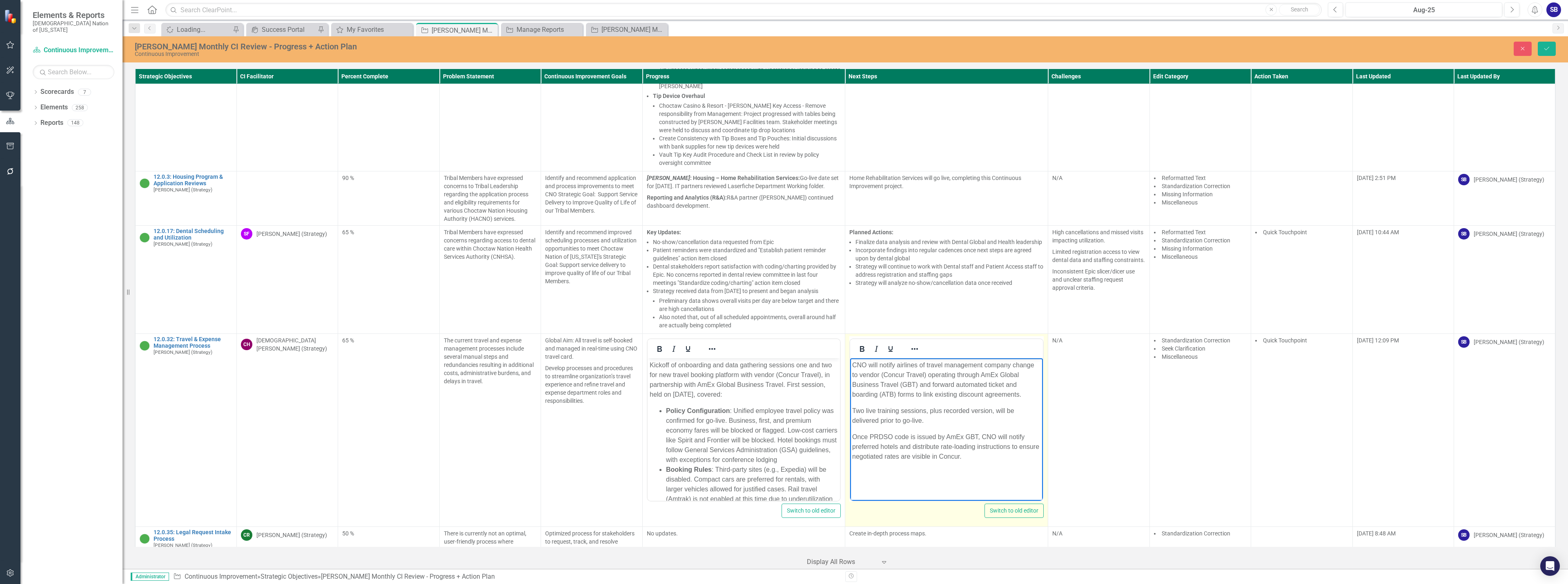
click at [959, 457] on p "Once PRDSO code is issued by AmEx GBT, CNO will notify preferred hotels and dis…" at bounding box center [946, 447] width 189 height 29
click at [1548, 44] on button "Save" at bounding box center [1546, 48] width 18 height 15
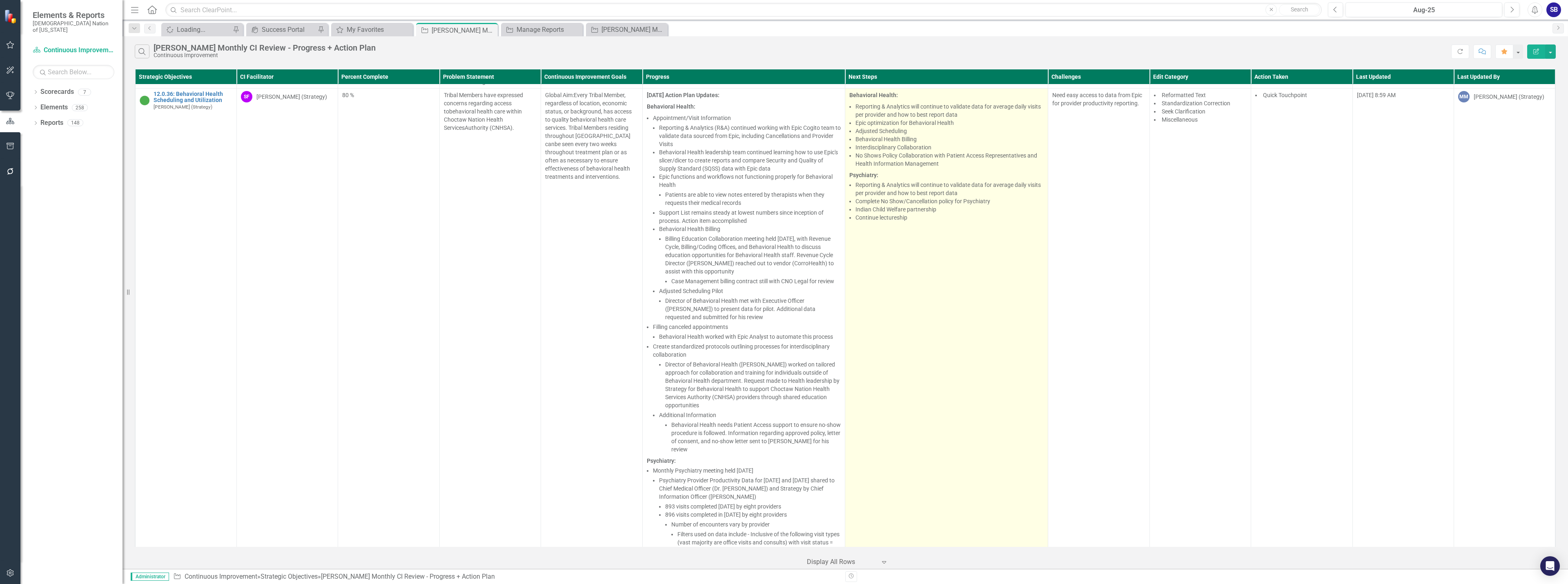
scroll to position [693, 0]
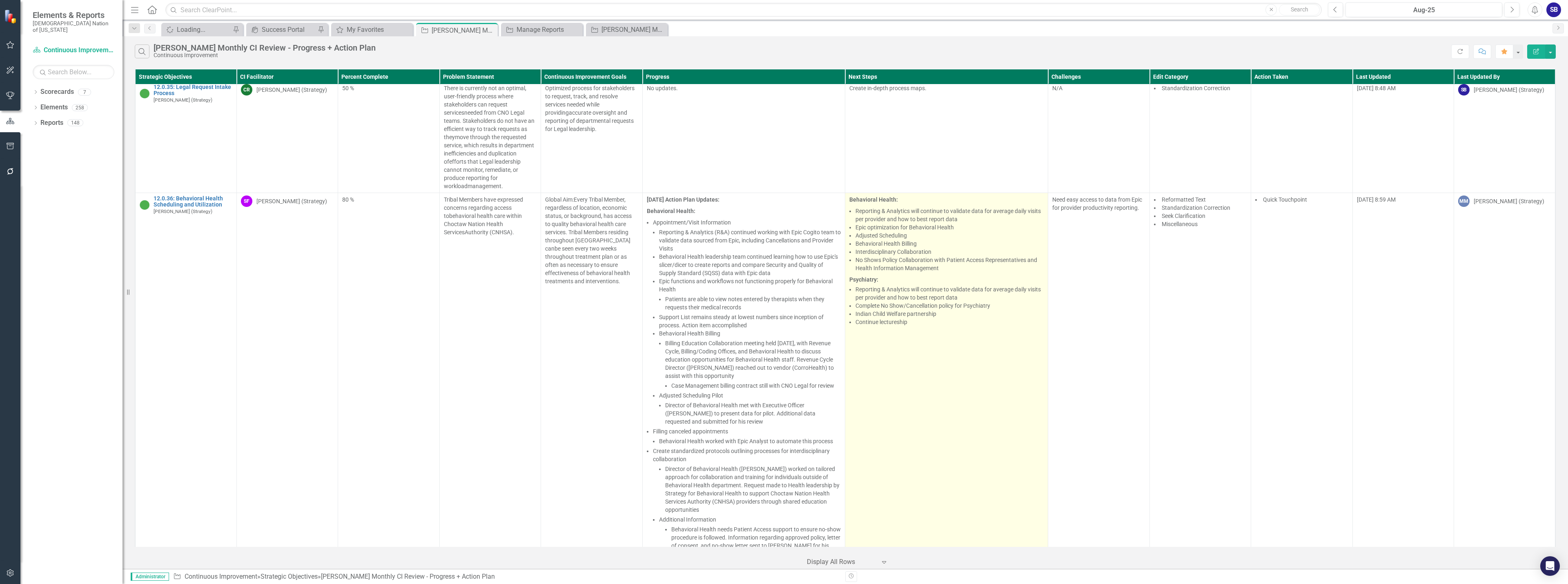
click at [937, 357] on td "Behavioral Health: Reporting & Analytics will continue to validate data for ave…" at bounding box center [947, 503] width 203 height 619
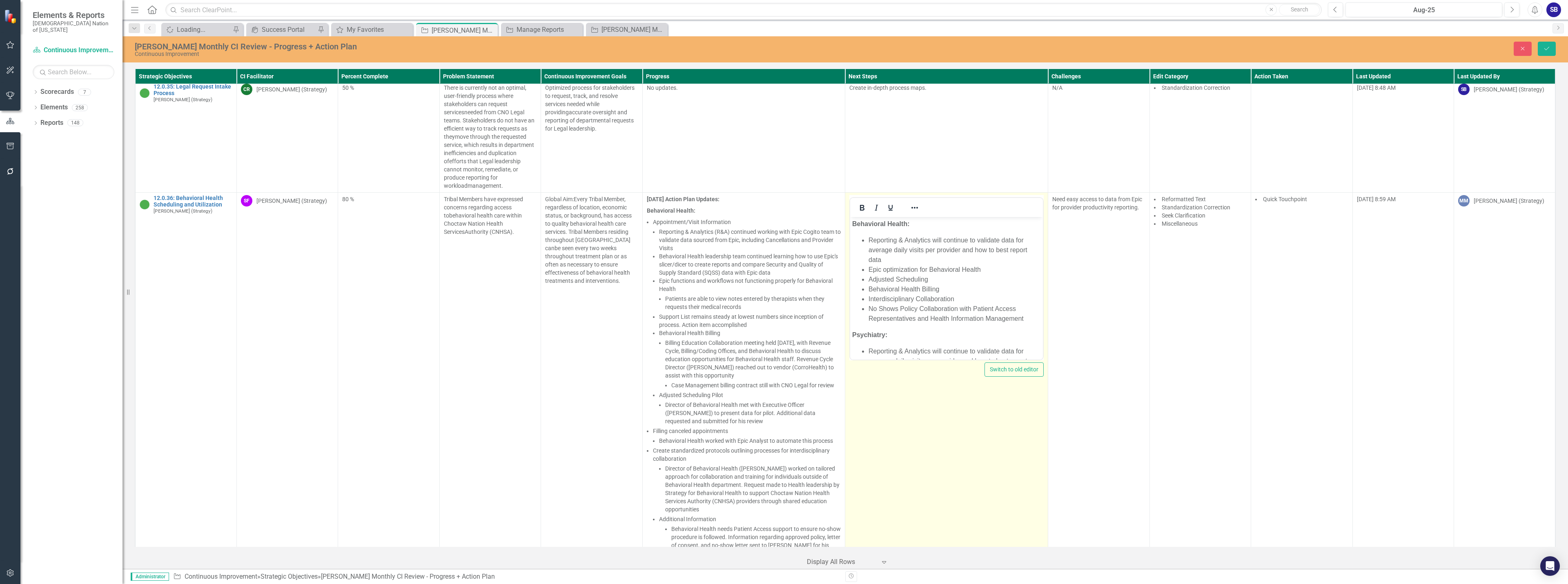
scroll to position [0, 0]
click at [929, 239] on li "Reporting & Analytics will continue to validate data for average daily visits p…" at bounding box center [955, 249] width 172 height 29
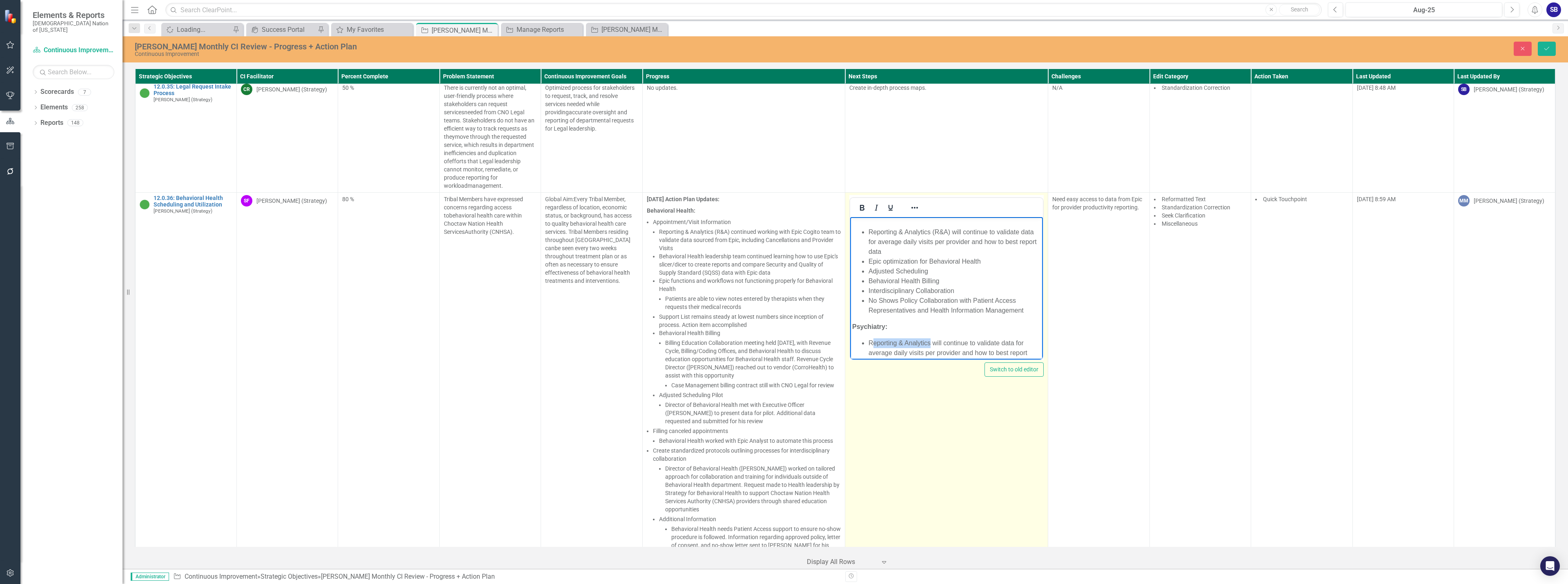
drag, startPoint x: 929, startPoint y: 353, endPoint x: 873, endPoint y: 337, distance: 58.2
click at [873, 338] on li "Reporting & Analytics will continue to validate data for average daily visits p…" at bounding box center [955, 353] width 172 height 29
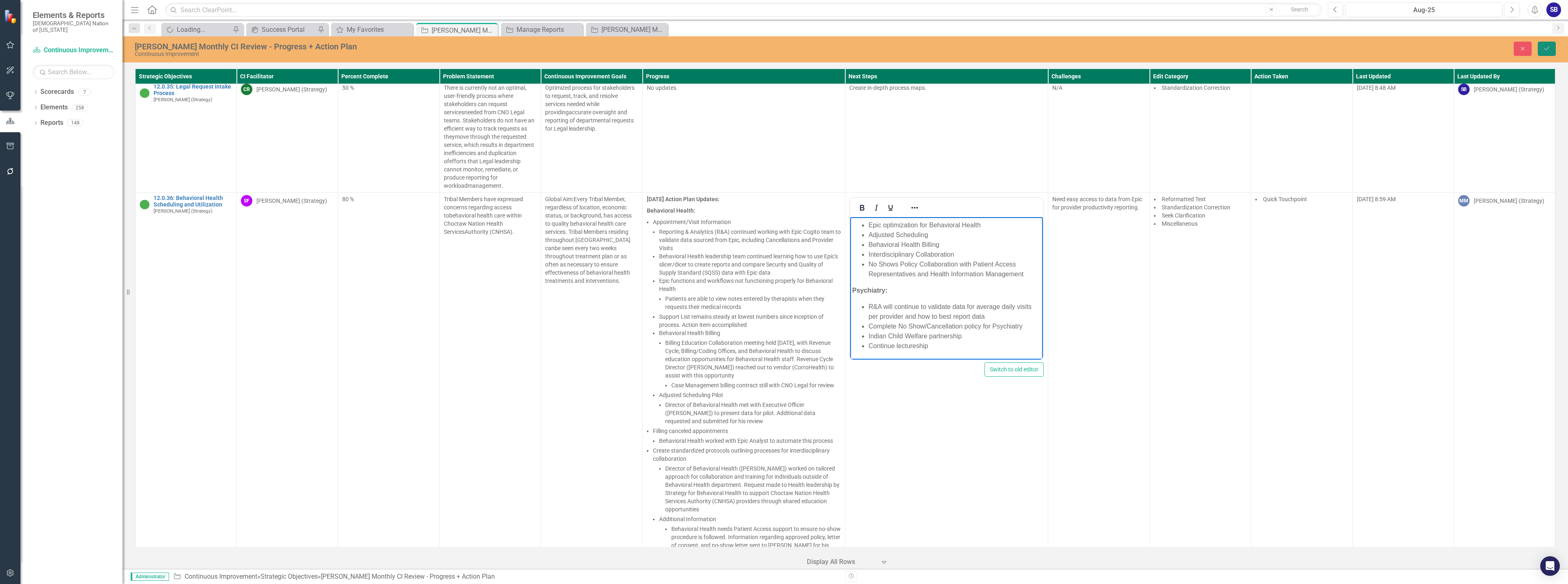
click at [1549, 47] on icon "submit" at bounding box center [1546, 48] width 5 height 3
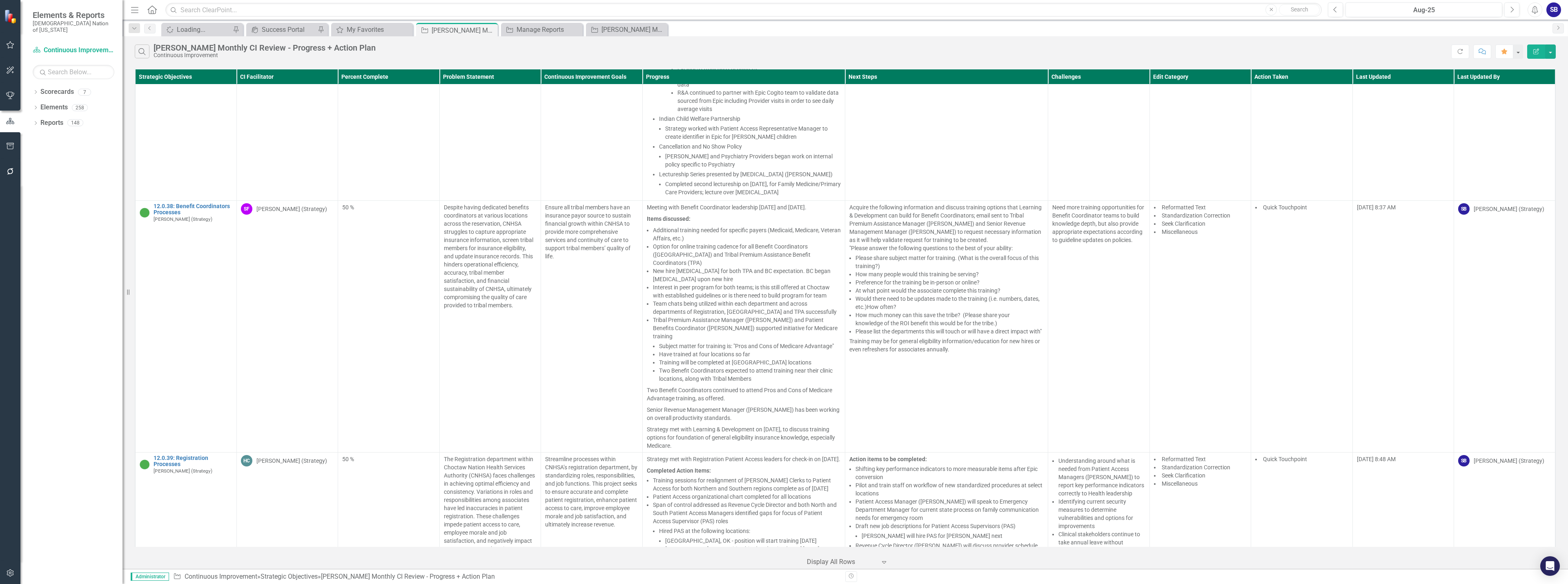
scroll to position [1305, 0]
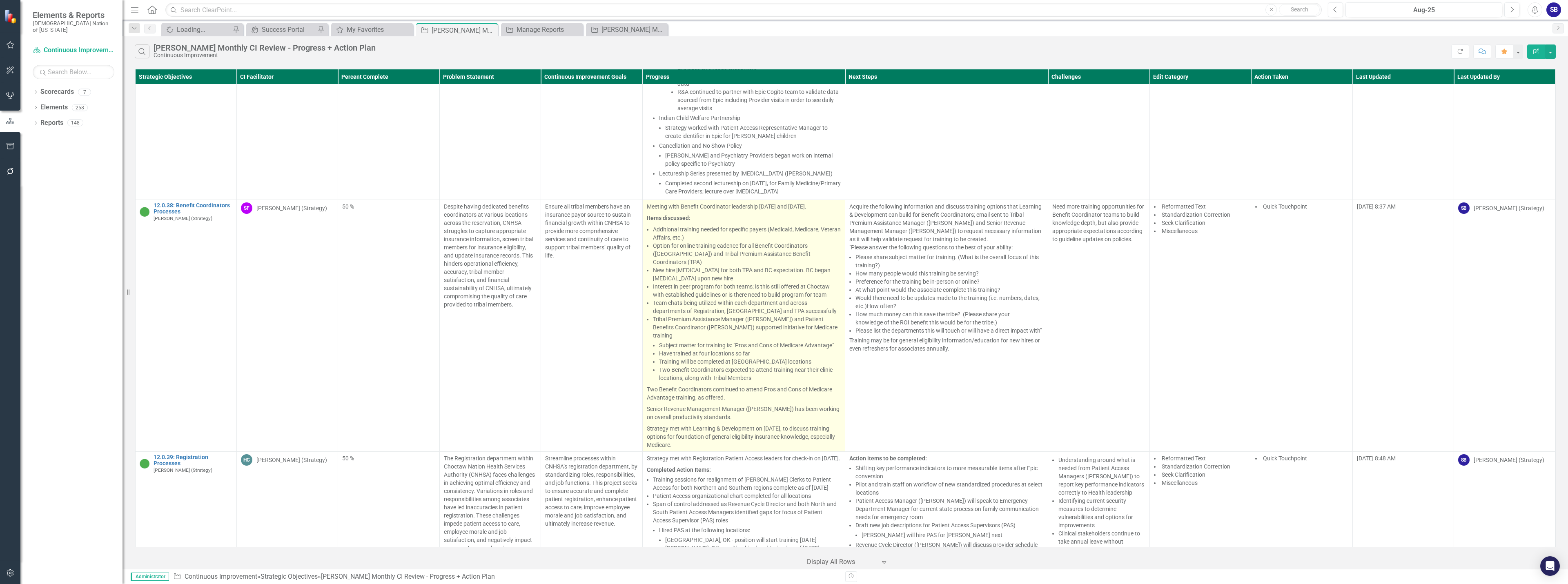
click at [790, 405] on p "Senior Revenue Management Manager ([PERSON_NAME]) has been working on overall p…" at bounding box center [743, 413] width 194 height 19
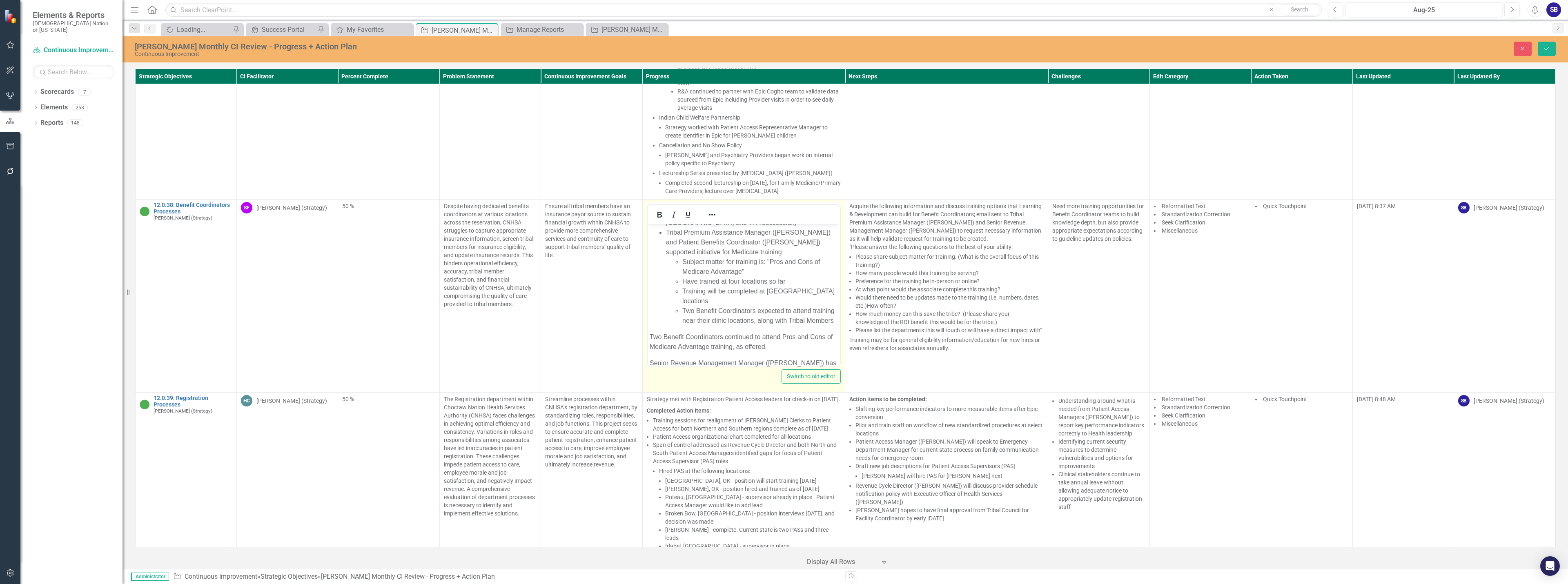
scroll to position [163, 0]
click at [789, 281] on li "Have trained at four locations so far" at bounding box center [759, 277] width 156 height 10
click at [793, 307] on p "Two Benefit Coordinators continued to attend Pros and Cons of Medicare Advantag…" at bounding box center [743, 296] width 189 height 19
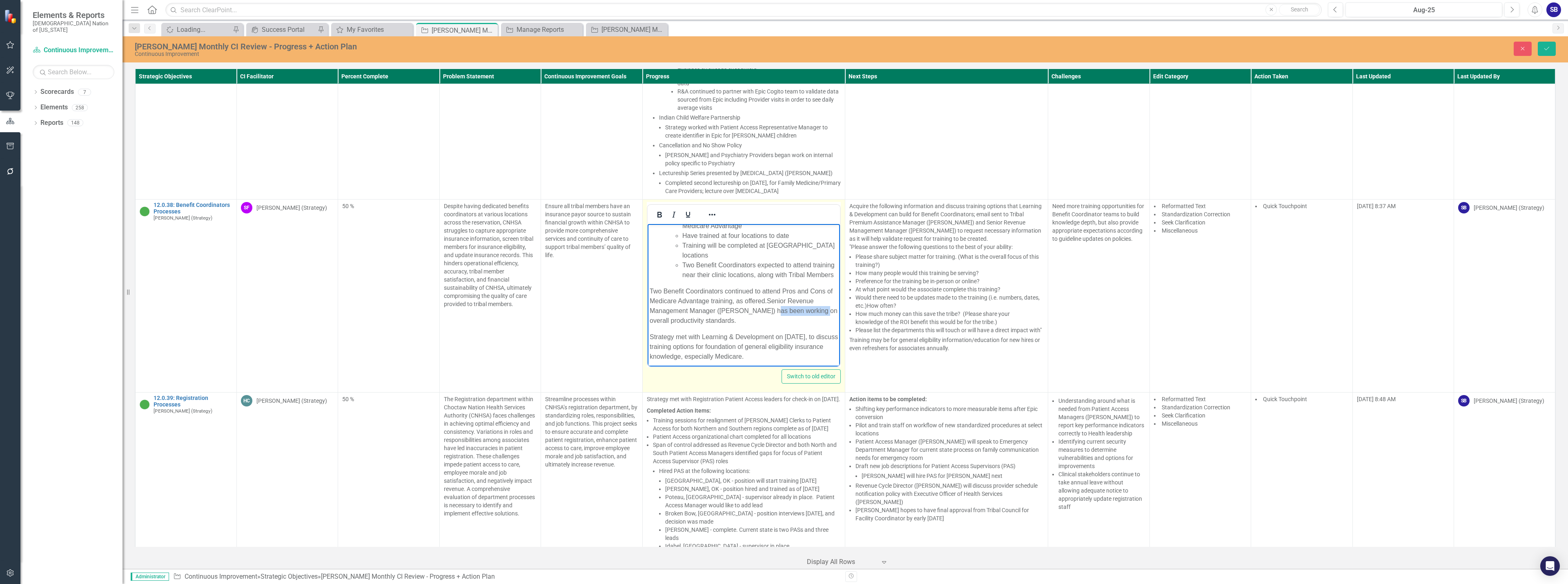
drag, startPoint x: 818, startPoint y: 331, endPoint x: 767, endPoint y: 331, distance: 51.0
click at [767, 326] on p "Two Benefit Coordinators continued to attend Pros and Cons of Medicare Advantag…" at bounding box center [743, 306] width 189 height 40
click at [740, 318] on p "Two Benefit Coordinators continued to attend Pros and Cons of Medicare Advantag…" at bounding box center [743, 302] width 189 height 40
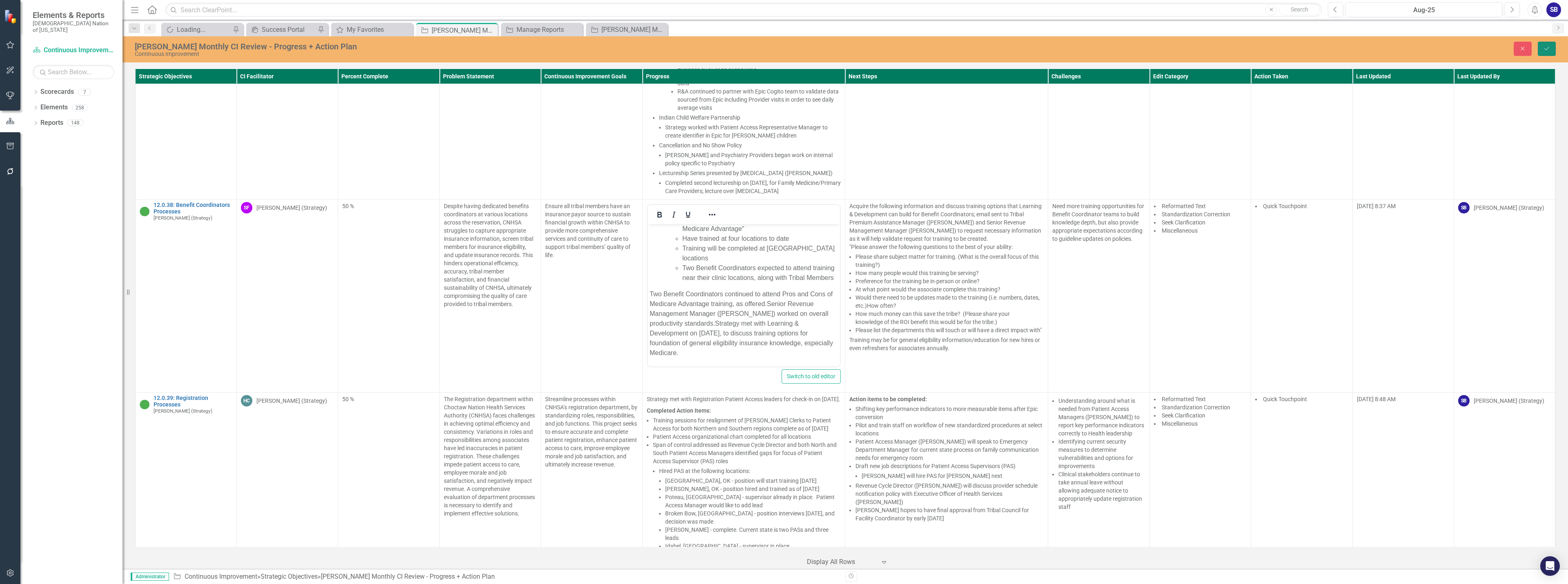
click at [1551, 44] on button "Save" at bounding box center [1546, 48] width 18 height 15
